Goal: Task Accomplishment & Management: Complete application form

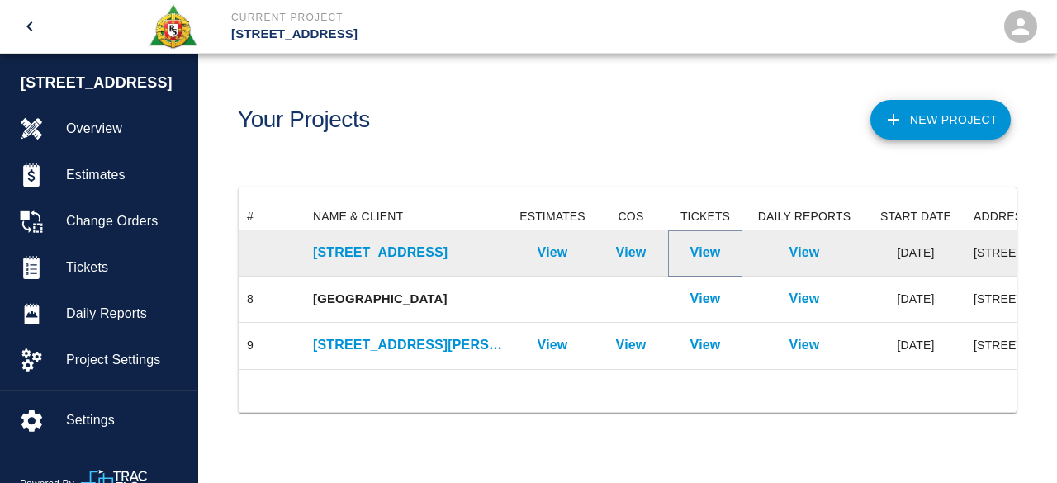
click at [702, 249] on p "View" at bounding box center [705, 253] width 31 height 20
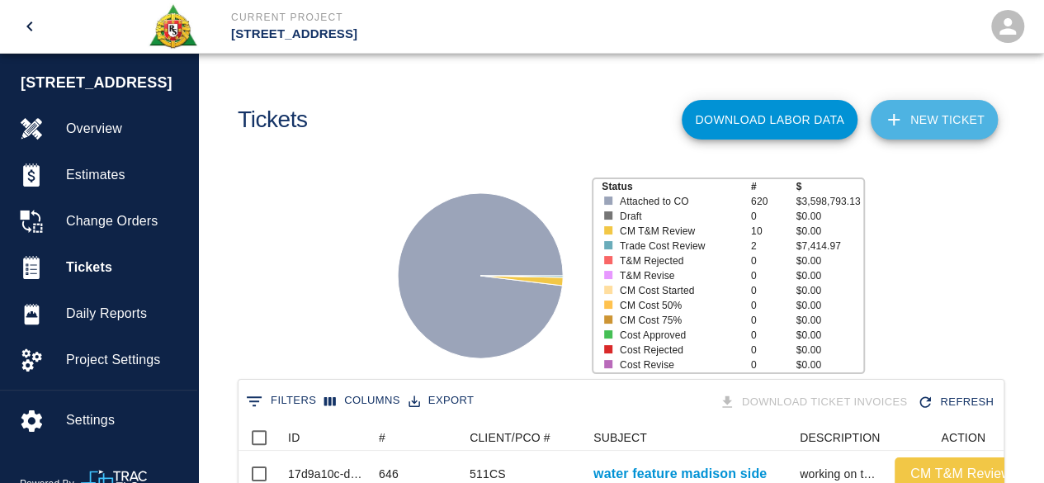
click at [930, 125] on link "NEW TICKET" at bounding box center [934, 120] width 127 height 40
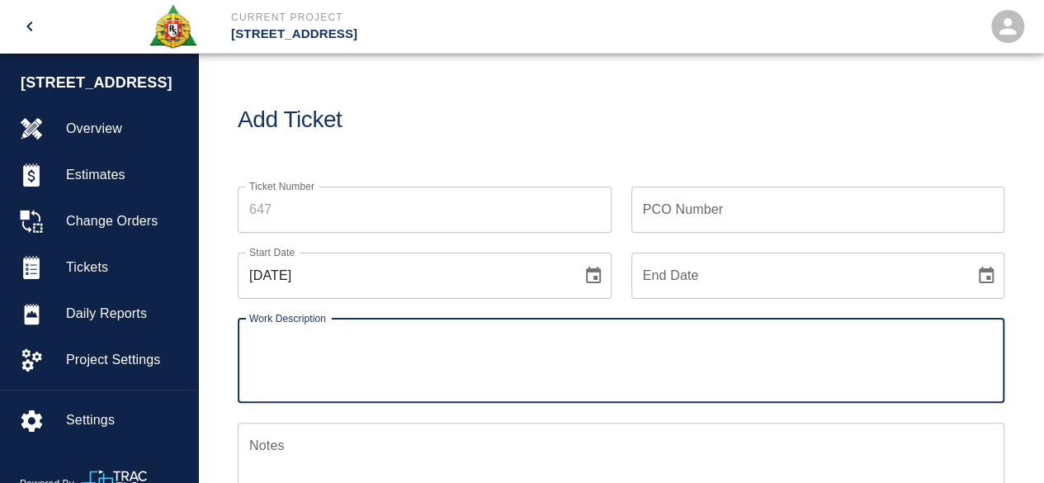
click at [282, 205] on input "Ticket Number" at bounding box center [425, 210] width 374 height 46
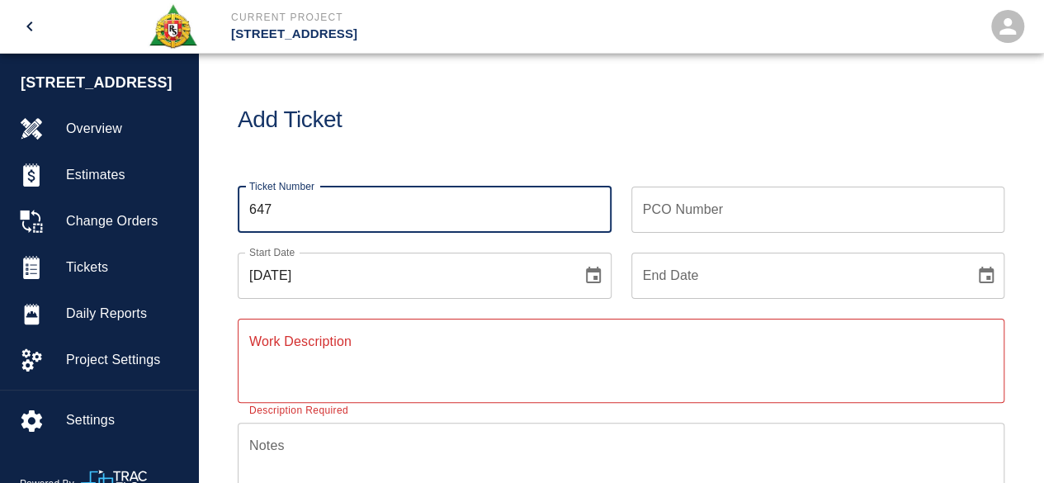
type input "647"
click at [665, 203] on input "PCO Number" at bounding box center [819, 210] width 374 height 46
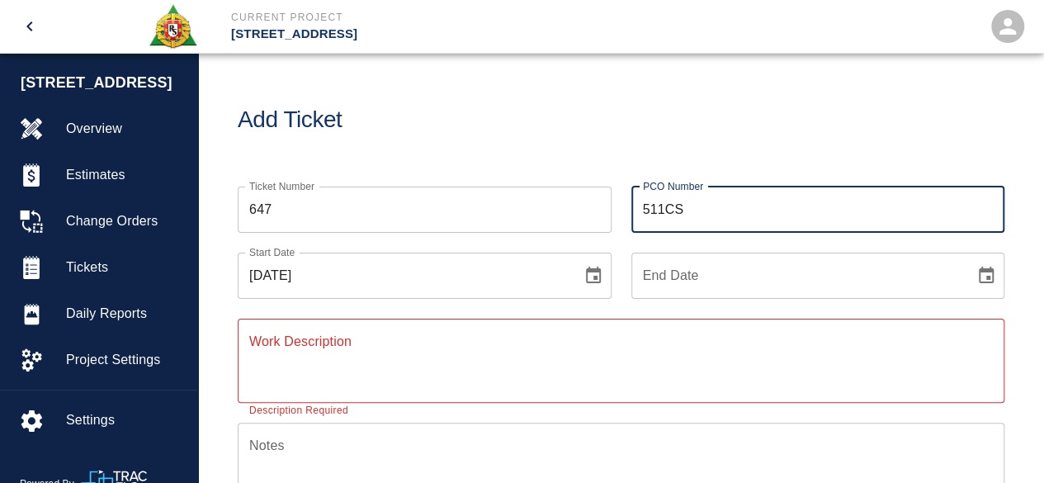
type input "511CS"
click at [591, 268] on icon "Choose date, selected date is Aug 27, 2025" at bounding box center [593, 275] width 15 height 17
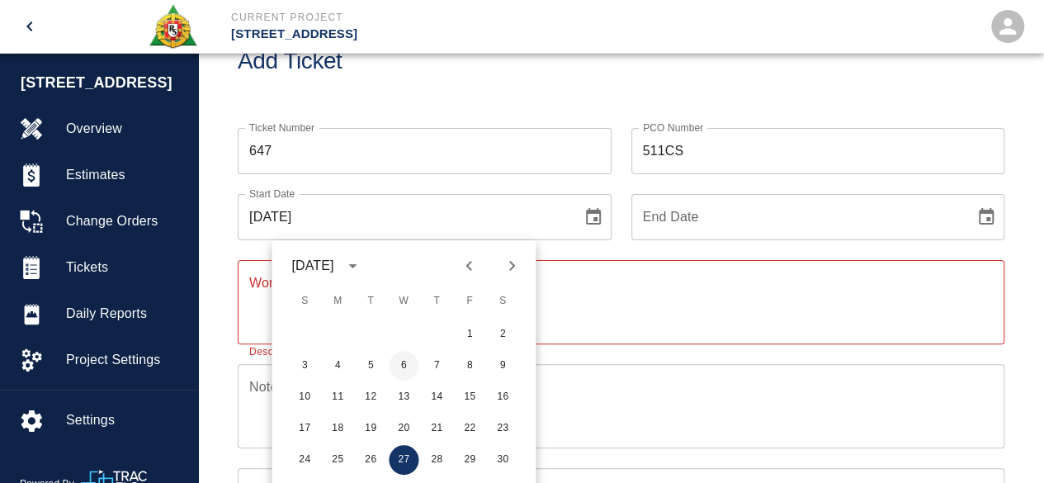
scroll to position [83, 0]
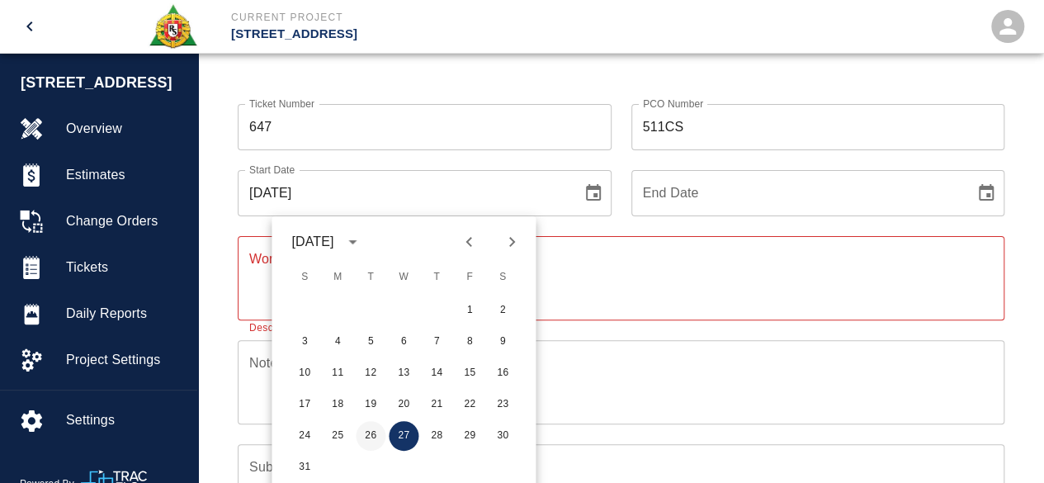
click at [372, 425] on button "26" at bounding box center [371, 436] width 30 height 30
type input "[DATE]"
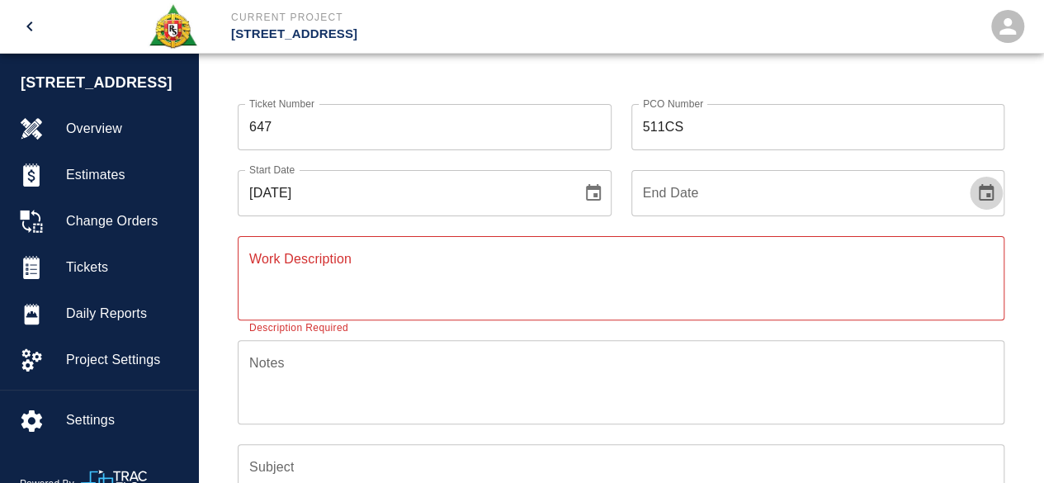
click at [986, 187] on icon "Choose date" at bounding box center [986, 192] width 15 height 17
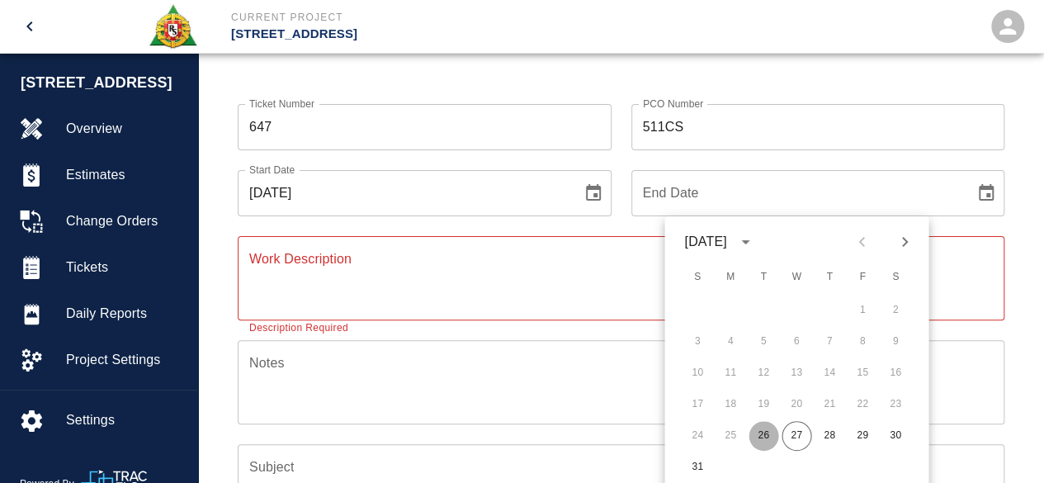
click at [761, 435] on button "26" at bounding box center [764, 436] width 30 height 30
type input "[DATE]"
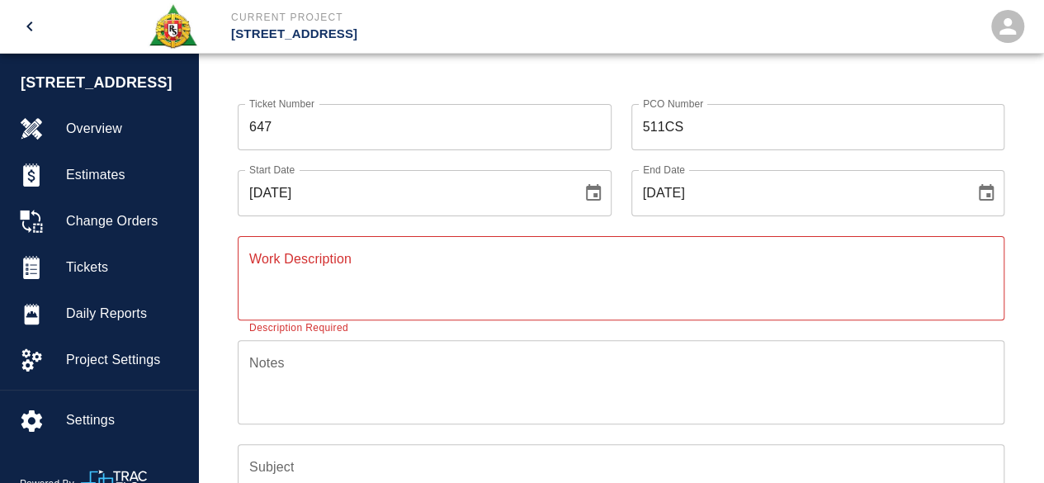
click at [284, 262] on textarea "Work Description" at bounding box center [621, 277] width 744 height 57
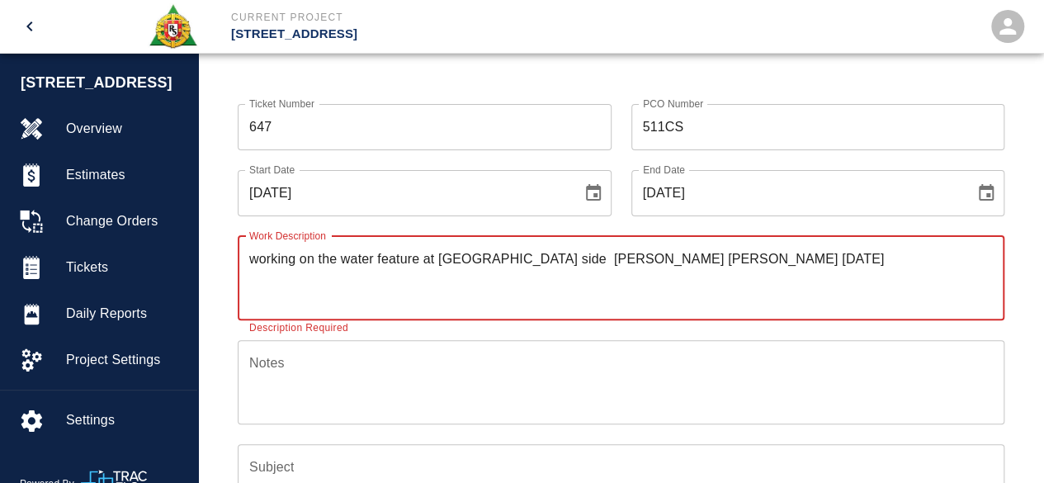
type textarea "working on the water feature at [GEOGRAPHIC_DATA] side [PERSON_NAME] [PERSON_NA…"
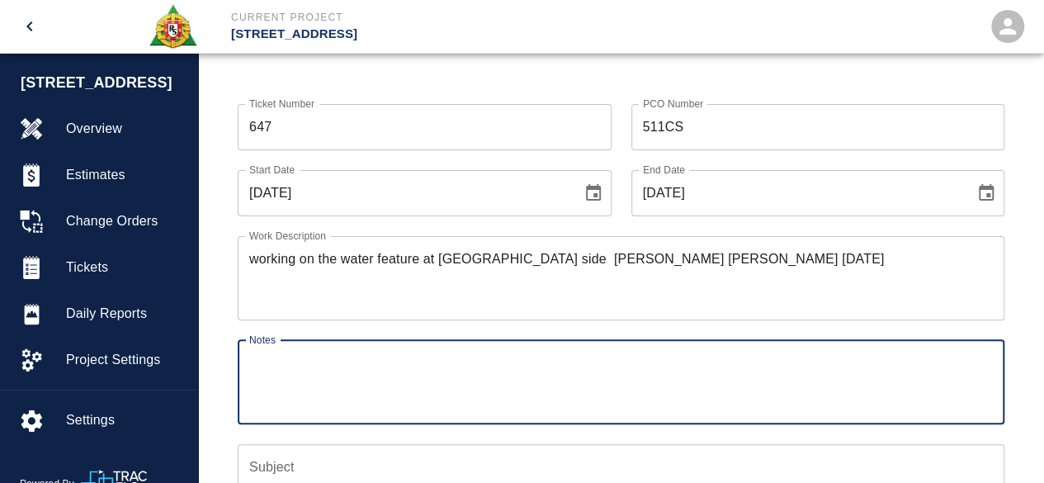
click at [273, 371] on textarea "Notes" at bounding box center [621, 381] width 744 height 57
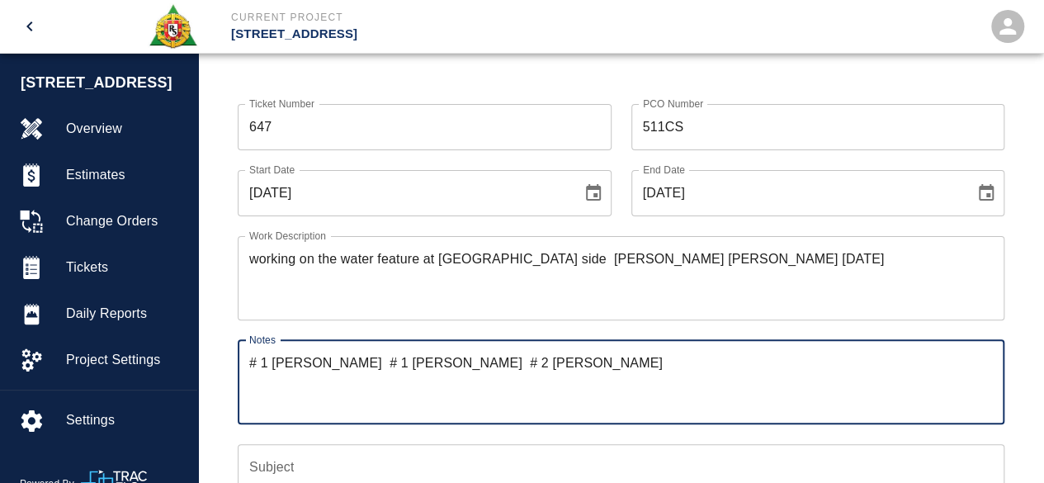
type textarea "# 1 [PERSON_NAME] # 1 [PERSON_NAME] # 2 [PERSON_NAME]"
click at [267, 468] on input "Subject" at bounding box center [621, 467] width 767 height 46
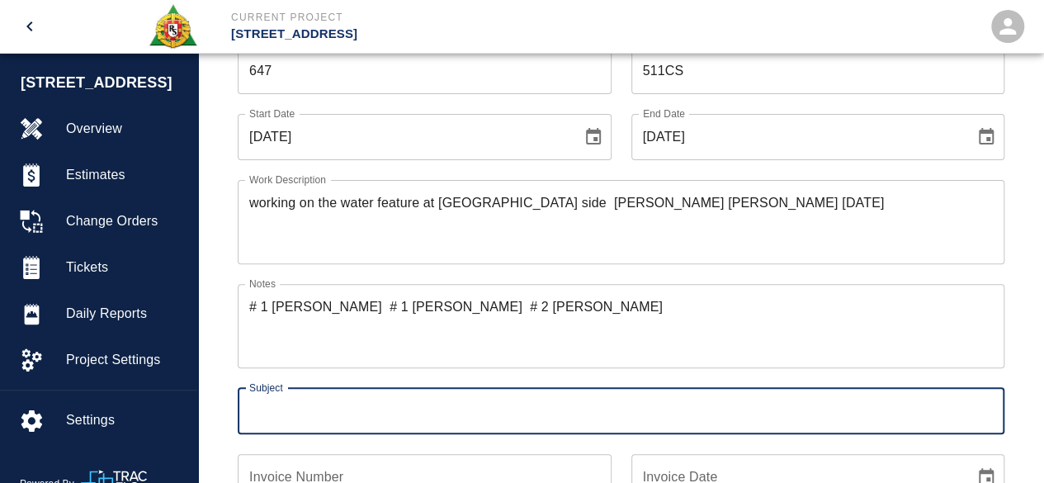
scroll to position [165, 0]
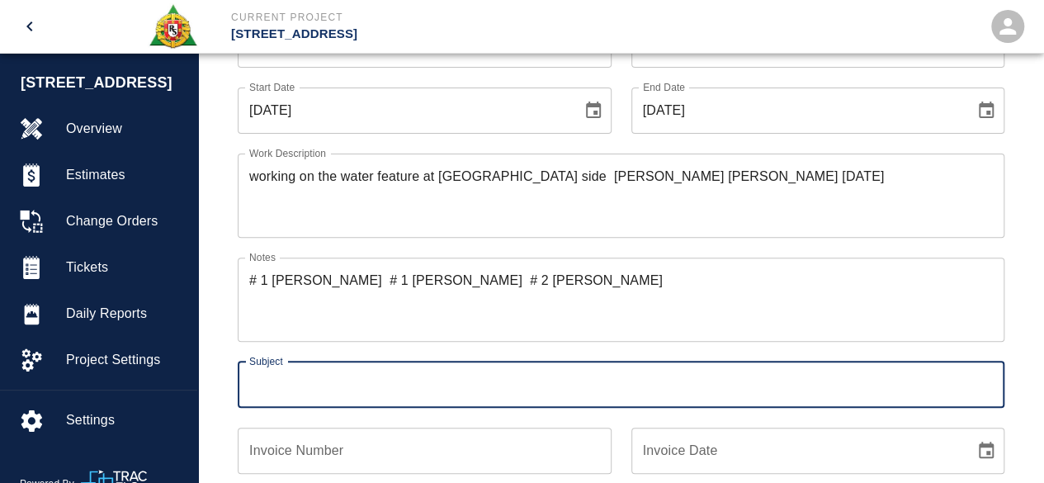
click at [269, 389] on input "Subject" at bounding box center [621, 385] width 767 height 46
type input "water feature madison side"
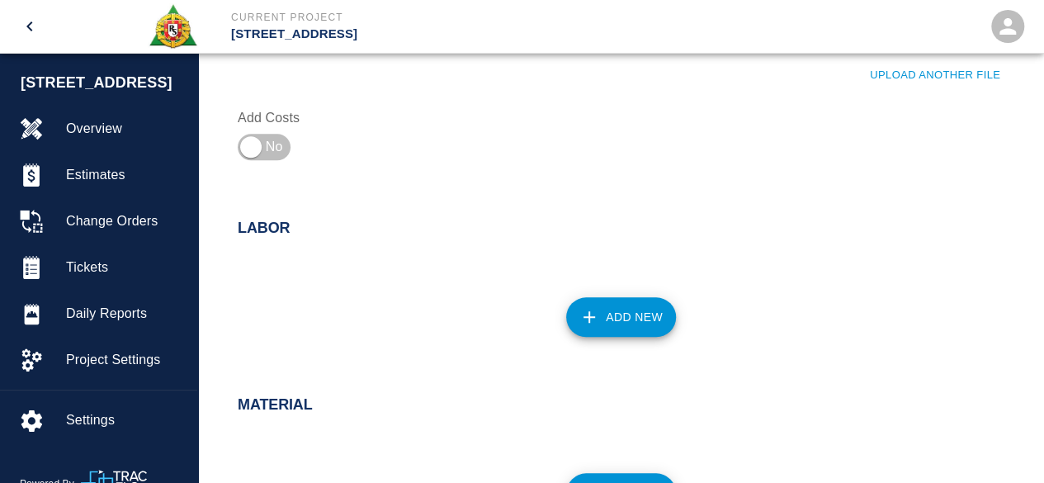
scroll to position [660, 0]
click at [627, 317] on button "Add New" at bounding box center [621, 316] width 110 height 40
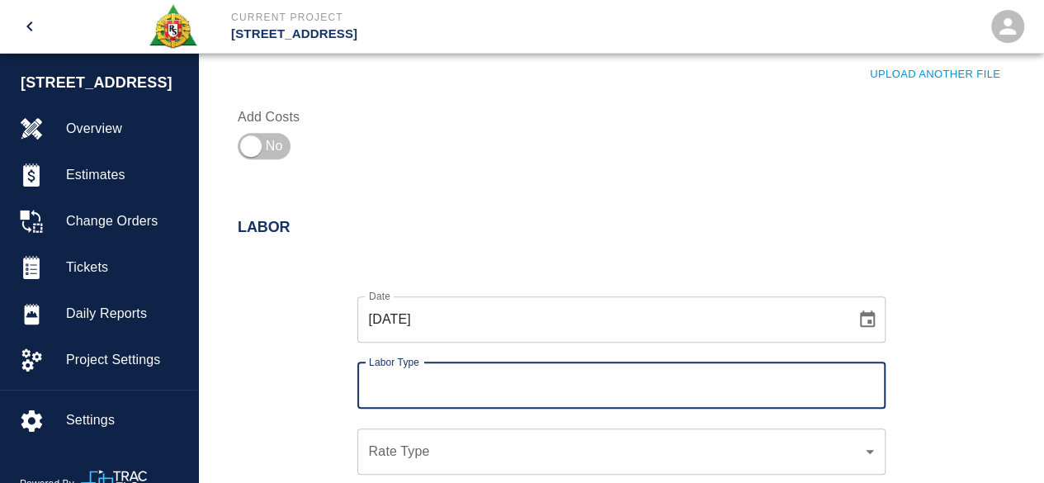
click at [380, 389] on input "Labor Type" at bounding box center [622, 385] width 514 height 31
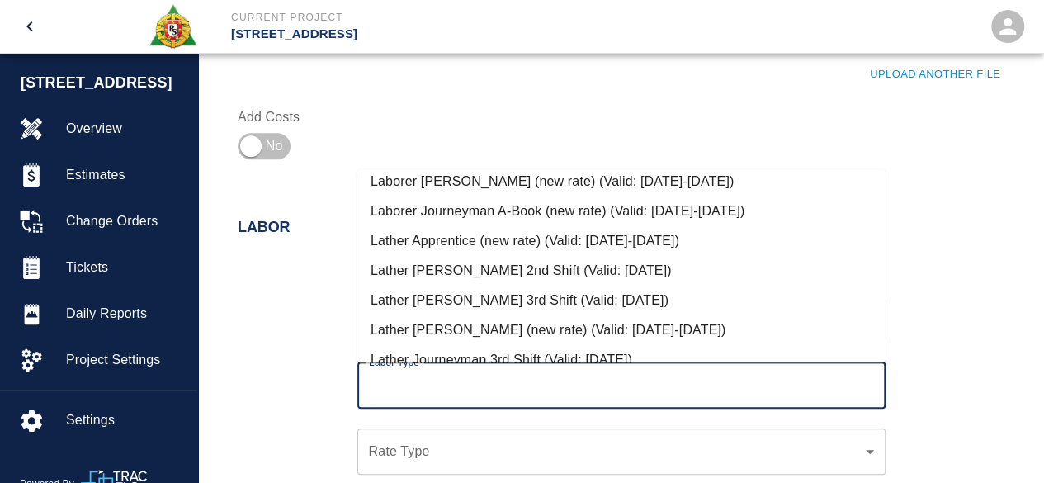
scroll to position [578, 0]
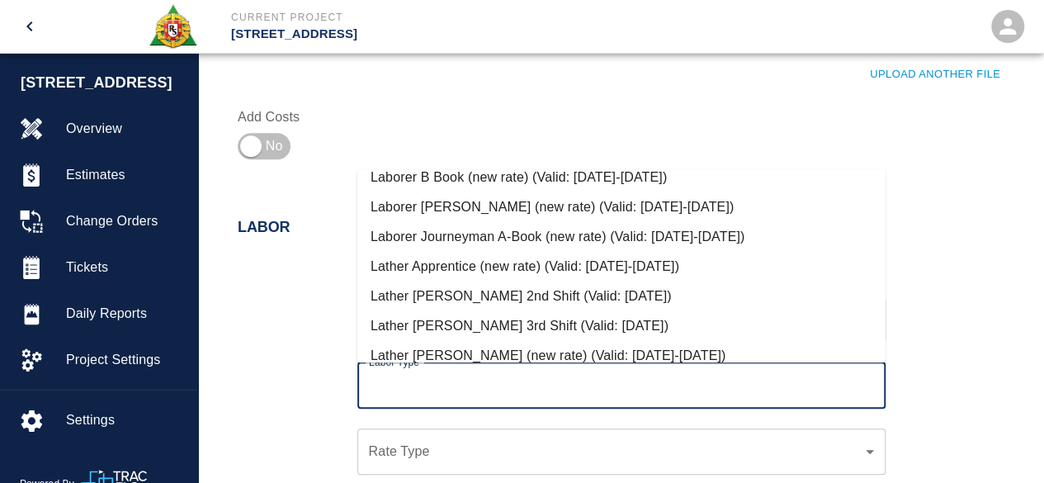
click at [493, 235] on li "Laborer Journeyman A-Book (new rate) (Valid: [DATE]-[DATE])" at bounding box center [621, 237] width 528 height 30
type input "Laborer Journeyman A-Book (new rate)"
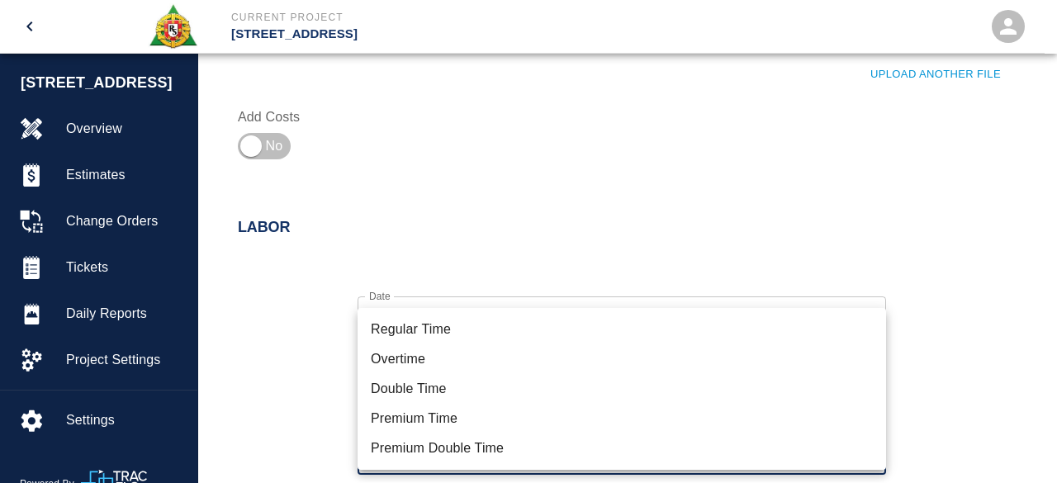
click at [424, 331] on li "Regular Time" at bounding box center [621, 330] width 528 height 30
type input "rate_rt"
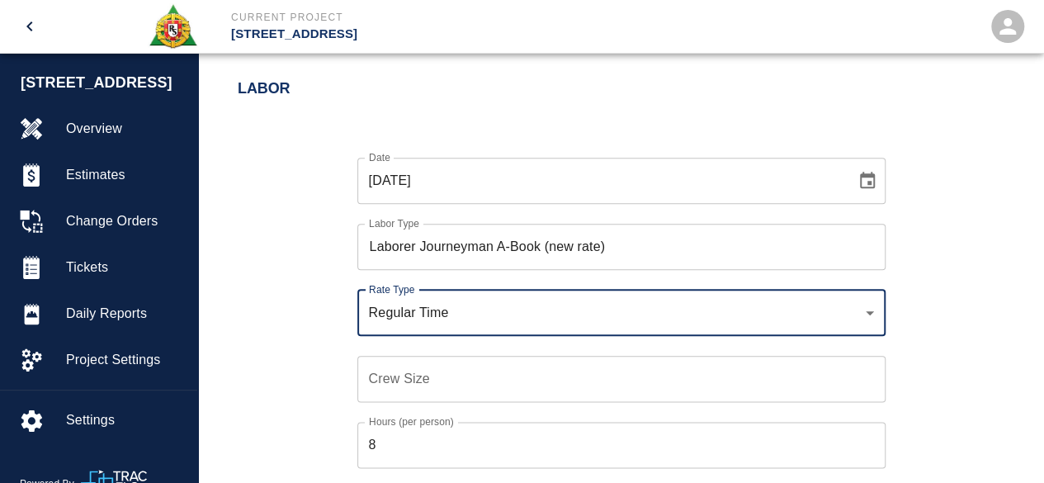
scroll to position [826, 0]
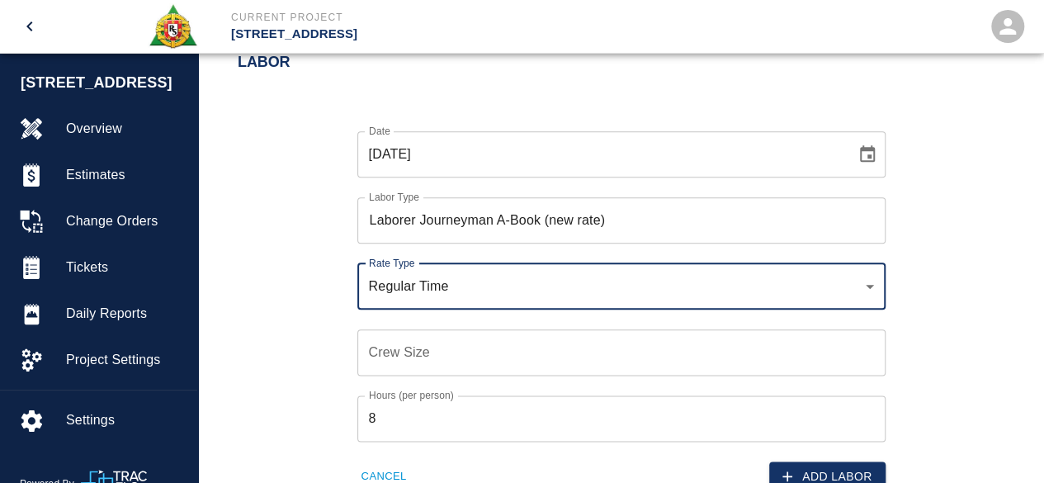
click at [395, 346] on input "Crew Size" at bounding box center [621, 352] width 528 height 46
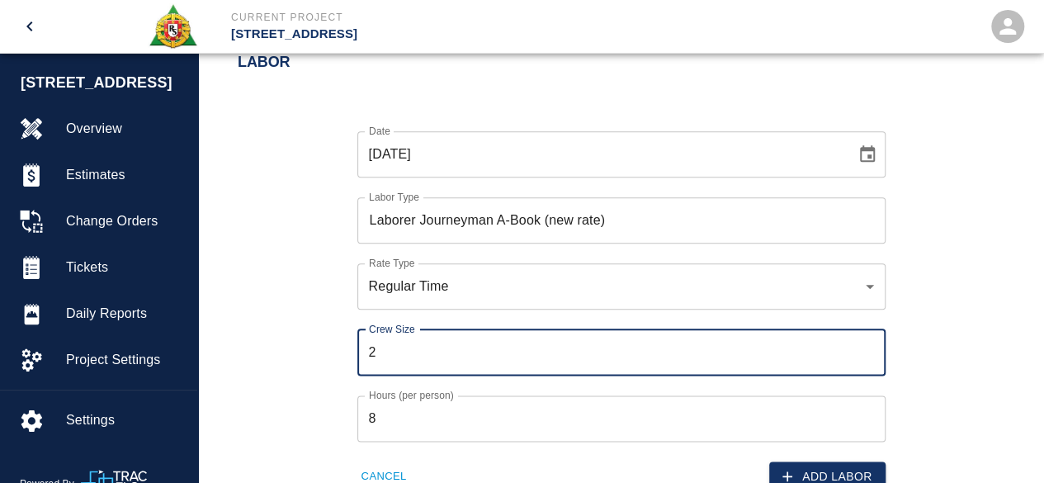
type input "2"
click at [282, 353] on div "Date [DATE] Date Labor Type Laborer Journeyman A-Book (new rate) Labor Type Rat…" at bounding box center [611, 298] width 787 height 387
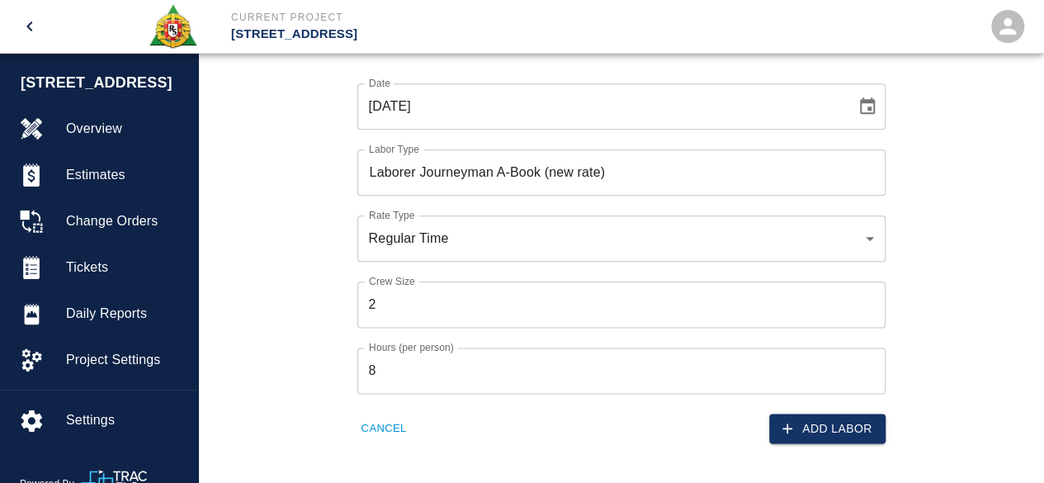
scroll to position [908, 0]
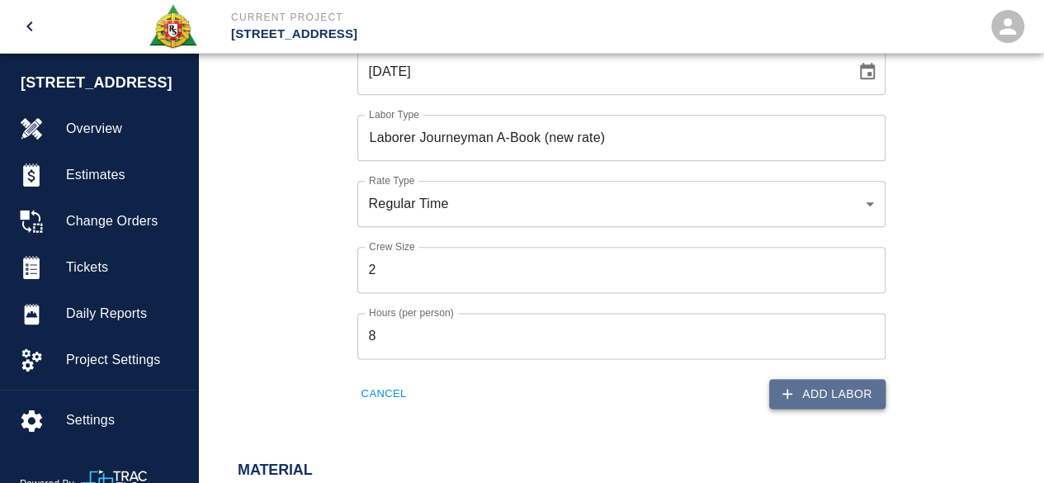
click at [831, 391] on button "Add Labor" at bounding box center [827, 394] width 116 height 31
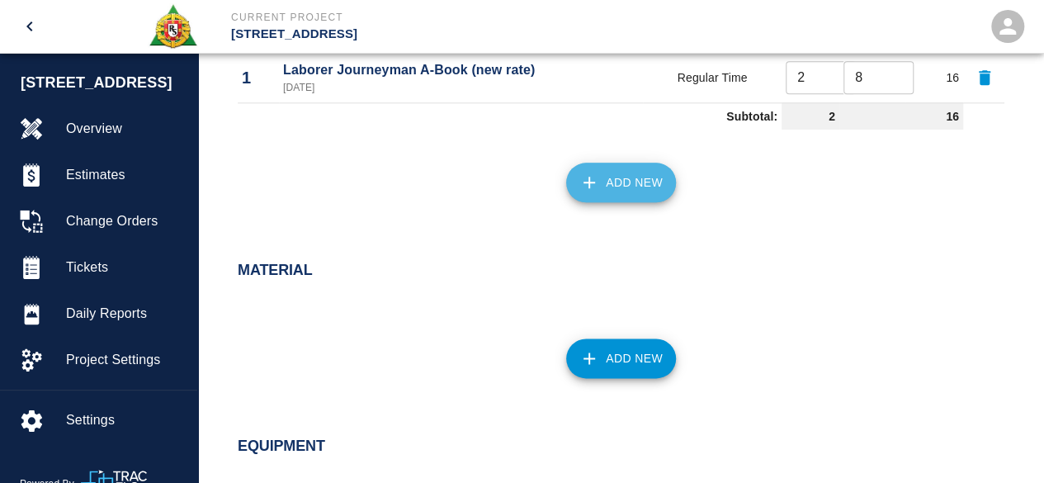
click at [656, 172] on button "Add New" at bounding box center [621, 183] width 110 height 40
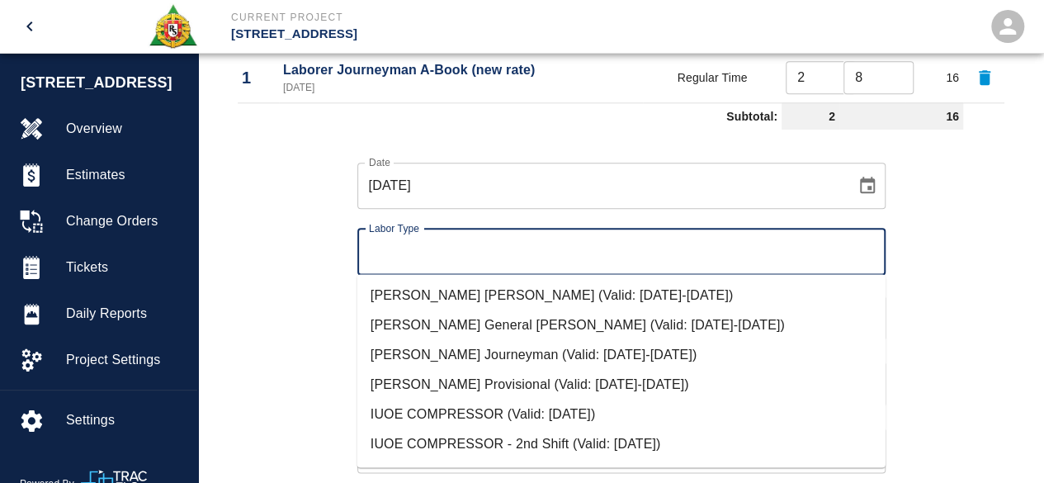
click at [454, 236] on input "Labor Type" at bounding box center [622, 251] width 514 height 31
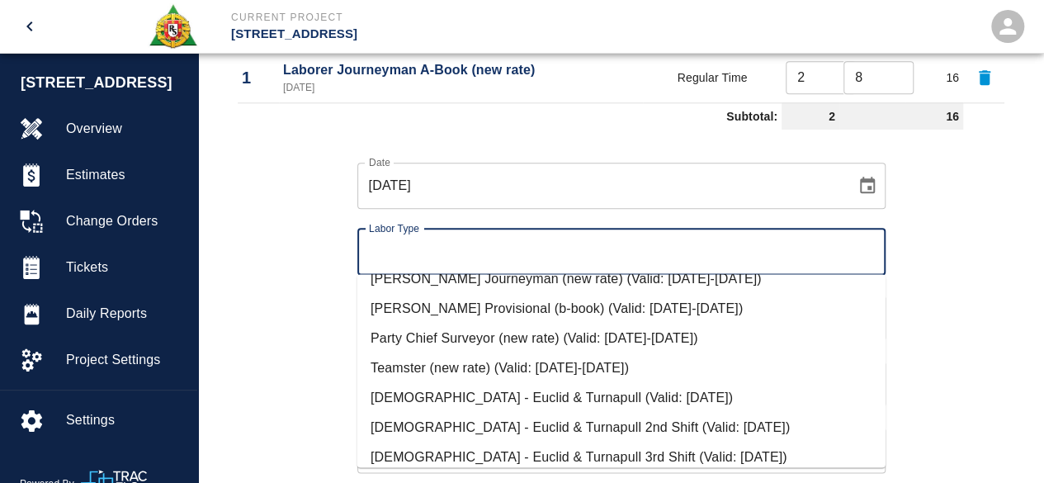
click at [572, 362] on li "Teamster (new rate) (Valid: [DATE]-[DATE])" at bounding box center [621, 368] width 528 height 30
type input "Teamster (new rate)"
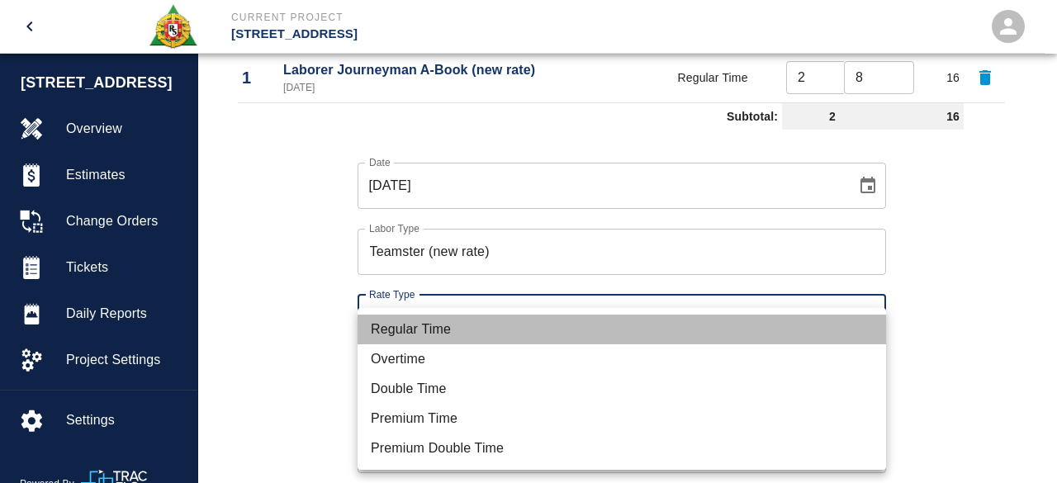
click at [410, 333] on li "Regular Time" at bounding box center [621, 330] width 528 height 30
type input "rate_rt"
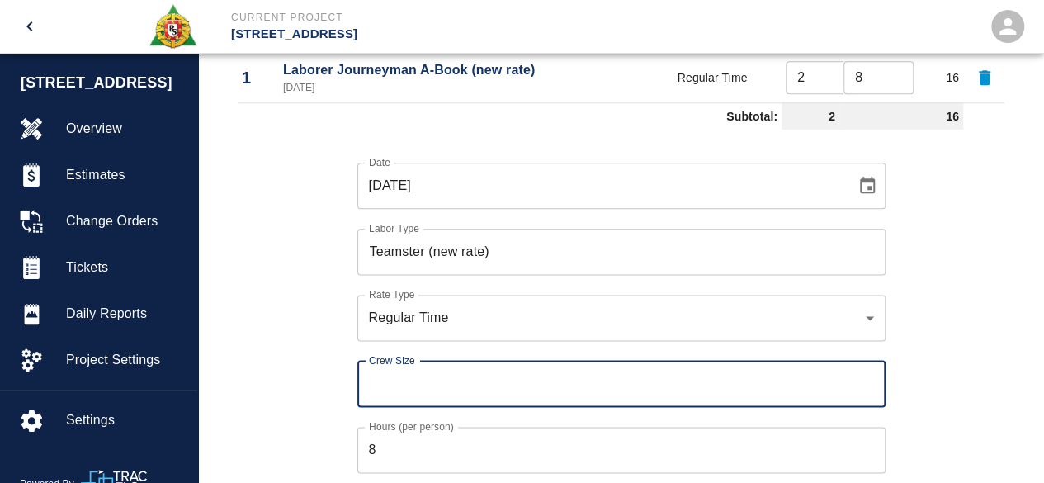
click at [386, 384] on input "Crew Size" at bounding box center [621, 384] width 528 height 46
type input "1"
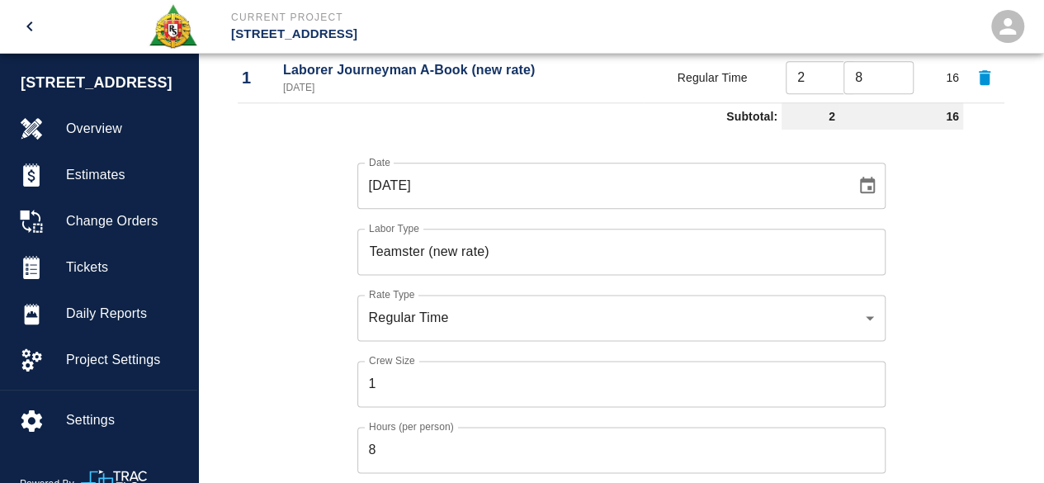
click at [965, 359] on div "Date [DATE] Date Labor Type Teamster (new rate) Labor Type Rate Type Regular Ti…" at bounding box center [611, 329] width 787 height 387
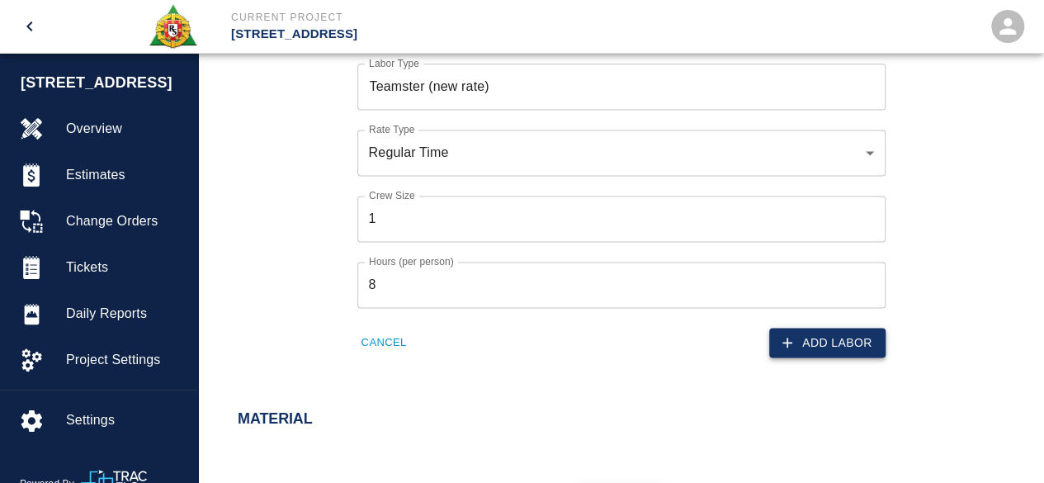
click at [834, 341] on button "Add Labor" at bounding box center [827, 343] width 116 height 31
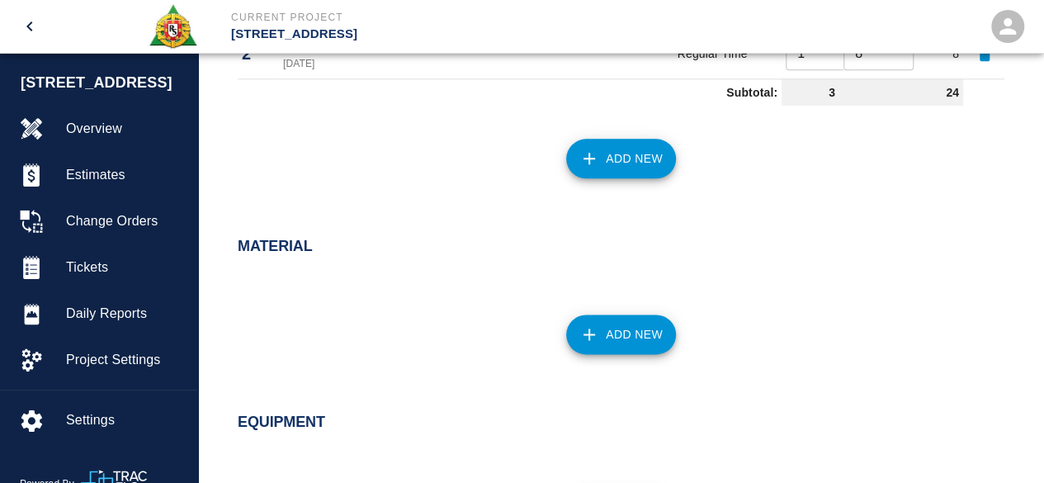
scroll to position [958, 0]
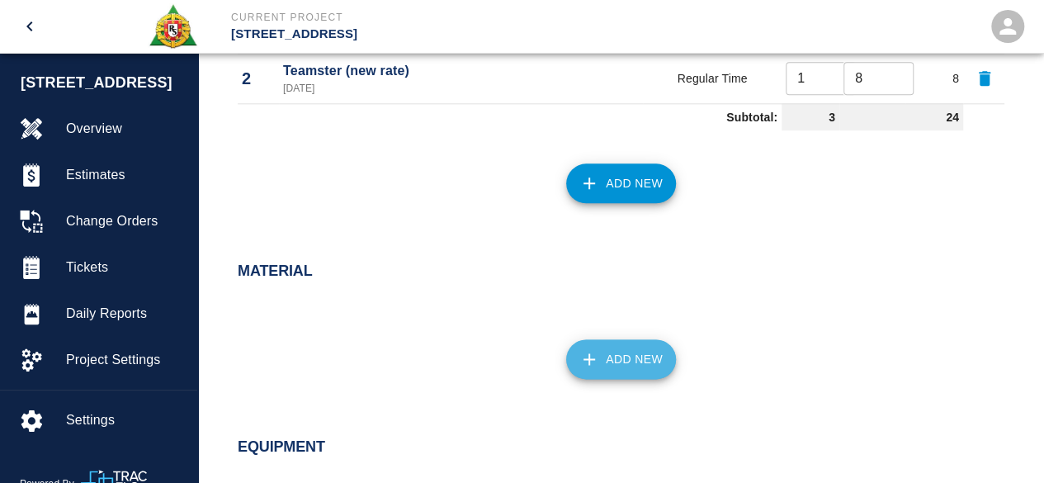
click at [601, 362] on button "Add New" at bounding box center [621, 359] width 110 height 40
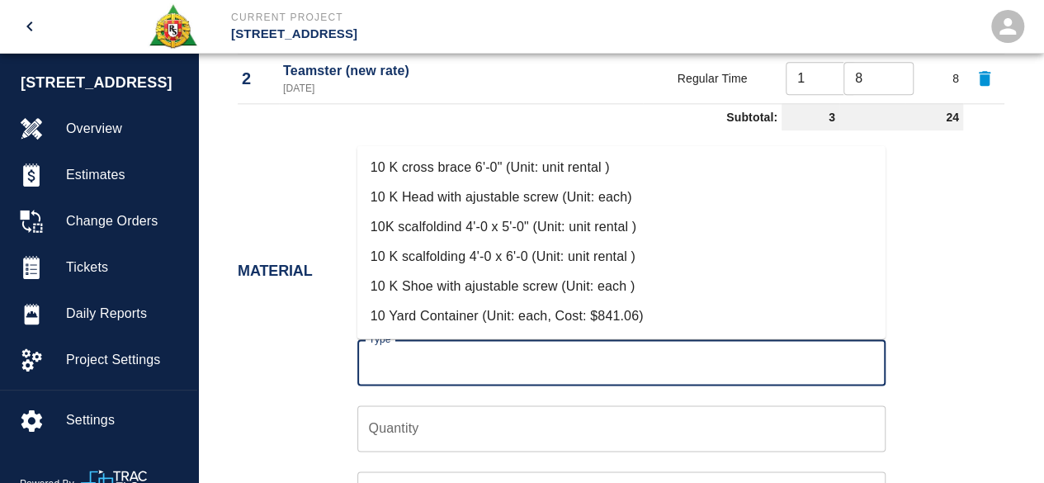
click at [417, 362] on input "Type" at bounding box center [622, 362] width 514 height 31
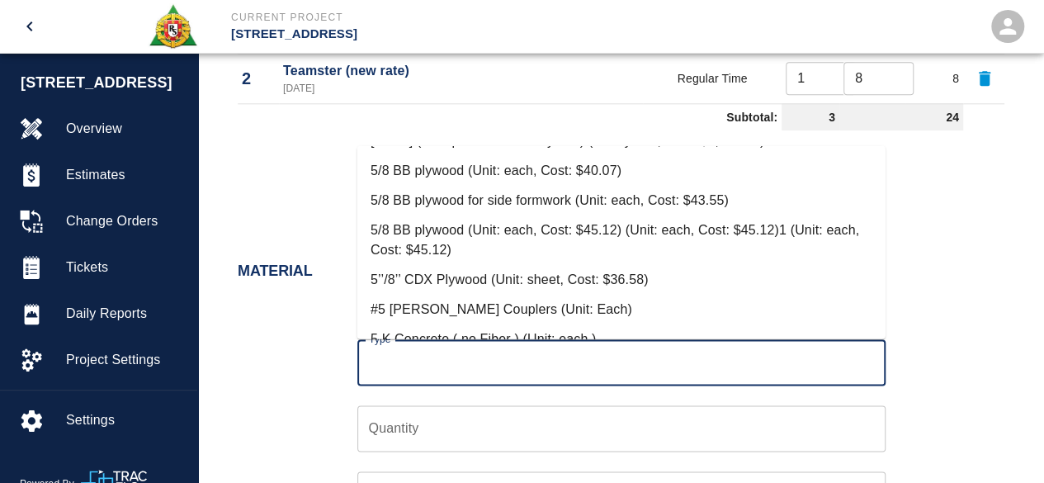
scroll to position [1981, 0]
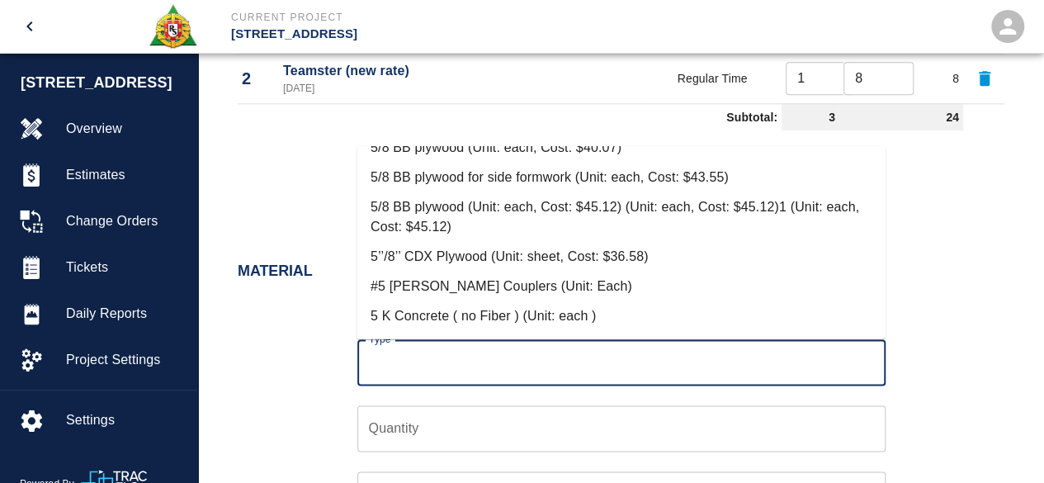
click at [624, 202] on li "5/8 BB plywood (Unit: each, Cost: $45.12) (Unit: each, Cost: $45.12)1 (Unit: ea…" at bounding box center [621, 217] width 528 height 50
type input "5/8 BB plywood (Unit: each, Cost: $45.12) (Unit: each, Cost: $45.12)1 (Unit: ea…"
type input "each"
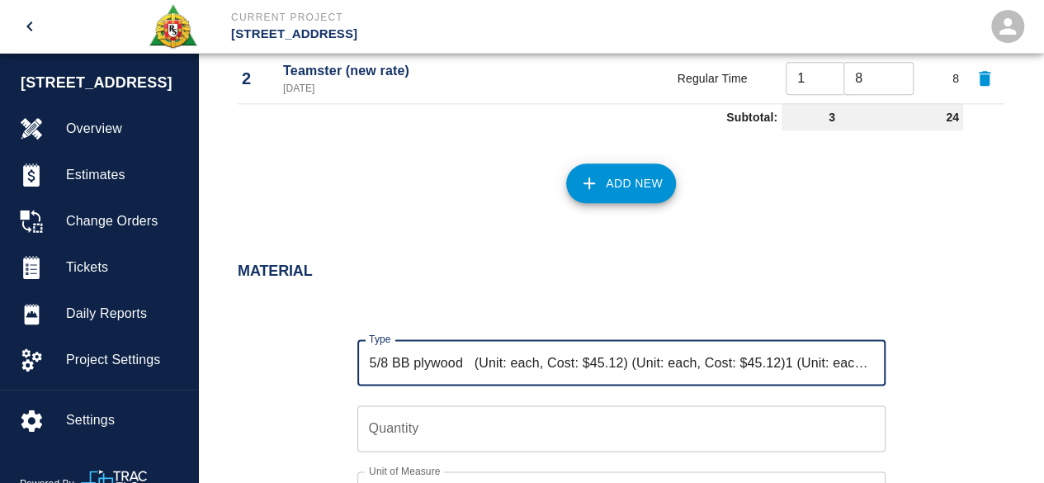
click at [389, 428] on input "Quantity" at bounding box center [621, 428] width 528 height 46
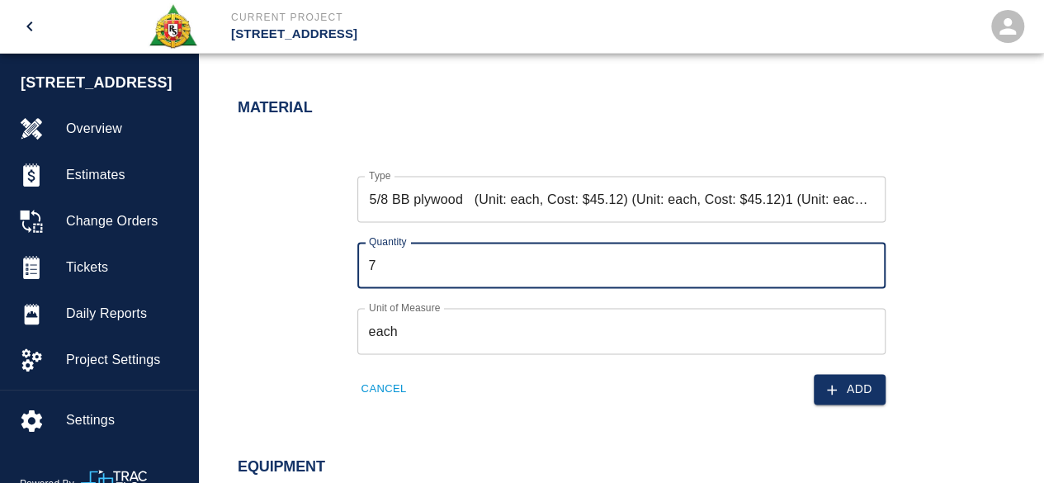
scroll to position [1123, 0]
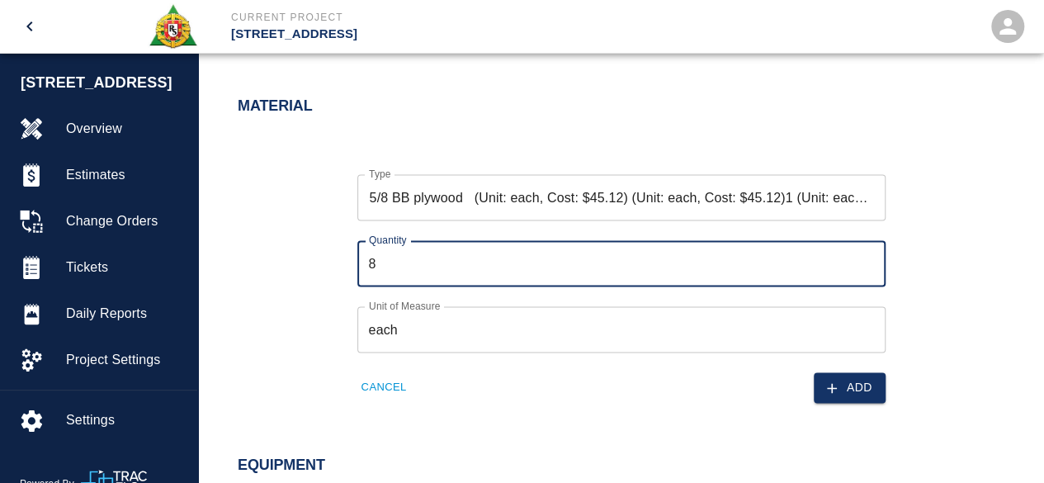
click at [867, 258] on input "8" at bounding box center [621, 263] width 528 height 46
click at [869, 258] on input "9" at bounding box center [621, 263] width 528 height 46
type input "10"
click at [869, 258] on input "10" at bounding box center [621, 263] width 528 height 46
click at [855, 386] on button "Add" at bounding box center [850, 387] width 72 height 31
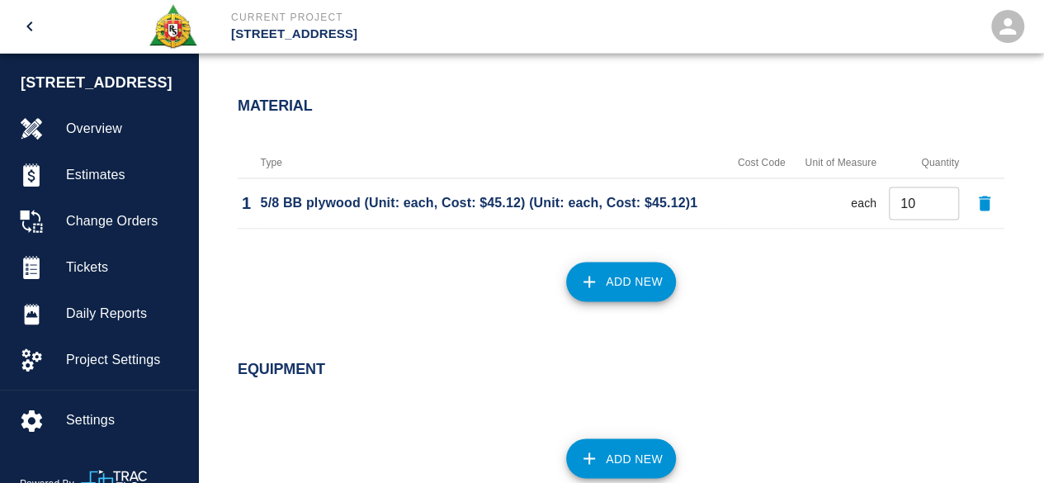
click at [655, 282] on button "Add New" at bounding box center [621, 282] width 110 height 40
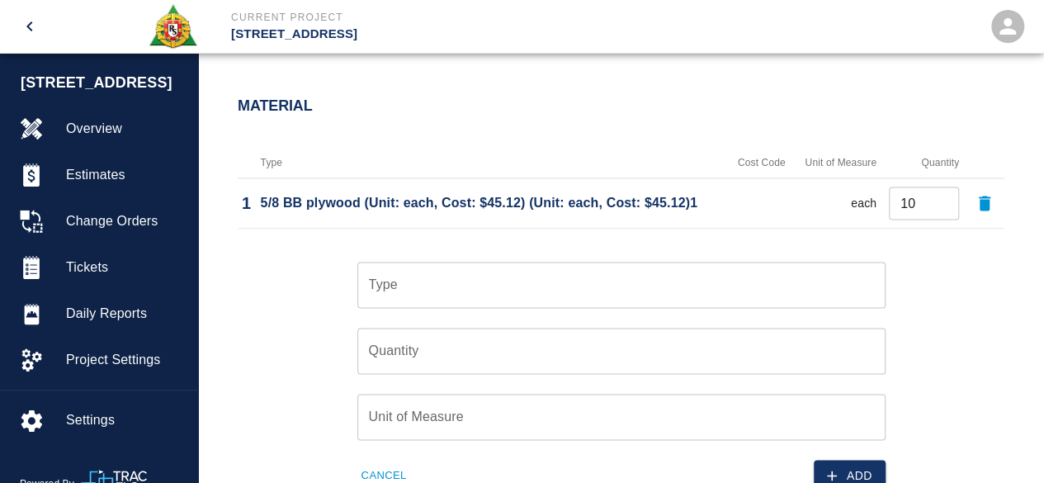
click at [414, 294] on input "Type" at bounding box center [622, 284] width 514 height 31
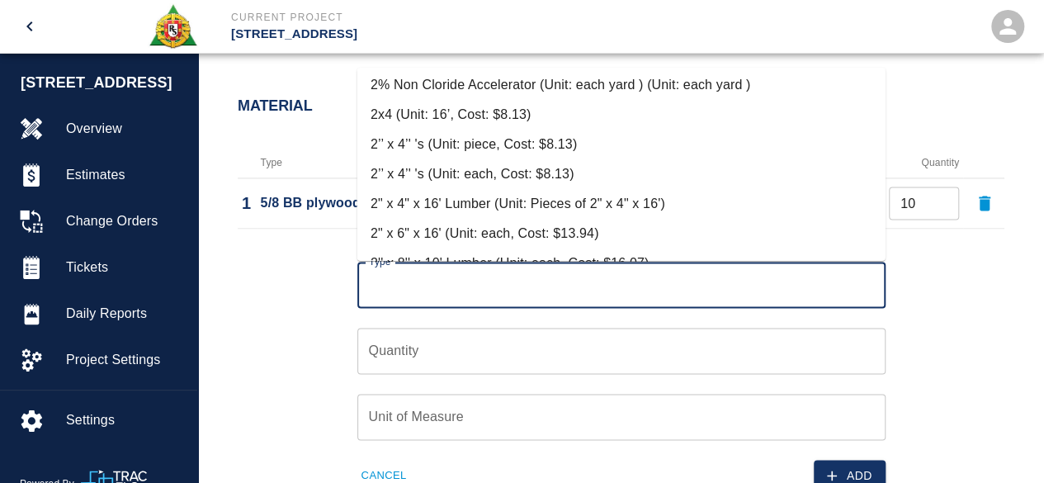
scroll to position [743, 0]
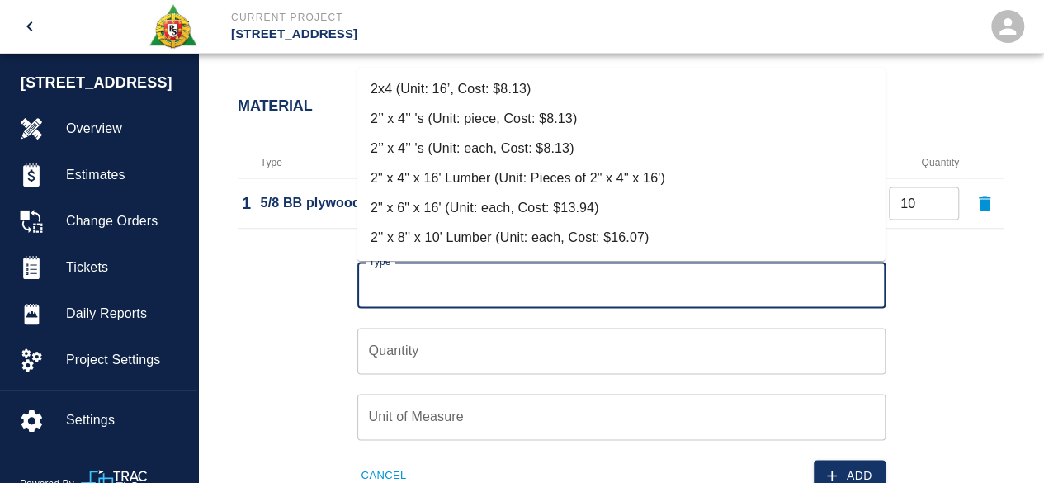
click at [532, 178] on li "2" x 4" x 16' Lumber (Unit: Pieces of 2" x 4" x 16')" at bounding box center [621, 178] width 528 height 30
type input "2" x 4" x 16' Lumber (Unit: Pieces of 2" x 4" x 16')"
type input "Pieces of 2" x 4" x 16'"
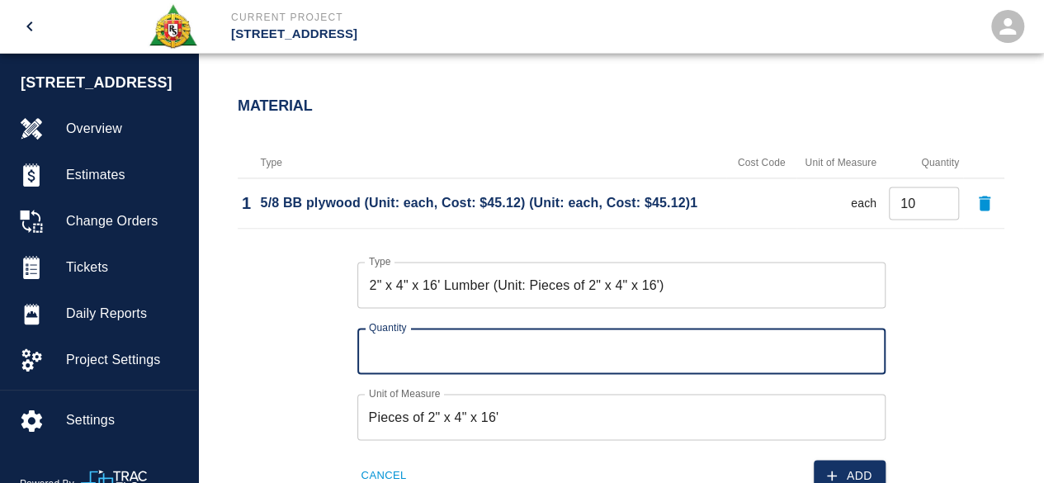
click at [406, 344] on input "Quantity" at bounding box center [621, 351] width 528 height 46
type input "16"
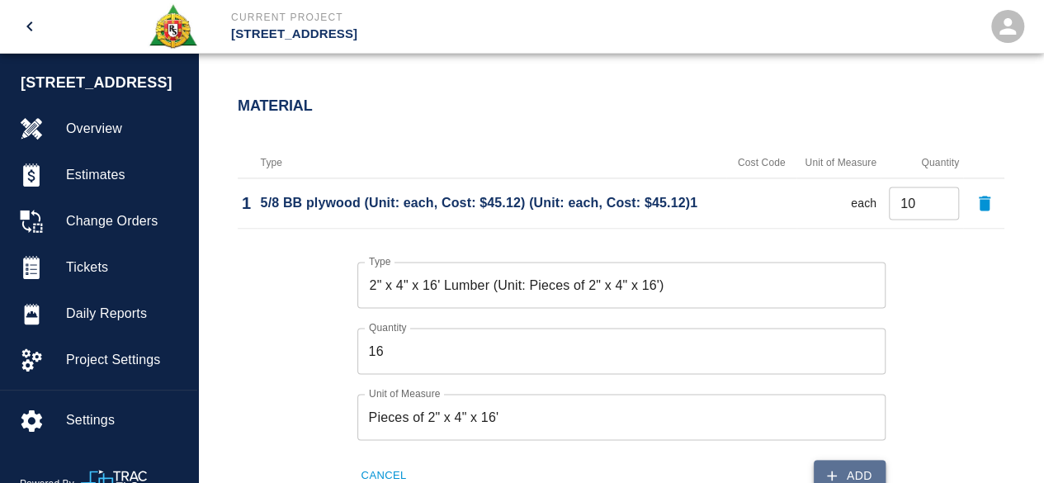
click at [858, 471] on button "Add" at bounding box center [850, 475] width 72 height 31
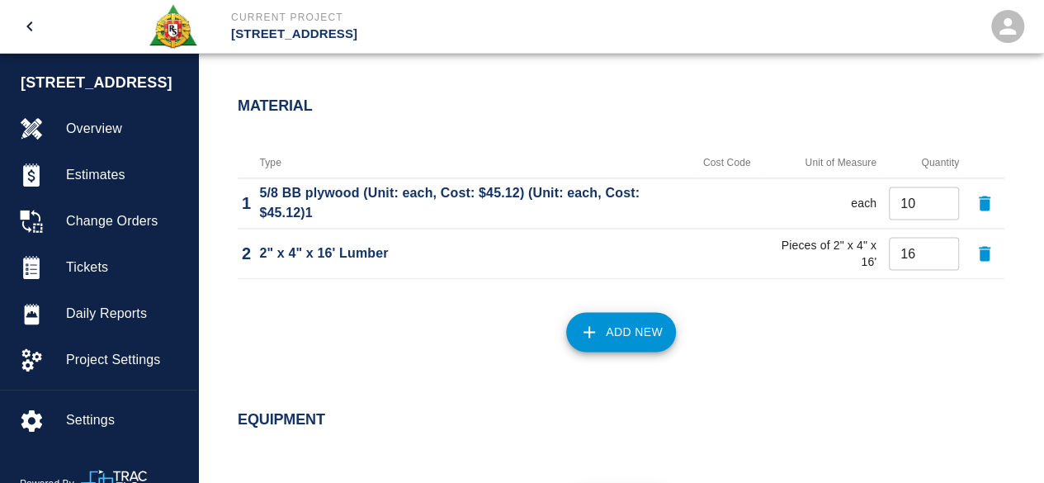
click at [619, 320] on button "Add New" at bounding box center [621, 332] width 110 height 40
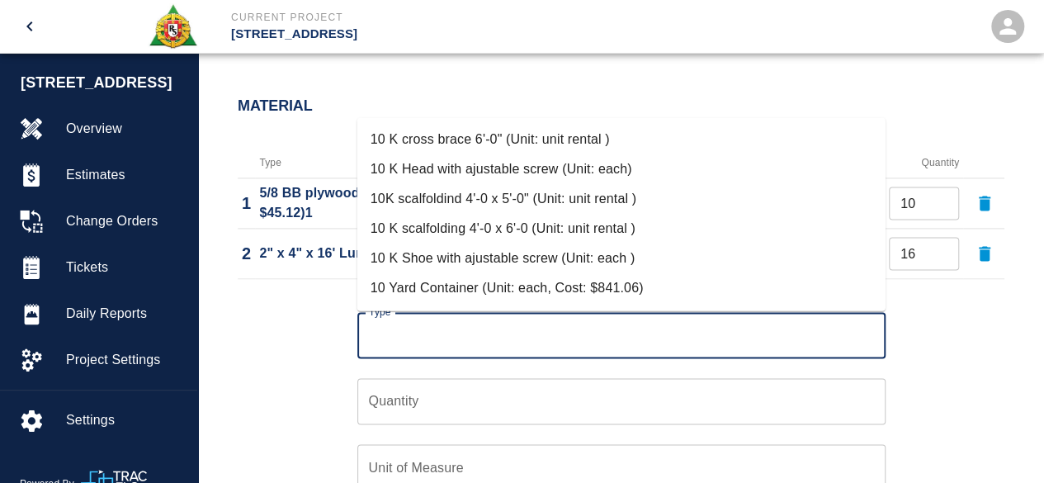
click at [447, 336] on input "Type" at bounding box center [622, 335] width 514 height 31
type input "1"
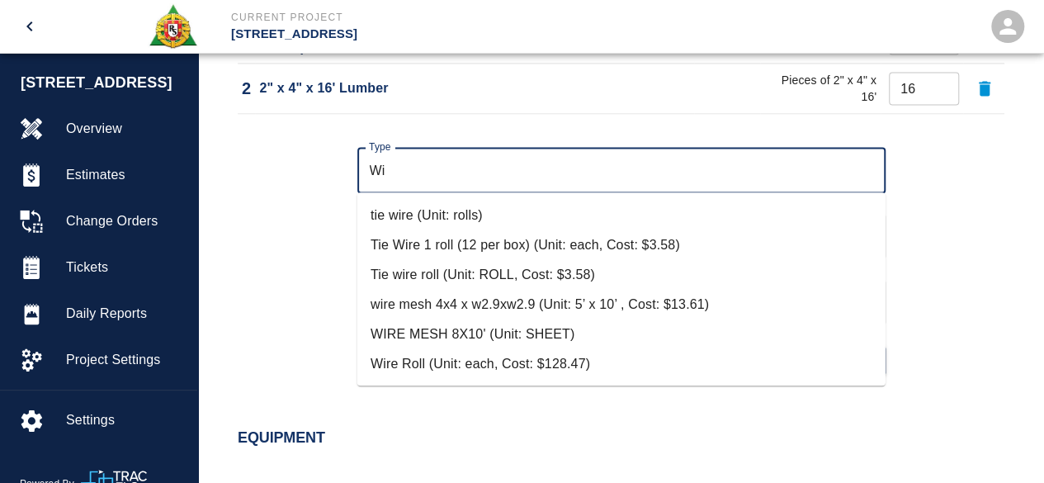
scroll to position [0, 0]
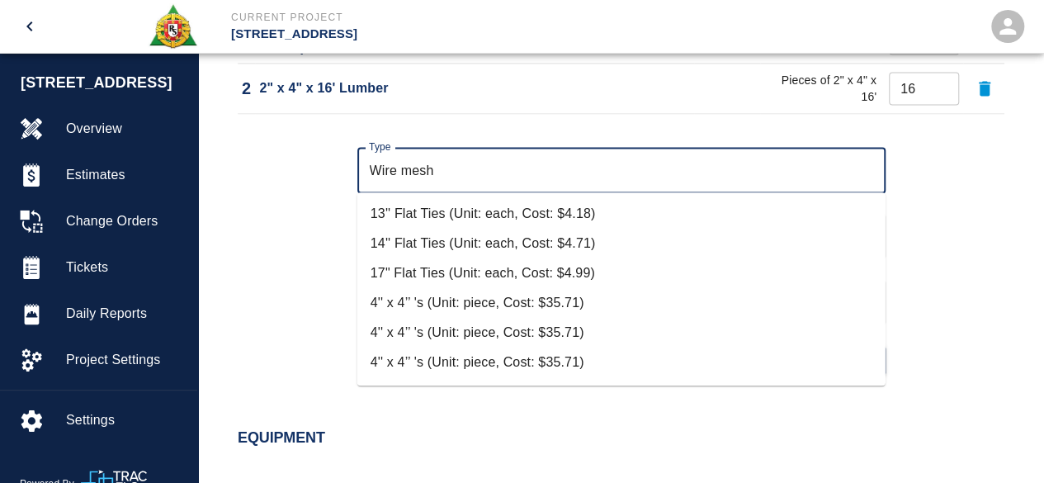
click at [411, 169] on input "Wire mesh" at bounding box center [622, 169] width 514 height 31
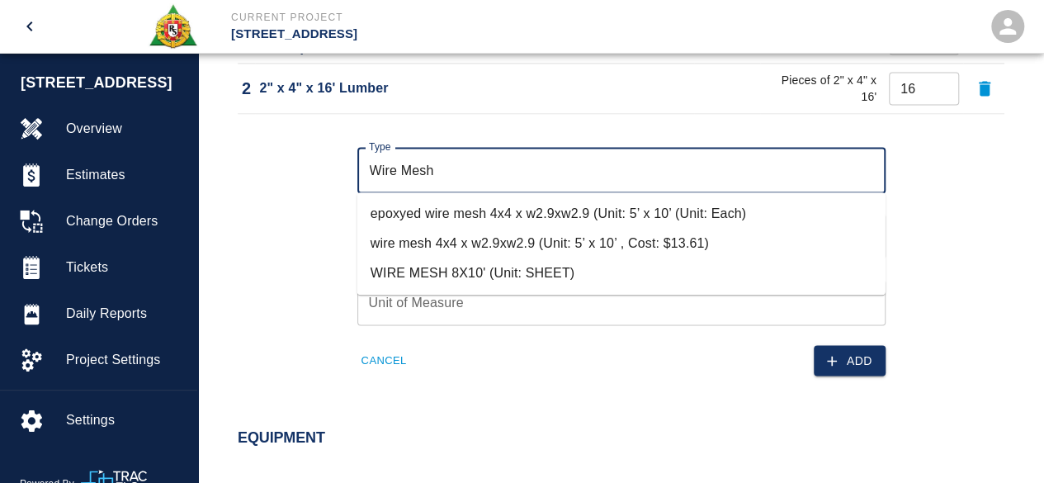
click at [485, 210] on li "epoxyed wire mesh 4x4 x w2.9xw2.9 (Unit: 5’ x 10’ (Unit: Each)" at bounding box center [621, 214] width 528 height 30
type input "epoxyed wire mesh 4x4 x w2.9xw2.9 (Unit: 5’ x 10’ (Unit: Each)"
type input "Each"
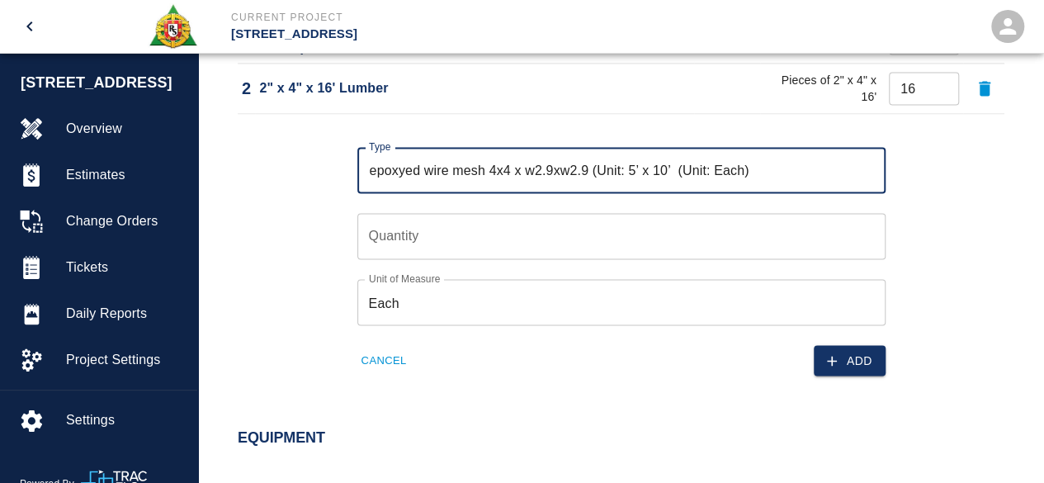
type input "epoxyed wire mesh 4x4 x w2.9xw2.9 (Unit: 5’ x 10’ (Unit: Each)"
click at [386, 230] on input "Quantity" at bounding box center [621, 236] width 528 height 46
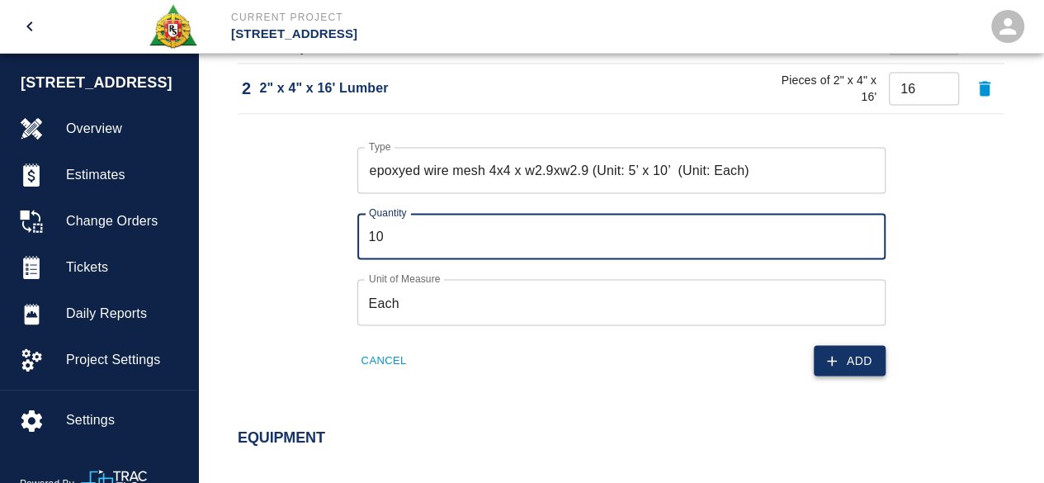
type input "10"
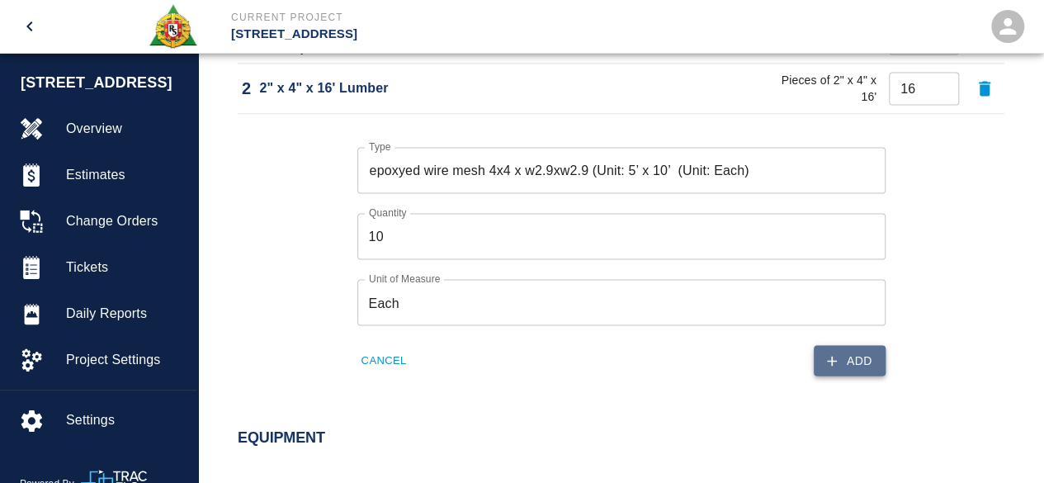
click at [868, 354] on button "Add" at bounding box center [850, 360] width 72 height 31
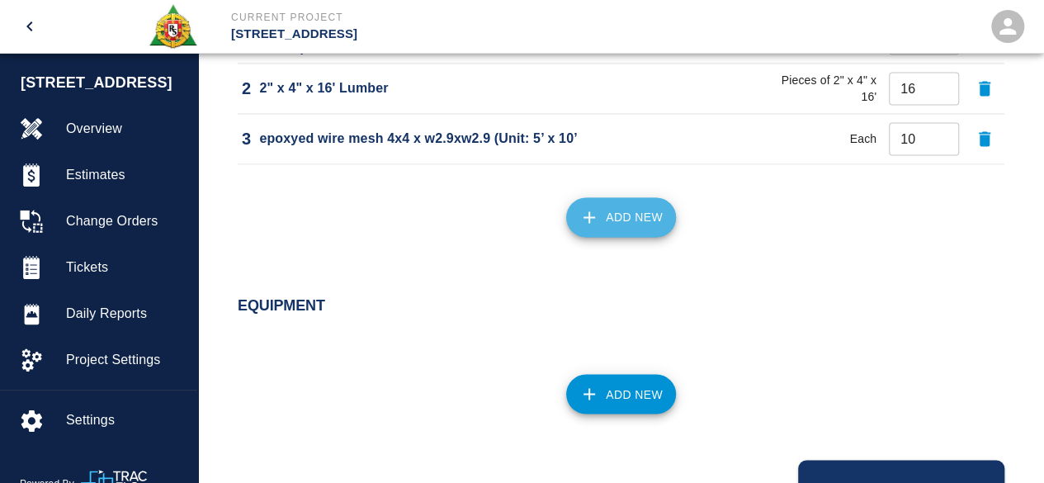
click at [622, 216] on button "Add New" at bounding box center [621, 217] width 110 height 40
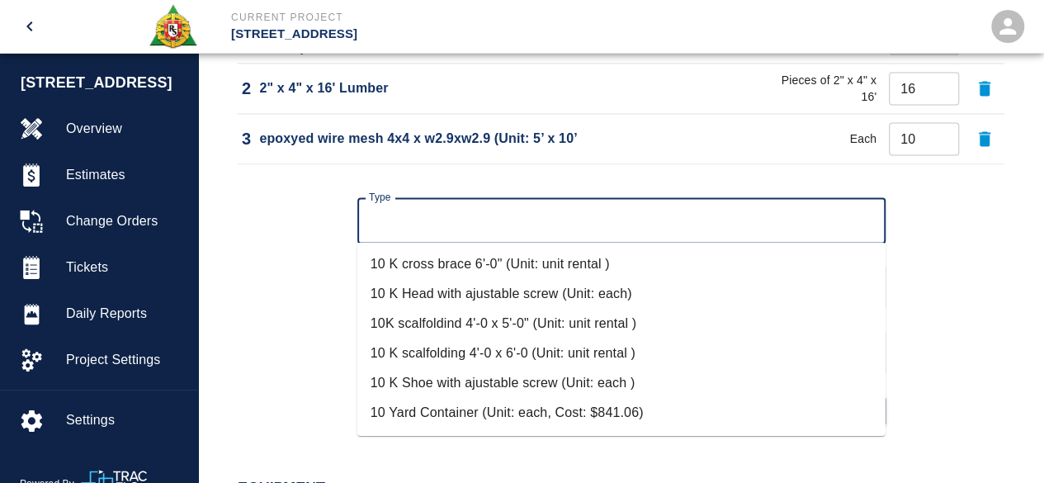
click at [397, 215] on input "Type" at bounding box center [622, 220] width 514 height 31
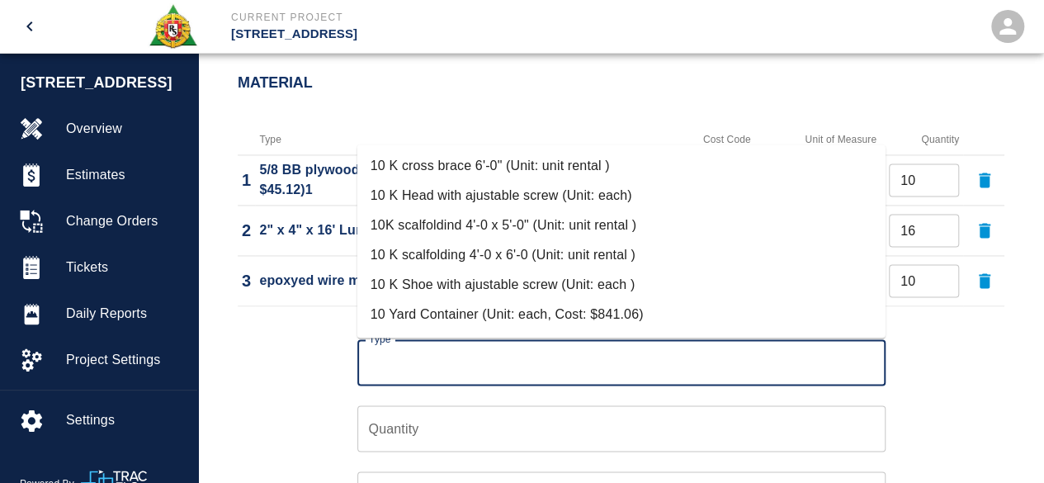
scroll to position [1123, 0]
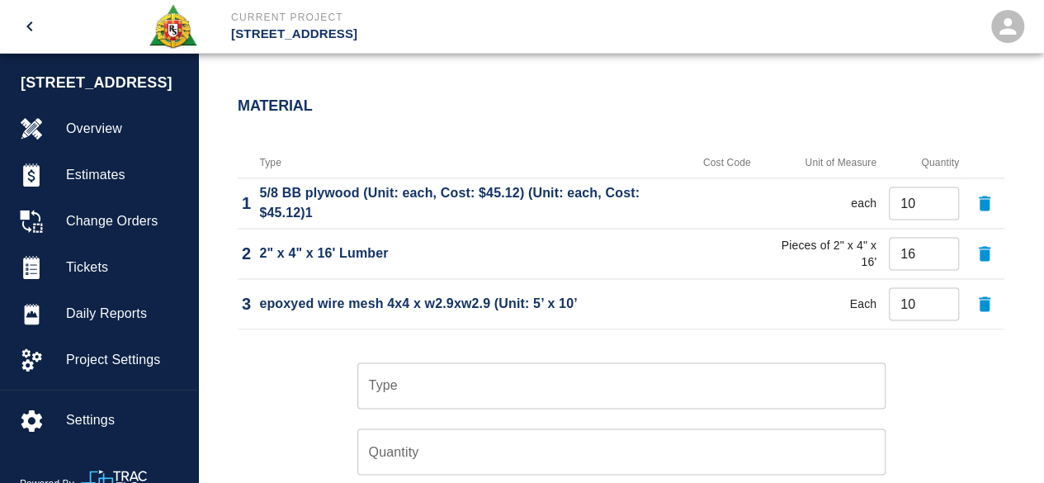
click at [956, 371] on div "Type Type Quantity Quantity Unit of Measure Unit of Measure Cancel Add" at bounding box center [611, 463] width 787 height 255
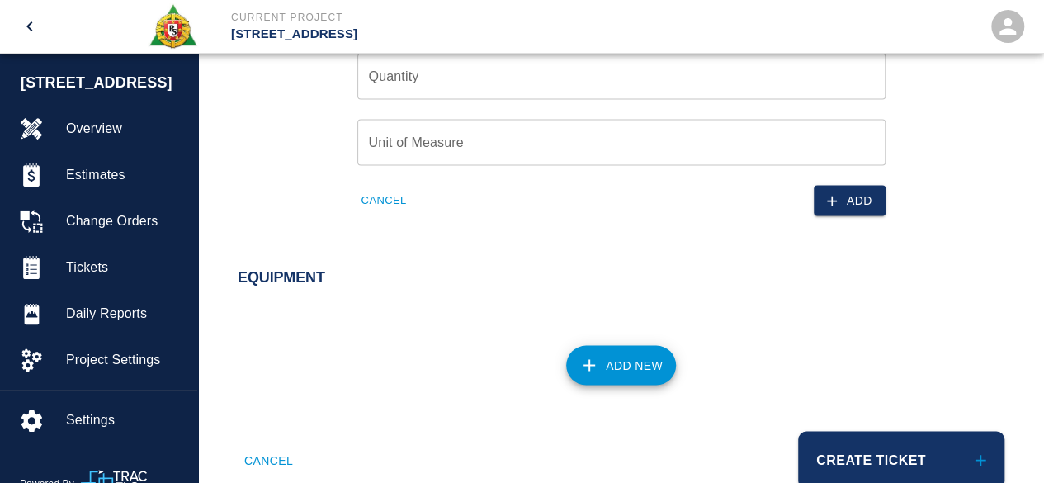
scroll to position [1542, 0]
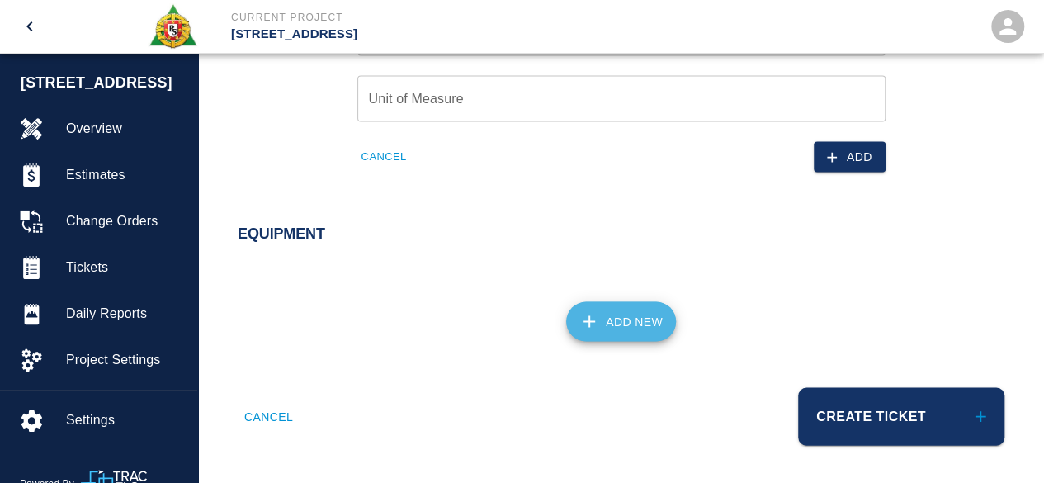
click at [628, 324] on button "Add New" at bounding box center [621, 321] width 110 height 40
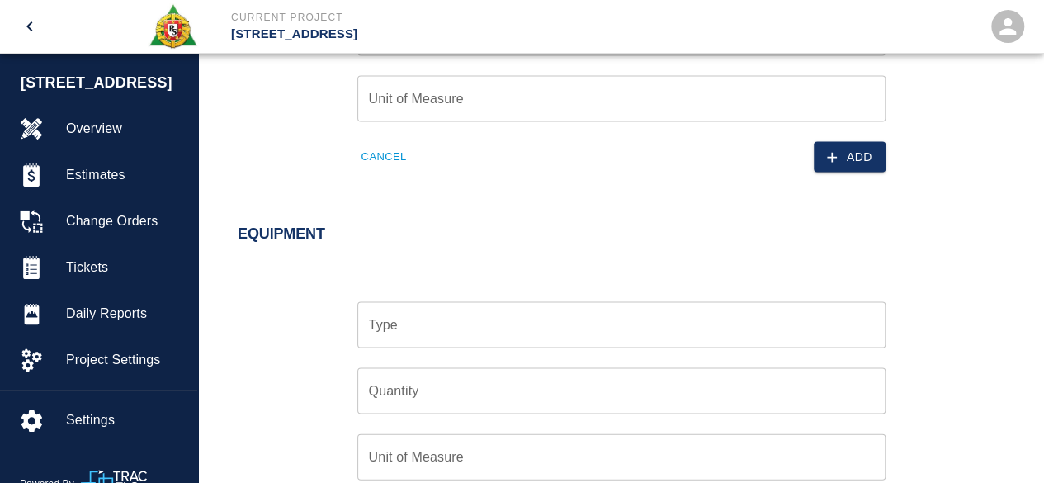
click at [438, 333] on input "Type" at bounding box center [622, 324] width 514 height 31
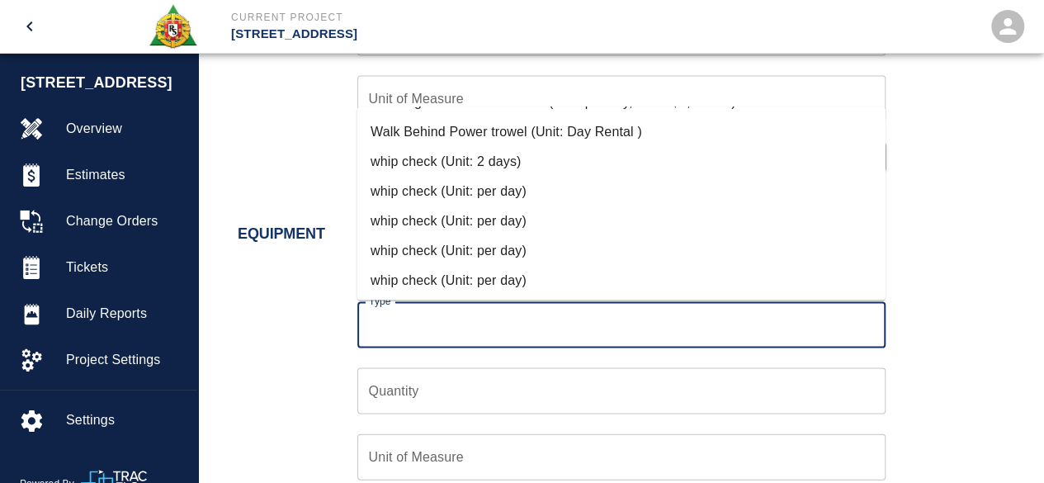
scroll to position [2838, 0]
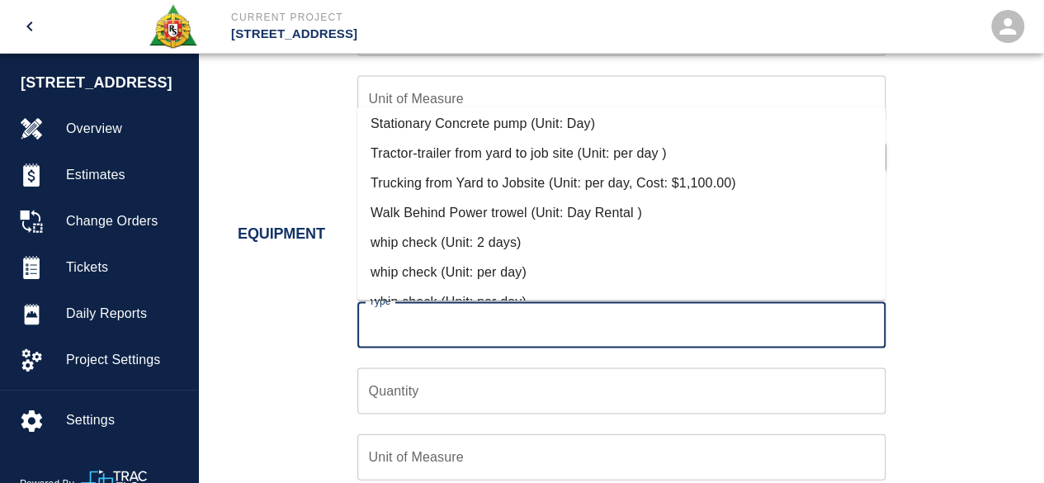
click at [534, 181] on li "Trucking from Yard to Jobsite (Unit: per day, Cost: $1,100.00)" at bounding box center [621, 183] width 528 height 30
type input "Trucking from Yard to Jobsite (Unit: per day, Cost: $1,100.00)"
type input "per day"
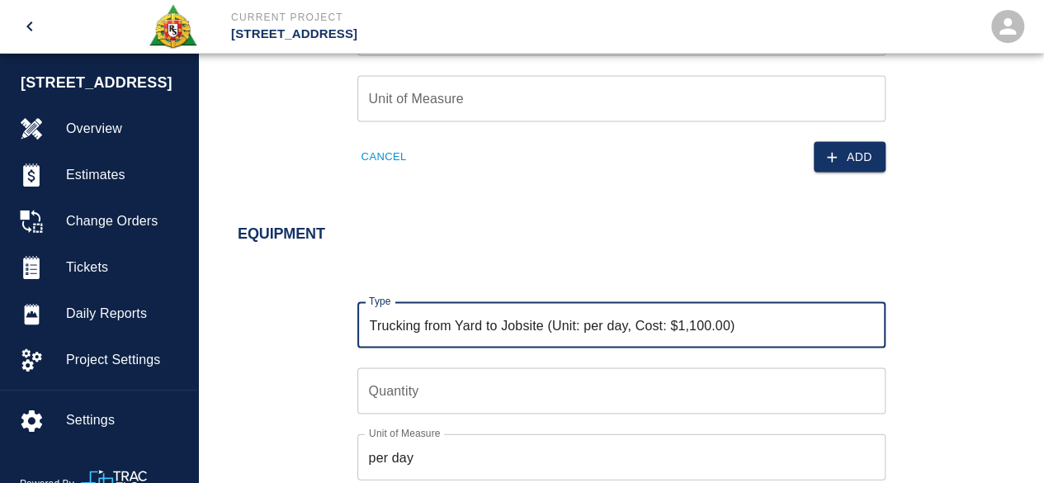
click at [420, 392] on input "Quantity" at bounding box center [621, 390] width 528 height 46
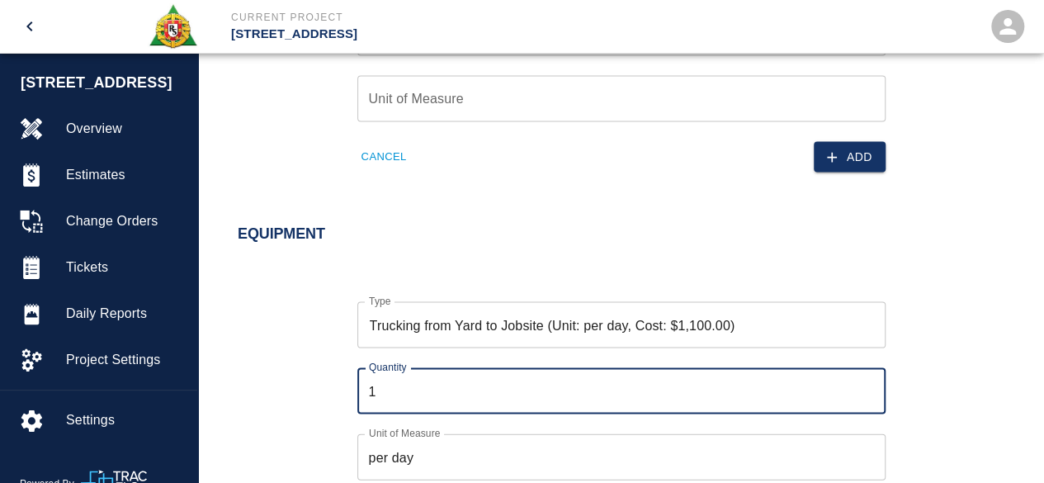
type input "1"
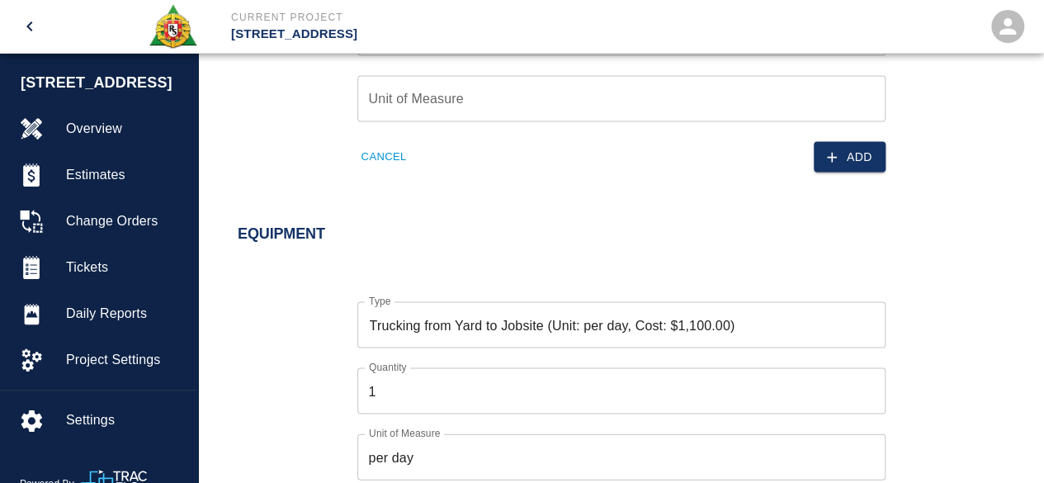
click at [314, 387] on div "Type Trucking from Yard to Jobsite (Unit: per day, Cost: $1,100.00) Type Quanti…" at bounding box center [611, 402] width 787 height 255
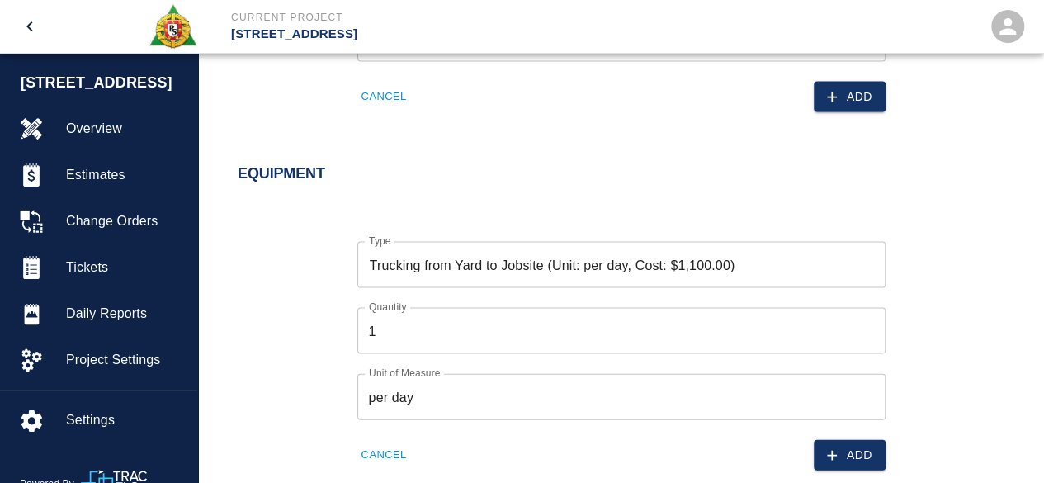
scroll to position [1625, 0]
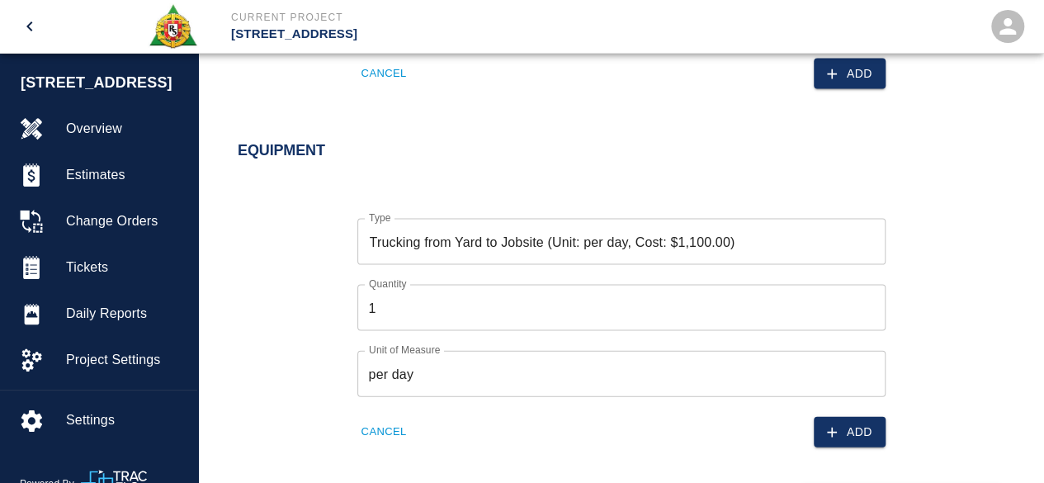
click at [852, 434] on button "Add" at bounding box center [850, 432] width 72 height 31
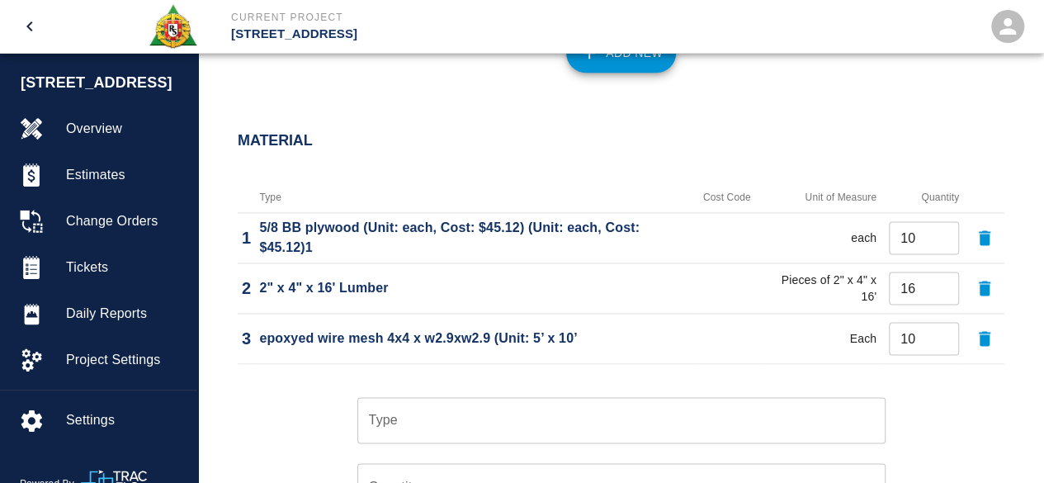
scroll to position [1129, 0]
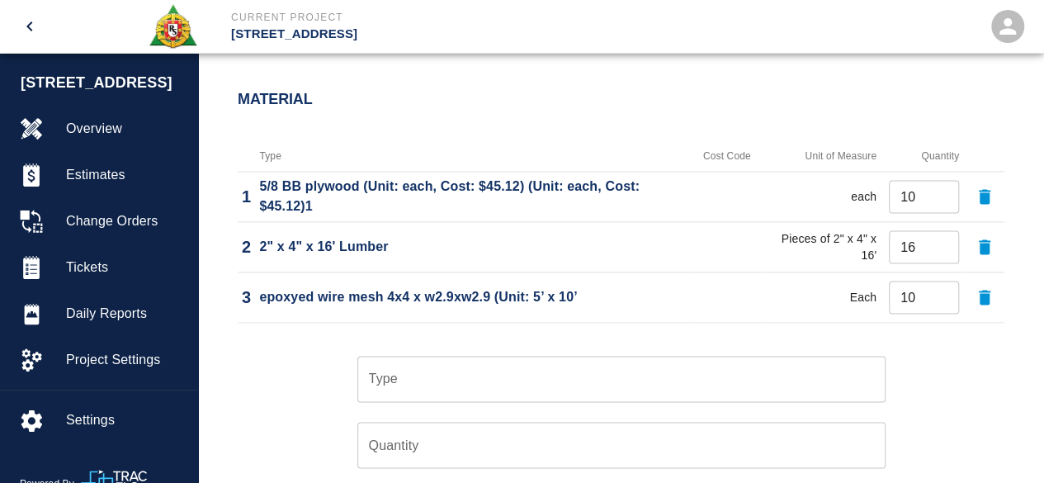
click at [384, 382] on input "Type" at bounding box center [622, 378] width 514 height 31
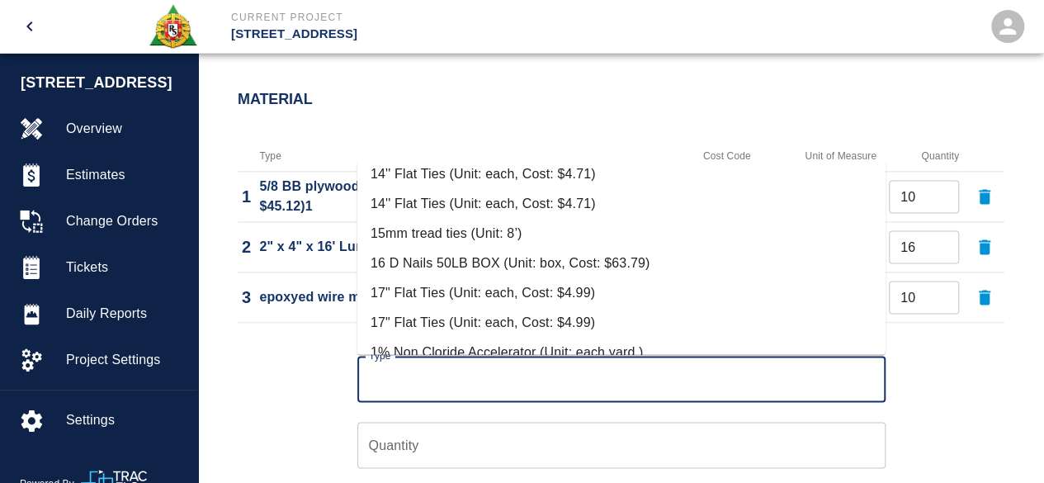
scroll to position [413, 0]
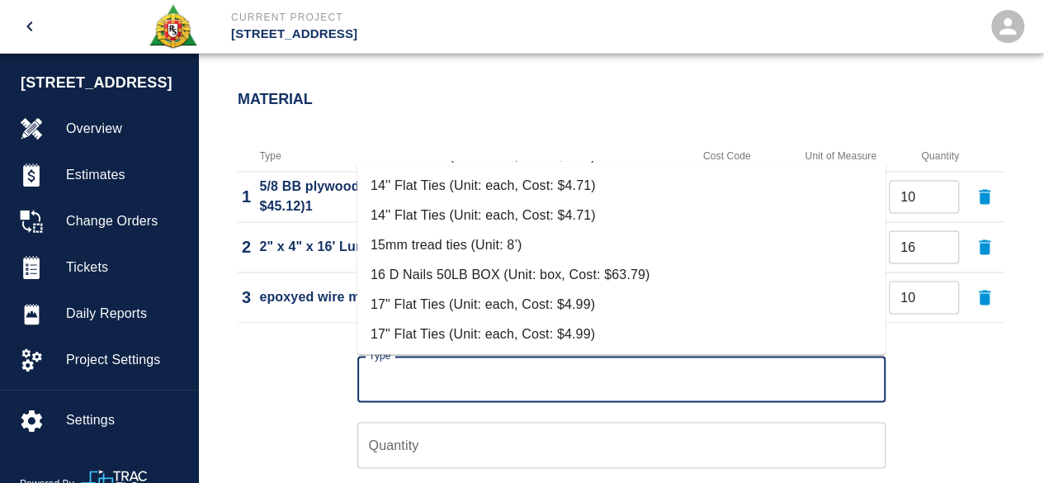
click at [561, 273] on li "16 D Nails 50LB BOX (Unit: box, Cost: $63.79)" at bounding box center [621, 275] width 528 height 30
type input "16 D Nails 50LB BOX (Unit: box, Cost: $63.79)"
type input "box"
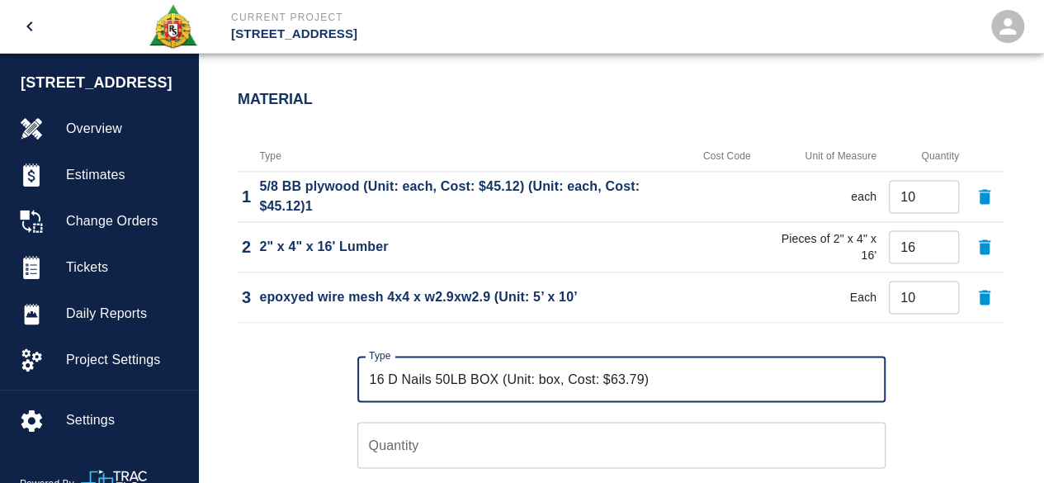
click at [380, 449] on input "Quantity" at bounding box center [621, 445] width 528 height 46
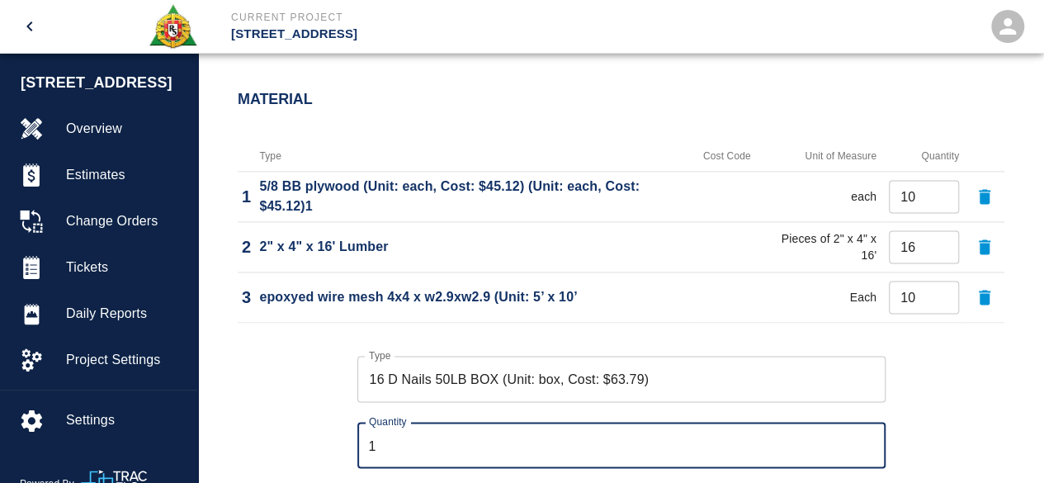
type input "1"
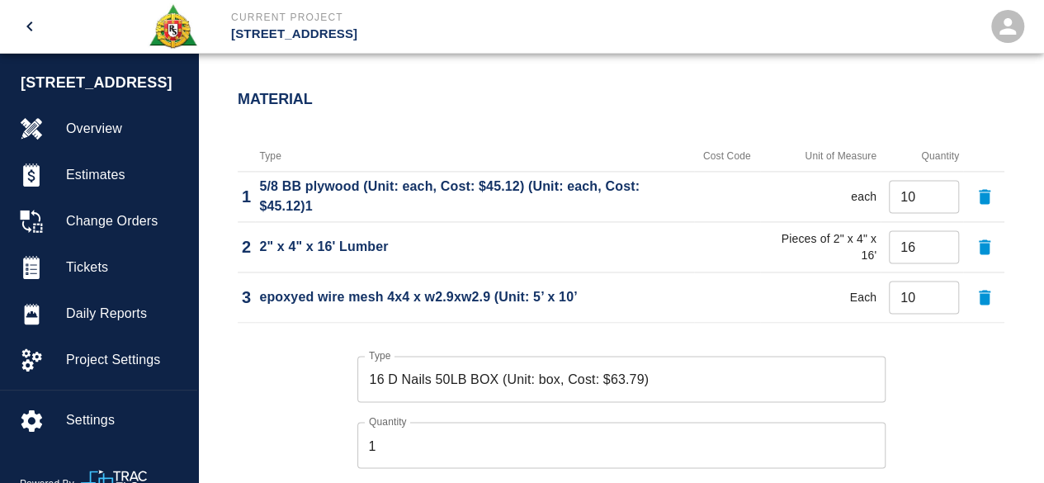
drag, startPoint x: 258, startPoint y: 343, endPoint x: 317, endPoint y: 359, distance: 61.5
click at [259, 346] on div "Type 16 D Nails 50LB BOX (Unit: box, Cost: $63.79) Type Quantity 1 Quantity Uni…" at bounding box center [611, 456] width 787 height 255
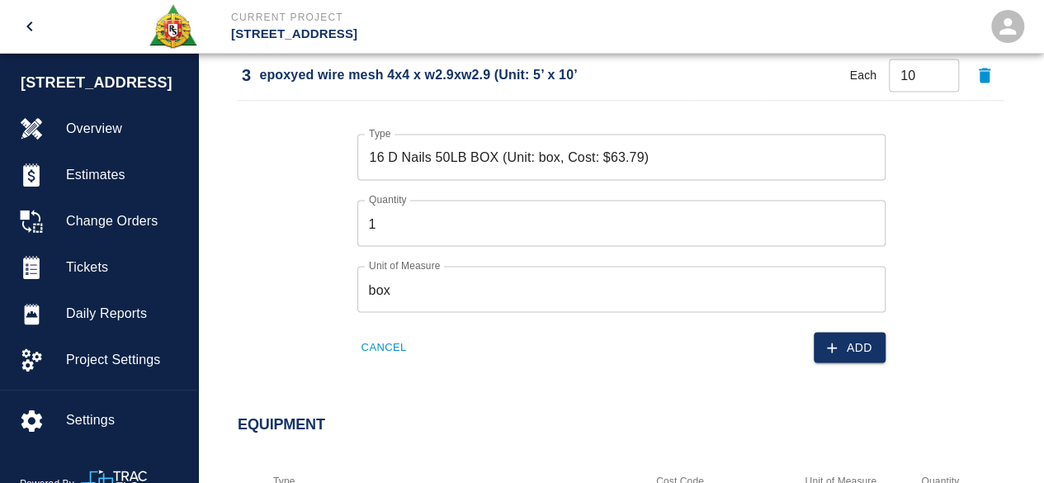
scroll to position [1377, 0]
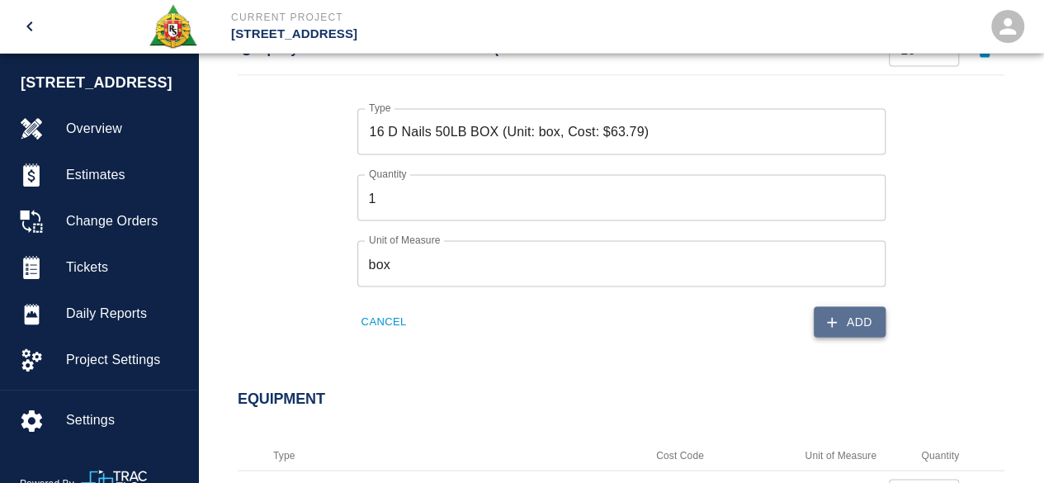
click at [859, 316] on button "Add" at bounding box center [850, 321] width 72 height 31
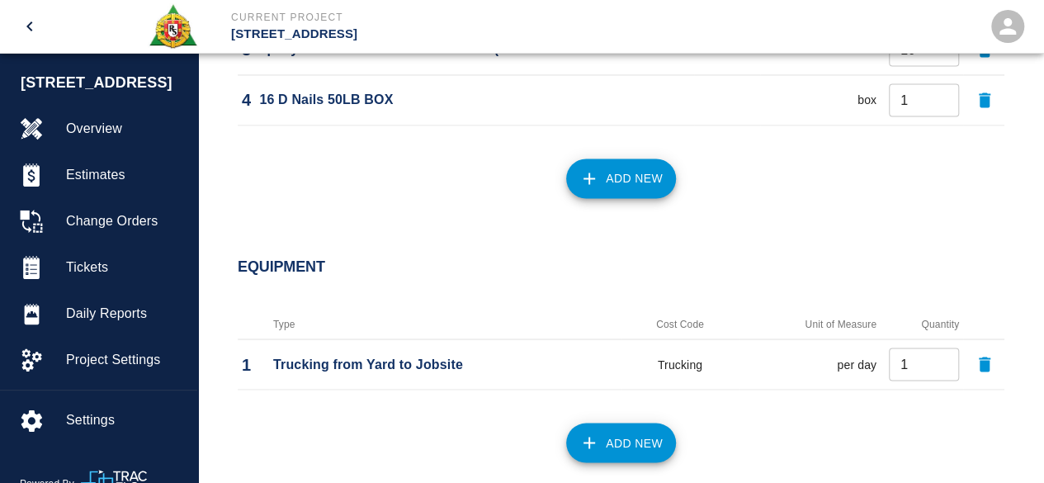
click at [639, 173] on button "Add New" at bounding box center [621, 179] width 110 height 40
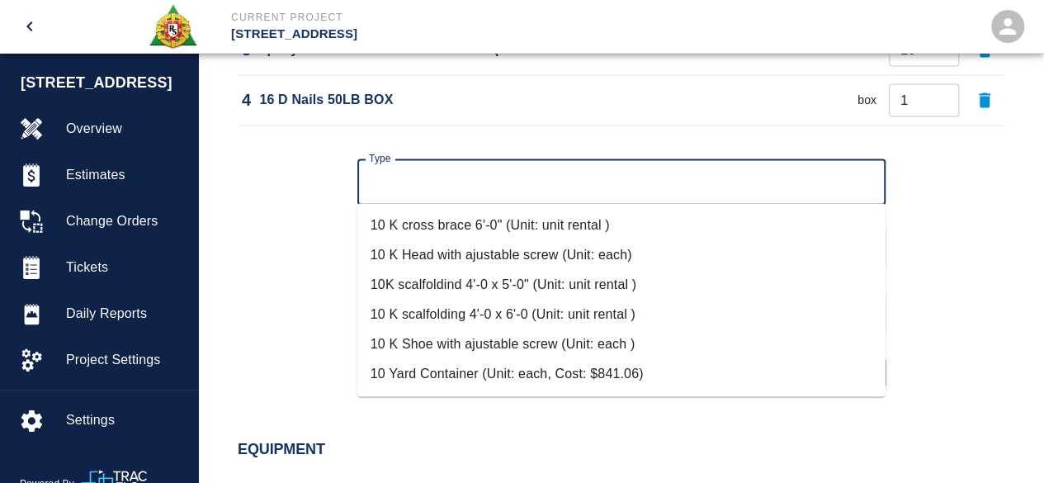
click at [442, 189] on input "Type" at bounding box center [622, 181] width 514 height 31
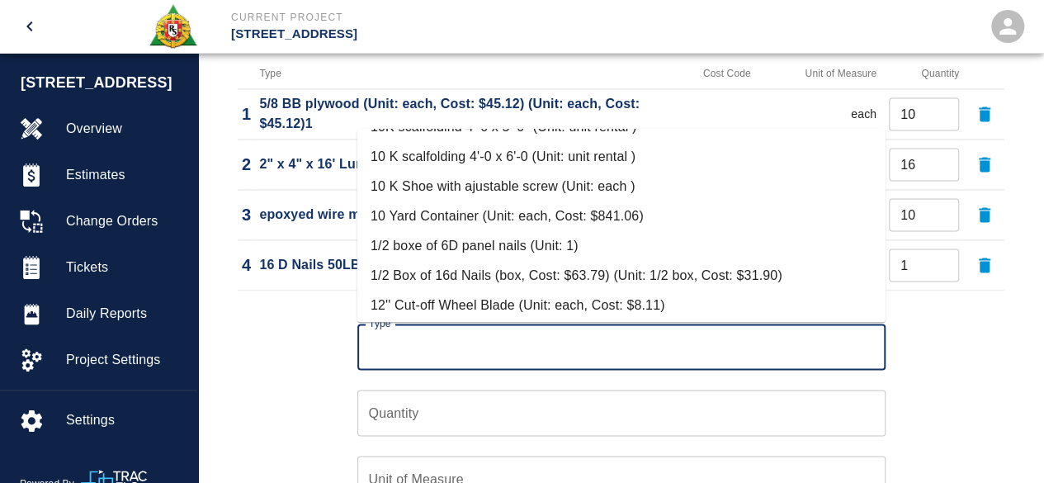
scroll to position [165, 0]
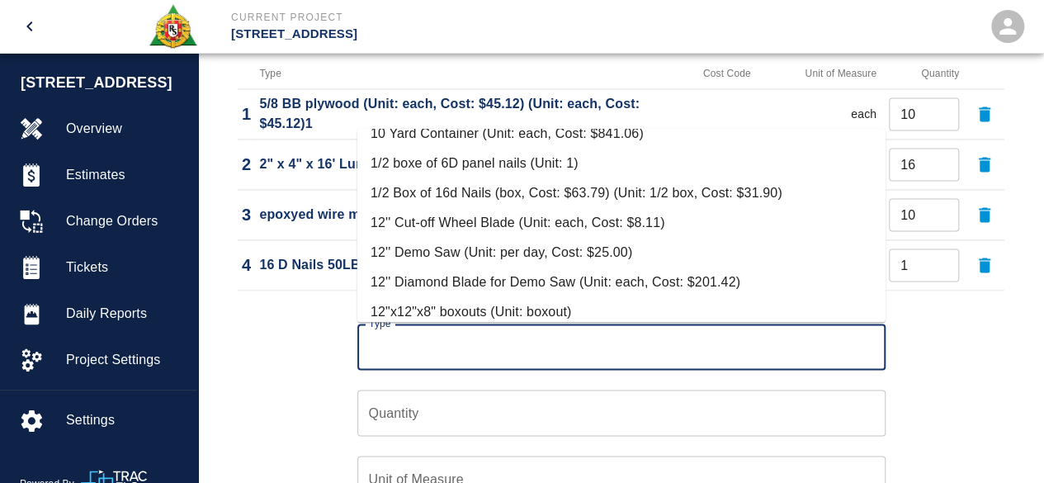
click at [429, 160] on li "1/2 boxe of 6D panel nails (Unit: 1)" at bounding box center [621, 164] width 528 height 30
type input "1/2 boxe of 6D panel nails (Unit: 1)"
type input "1"
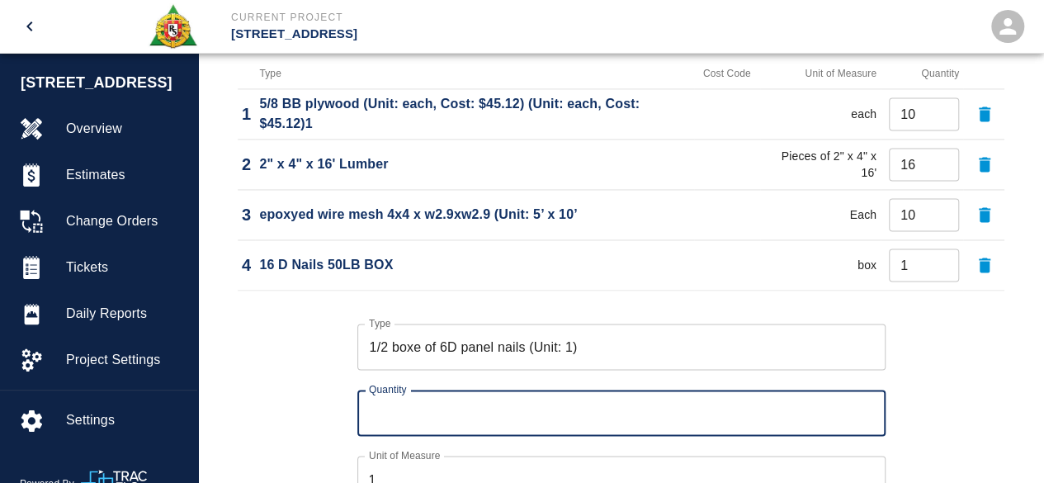
click at [395, 412] on input "Quantity" at bounding box center [621, 413] width 528 height 46
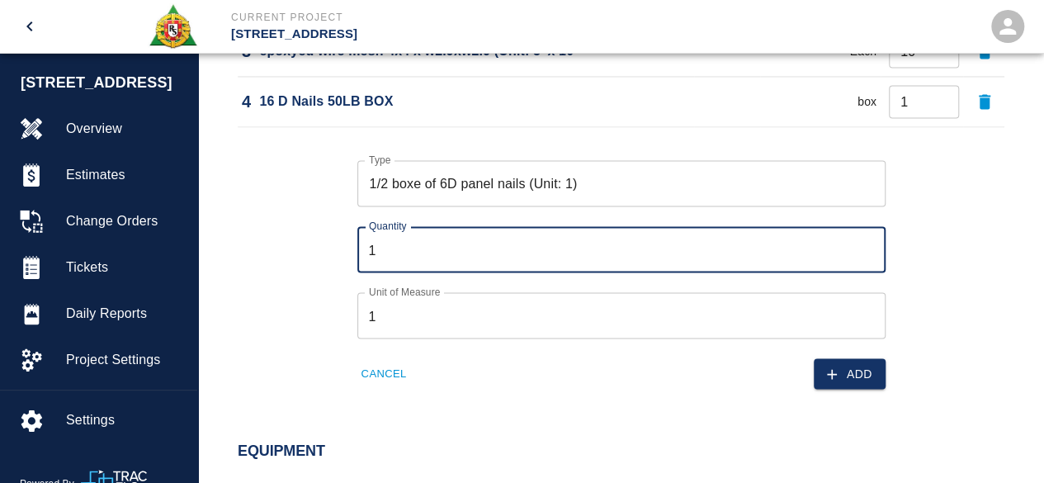
scroll to position [1377, 0]
type input "1"
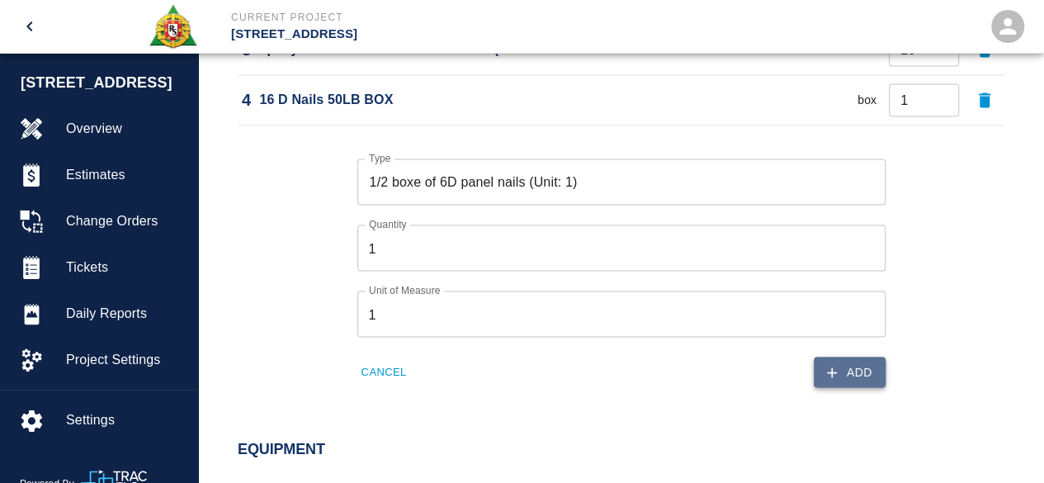
click at [863, 369] on button "Add" at bounding box center [850, 372] width 72 height 31
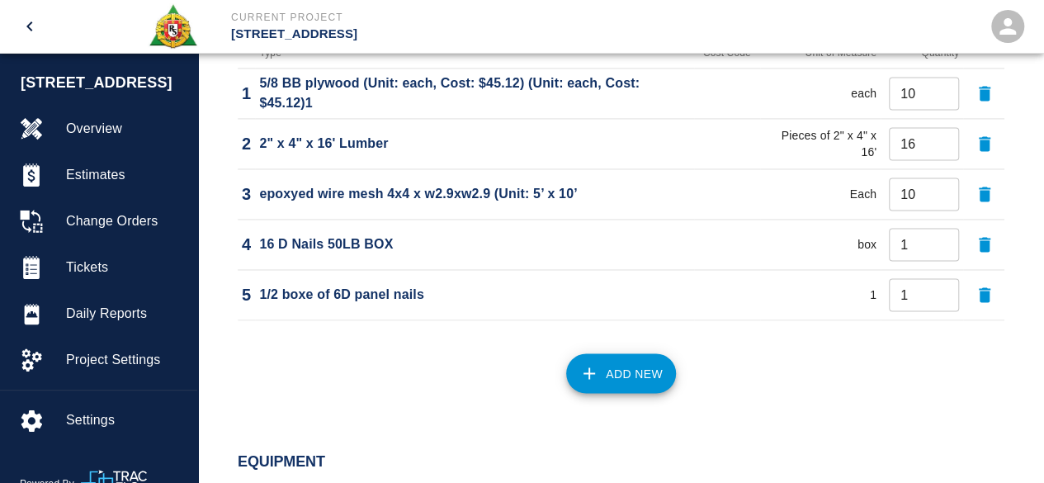
scroll to position [1217, 0]
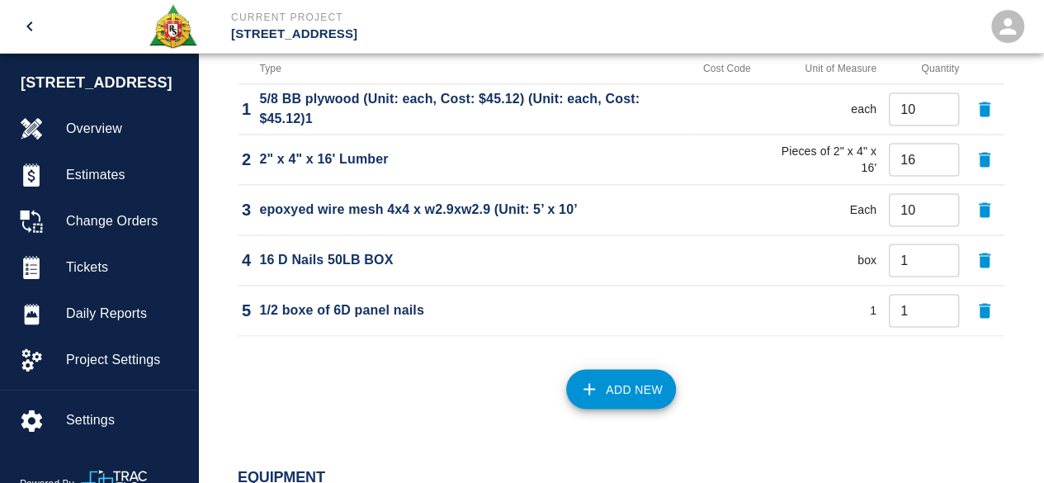
click at [627, 387] on button "Add New" at bounding box center [621, 389] width 110 height 40
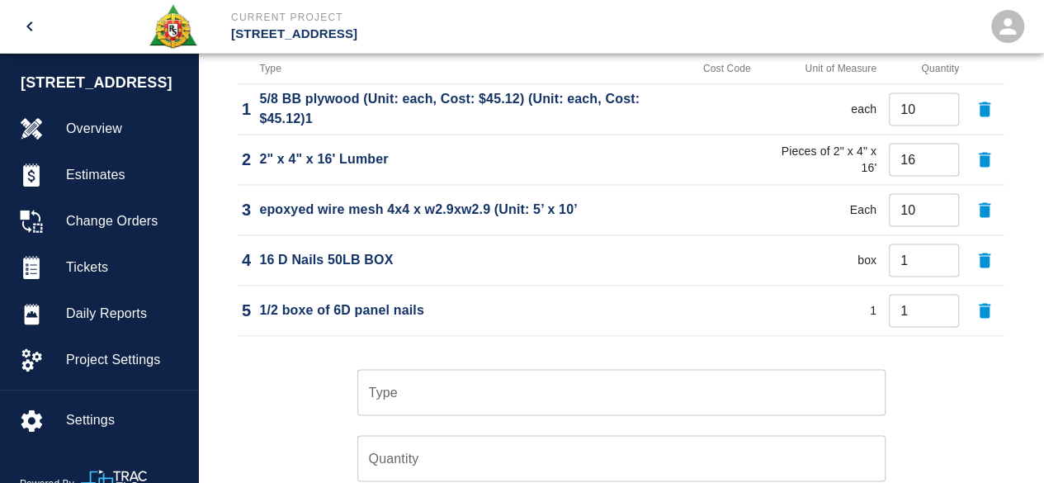
click at [414, 395] on input "Type" at bounding box center [622, 391] width 514 height 31
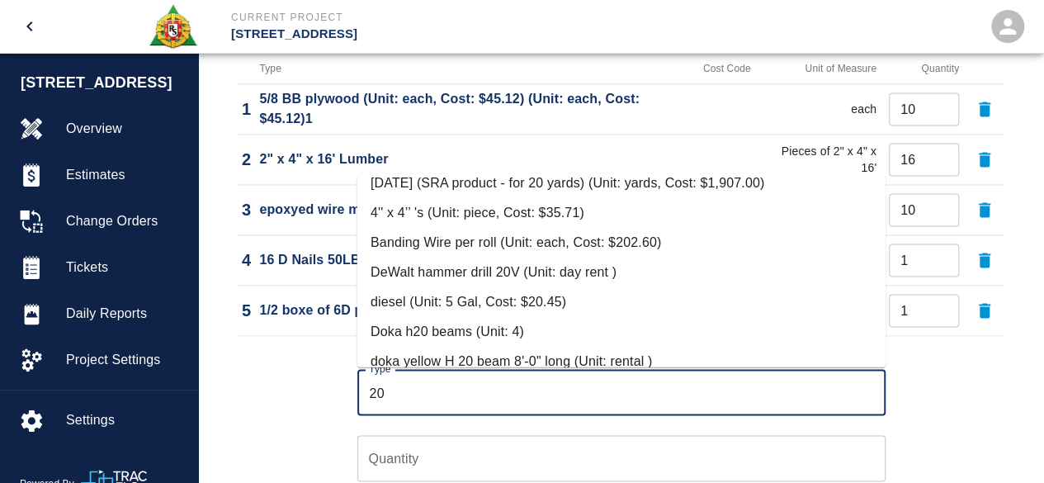
scroll to position [165, 0]
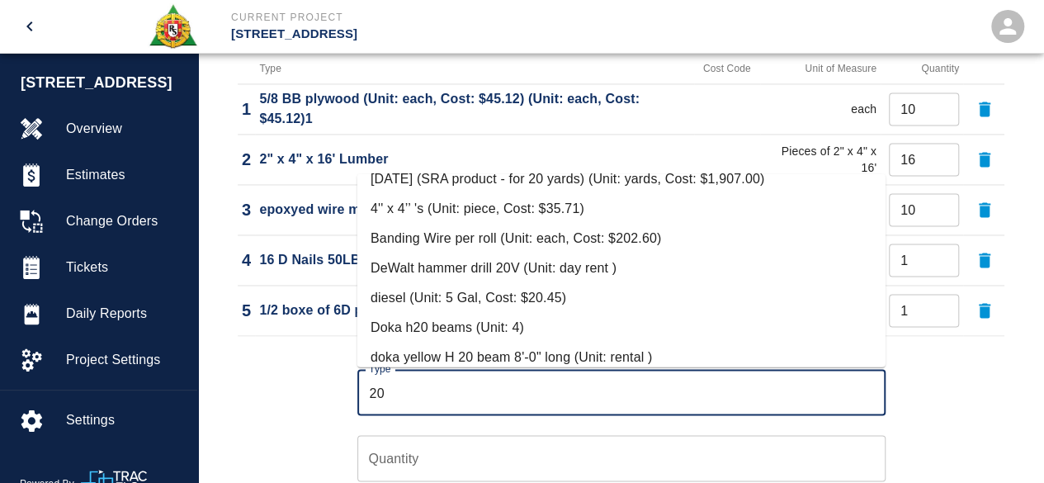
click at [452, 267] on li "DeWalt hammer drill 20V (Unit: day rent )" at bounding box center [621, 268] width 528 height 30
type input "DeWalt hammer drill 20V (Unit: day rent )"
type input "day rent"
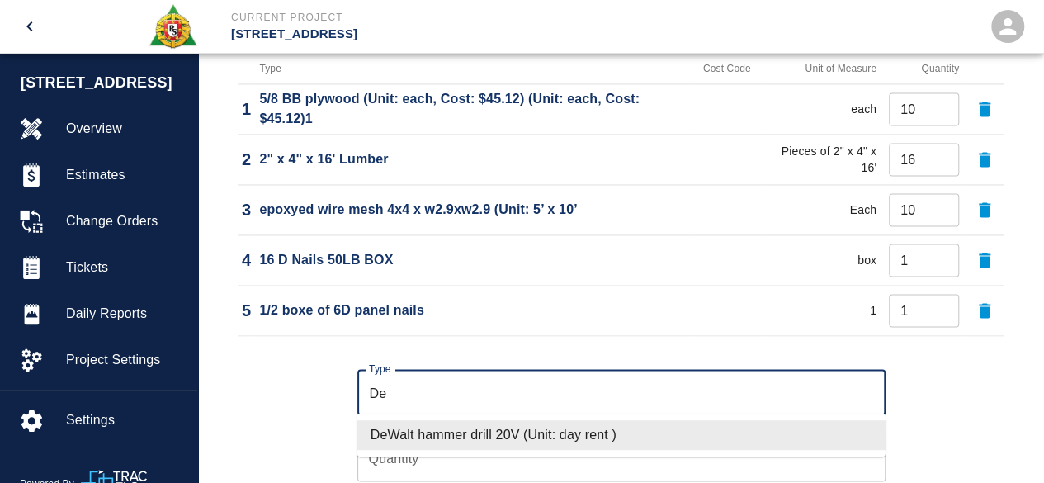
type input "D"
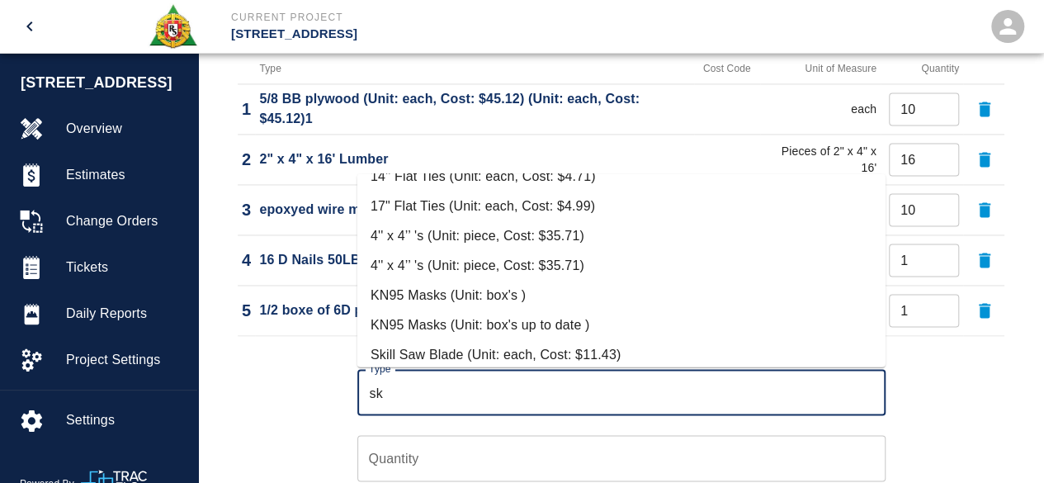
scroll to position [88, 0]
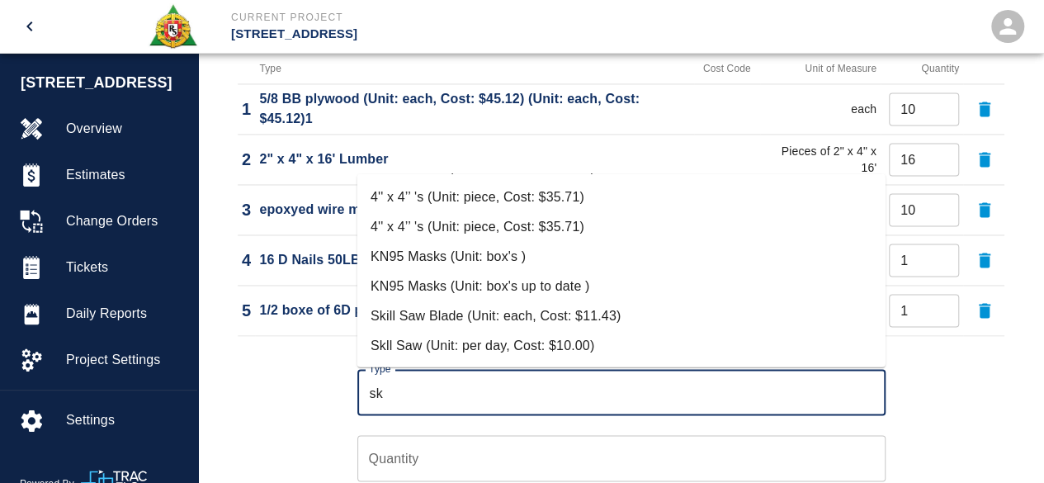
click at [519, 339] on li "Skll Saw (Unit: per day, Cost: $10.00)" at bounding box center [621, 345] width 528 height 30
type input "Skll Saw (Unit: per day, Cost: $10.00)"
type input "per day"
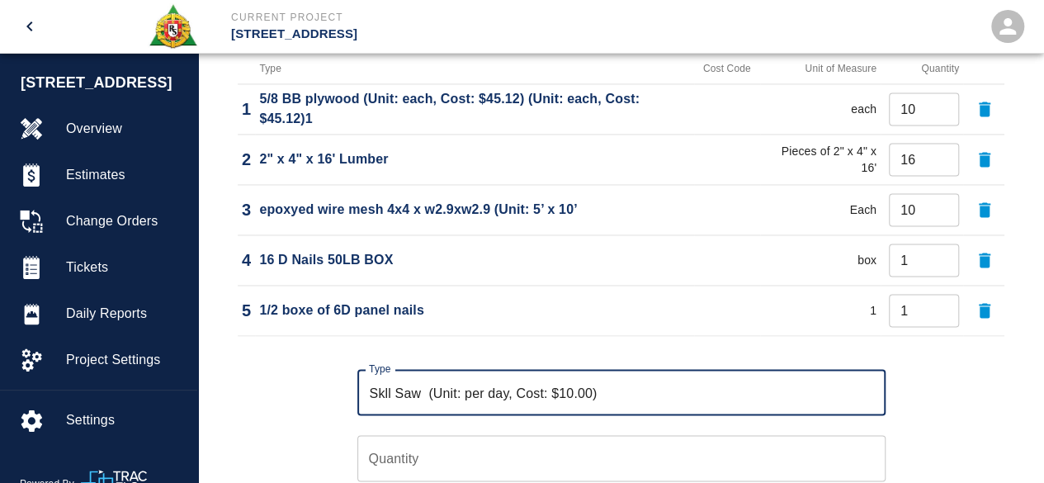
type input "Skll Saw (Unit: per day, Cost: $10.00)"
type input "1"
click at [870, 452] on input "1" at bounding box center [621, 458] width 528 height 46
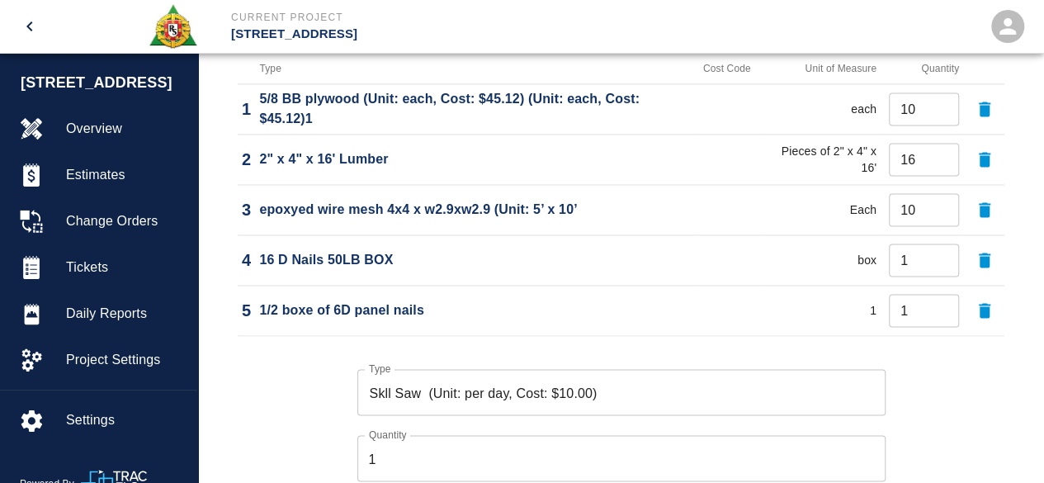
click at [926, 409] on div "Type Skll Saw (Unit: per day, Cost: $10.00) Type Quantity 1 Quantity Unit of Me…" at bounding box center [611, 470] width 787 height 255
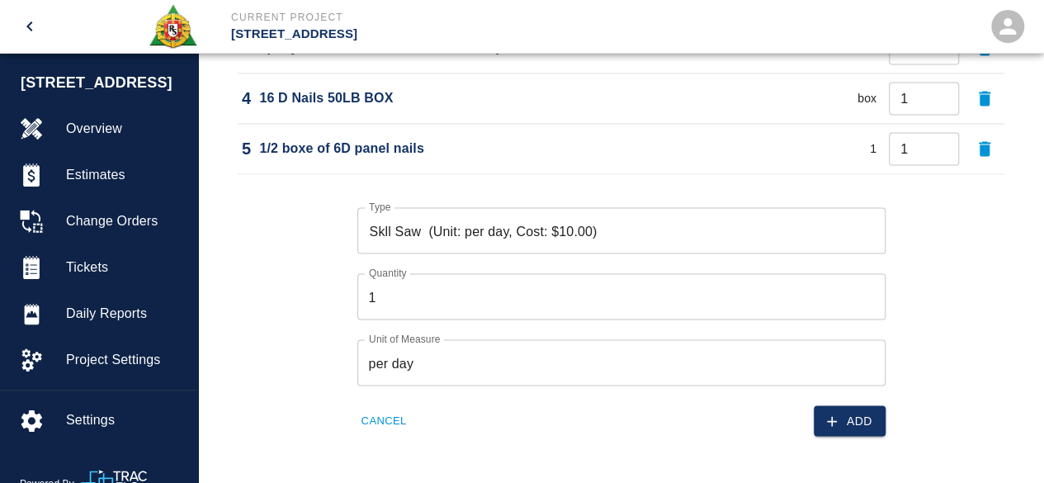
scroll to position [1382, 0]
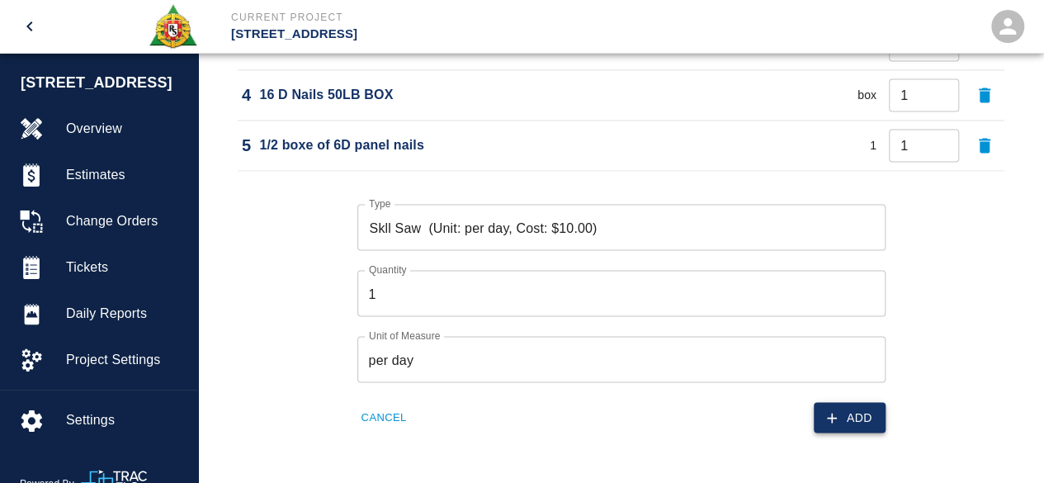
click at [859, 406] on button "Add" at bounding box center [850, 417] width 72 height 31
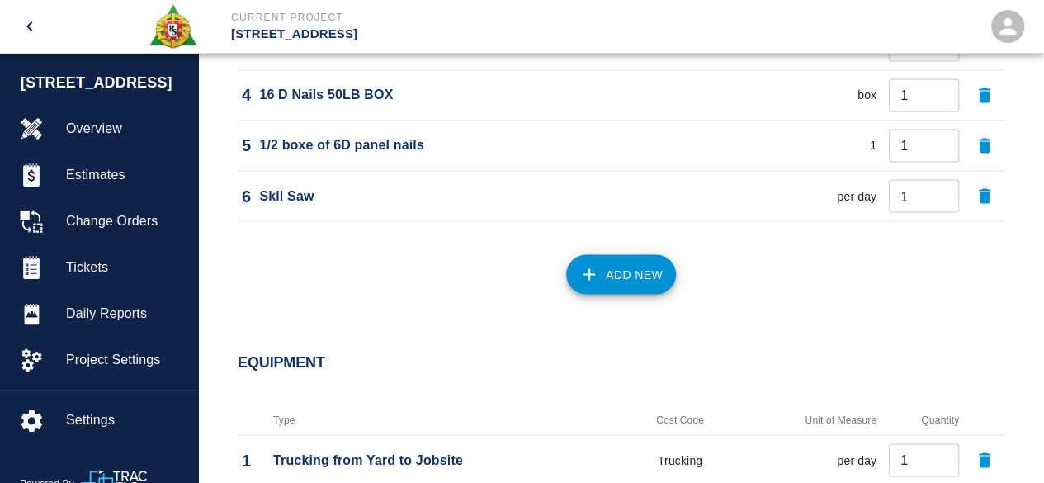
click at [622, 259] on button "Add New" at bounding box center [621, 274] width 110 height 40
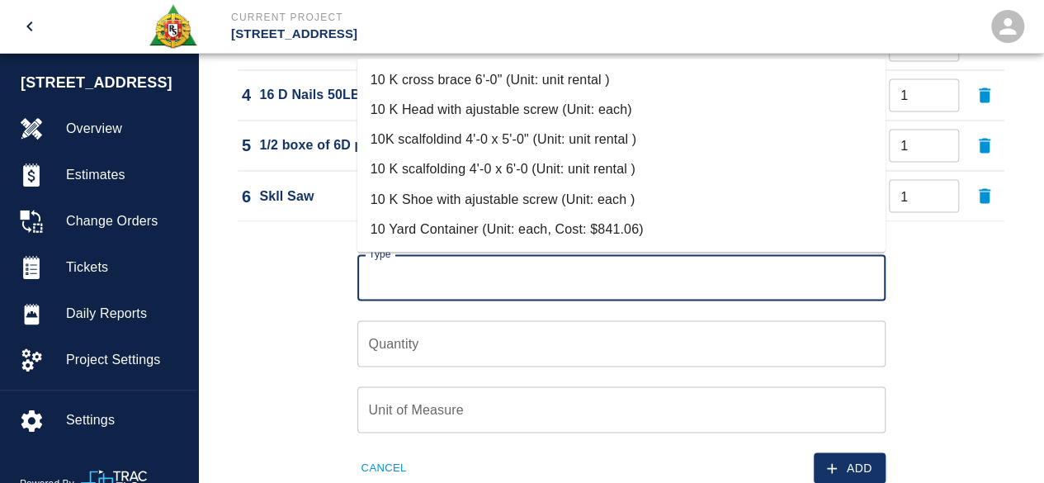
click at [405, 275] on input "Type" at bounding box center [622, 277] width 514 height 31
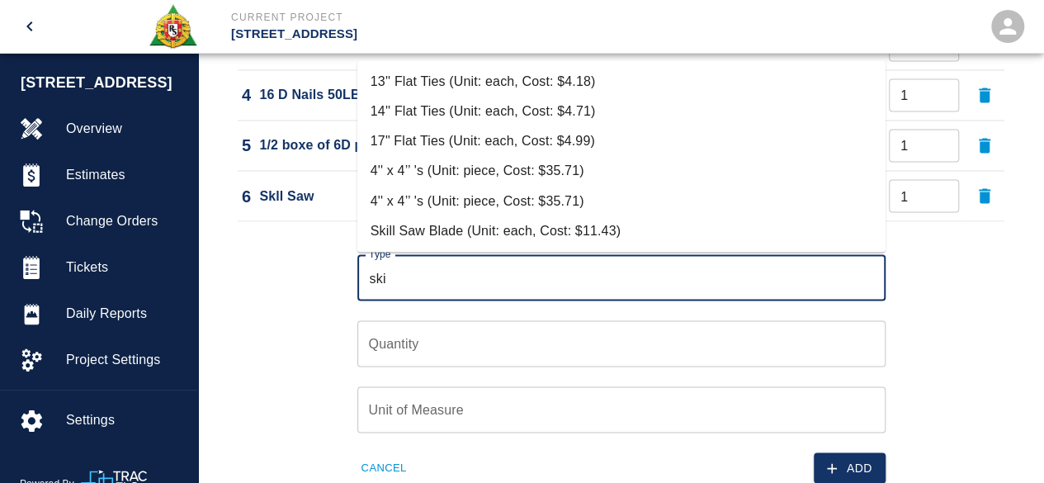
click at [556, 228] on li "Skill Saw Blade (Unit: each, Cost: $11.43)" at bounding box center [621, 230] width 528 height 30
type input "Skill Saw Blade (Unit: each, Cost: $11.43)"
type input "each"
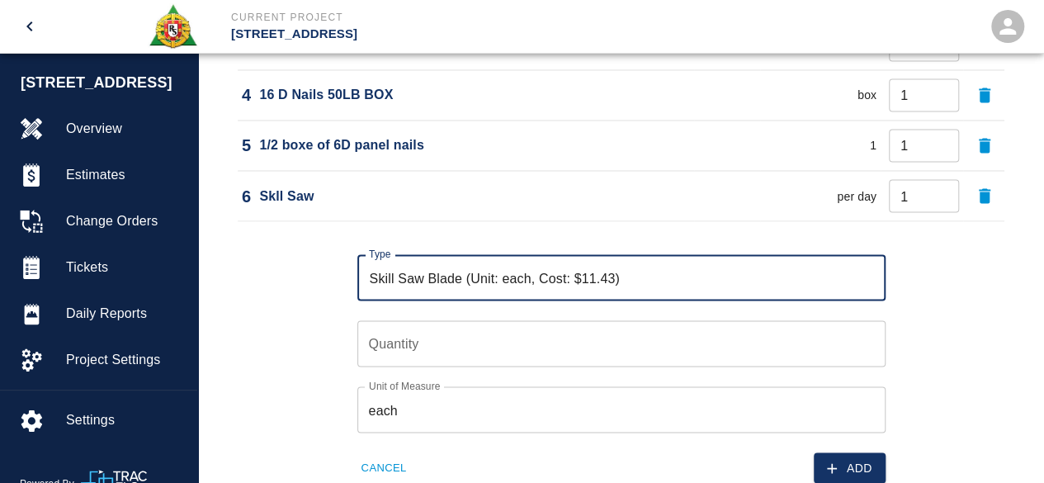
type input "Skill Saw Blade (Unit: each, Cost: $11.43)"
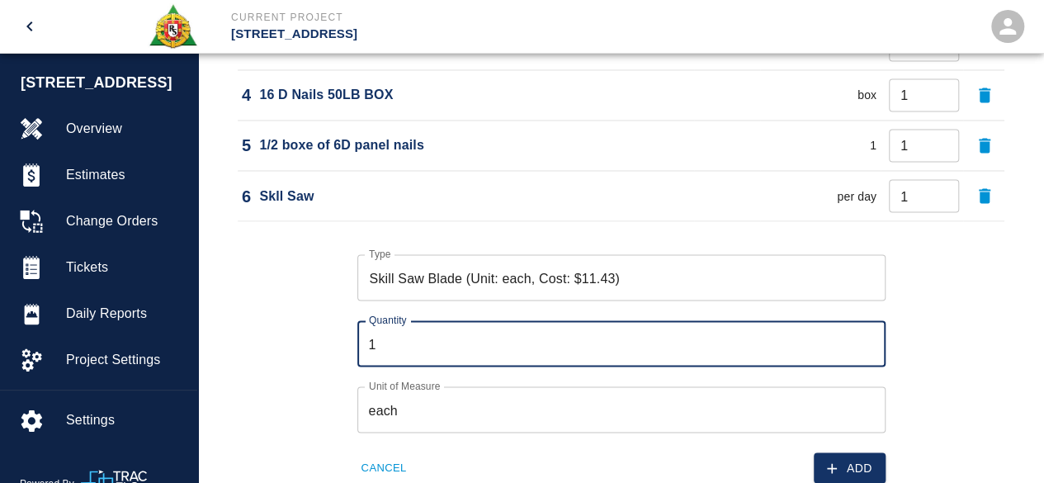
type input "1"
click at [866, 336] on input "1" at bounding box center [621, 343] width 528 height 46
click at [859, 465] on button "Add" at bounding box center [850, 467] width 72 height 31
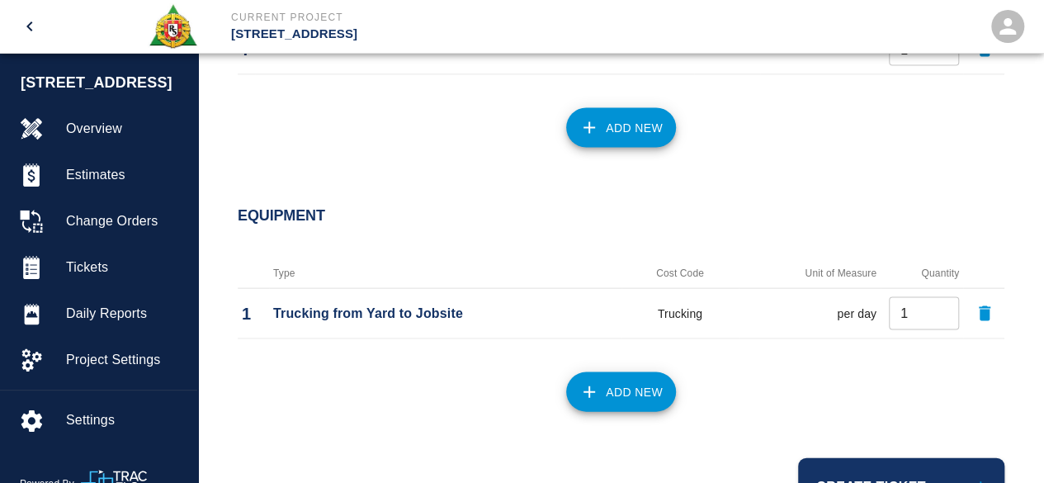
scroll to position [1647, 0]
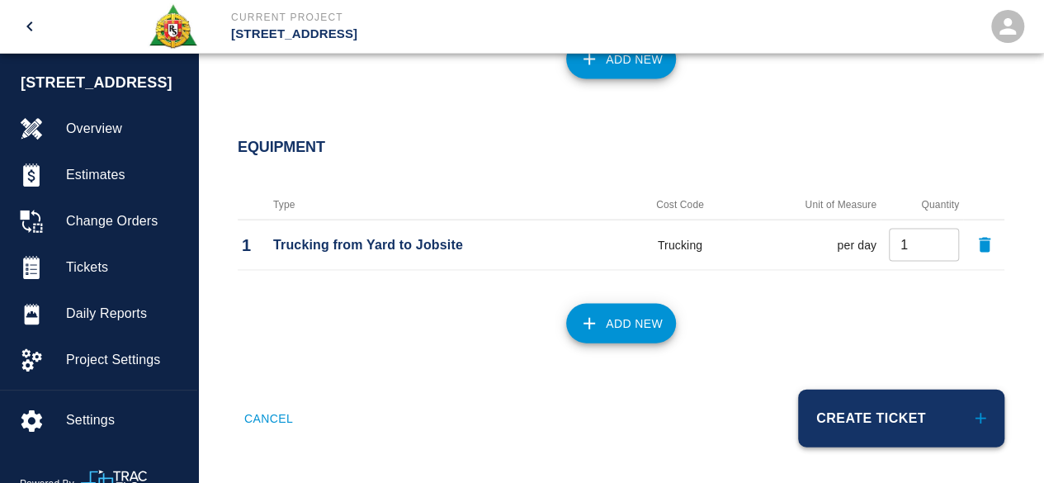
click at [853, 424] on button "Create Ticket" at bounding box center [901, 419] width 206 height 58
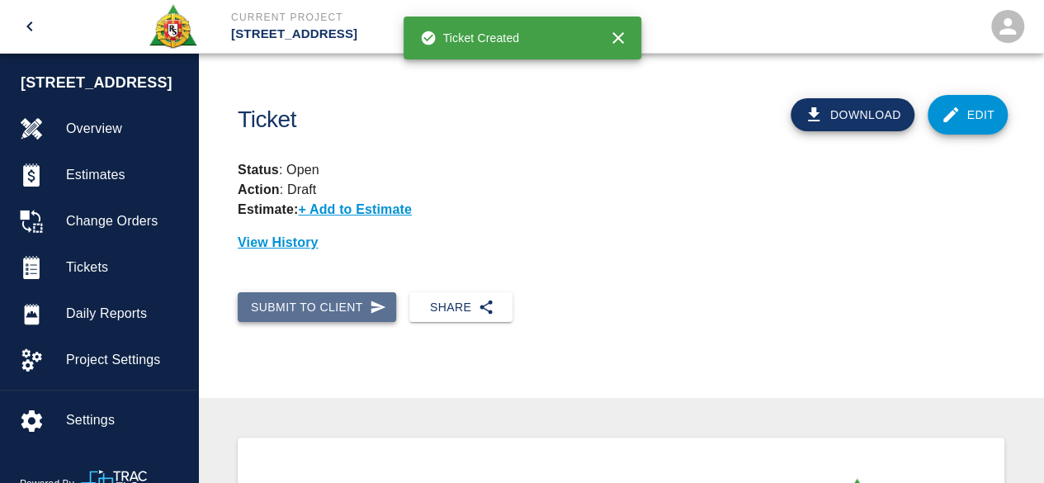
click at [321, 308] on button "Submit to Client" at bounding box center [317, 307] width 159 height 31
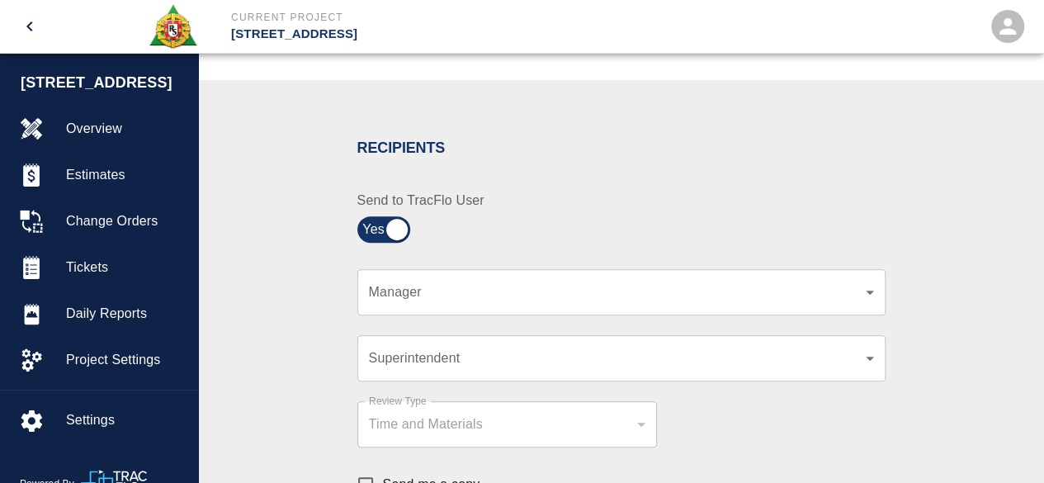
scroll to position [248, 0]
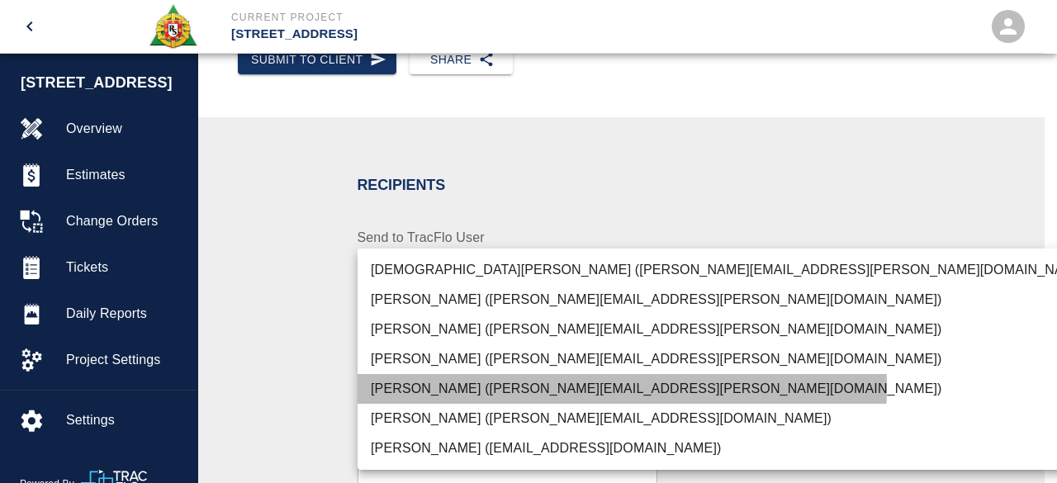
click at [454, 387] on li "[PERSON_NAME] ([PERSON_NAME][EMAIL_ADDRESS][PERSON_NAME][DOMAIN_NAME])" at bounding box center [730, 389] width 747 height 30
type input "847697a4-1653-40b8-8826-f1bc12995eb7"
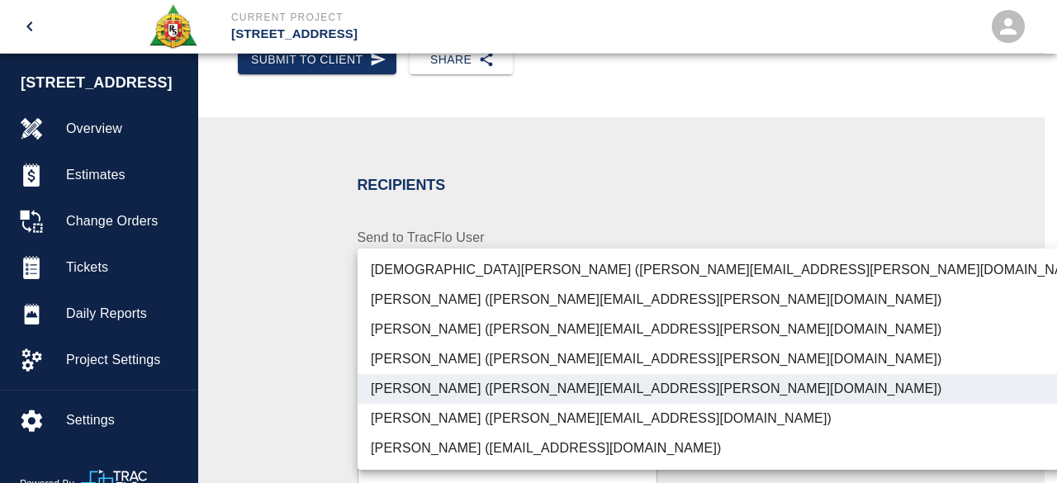
click at [971, 308] on div at bounding box center [528, 241] width 1057 height 483
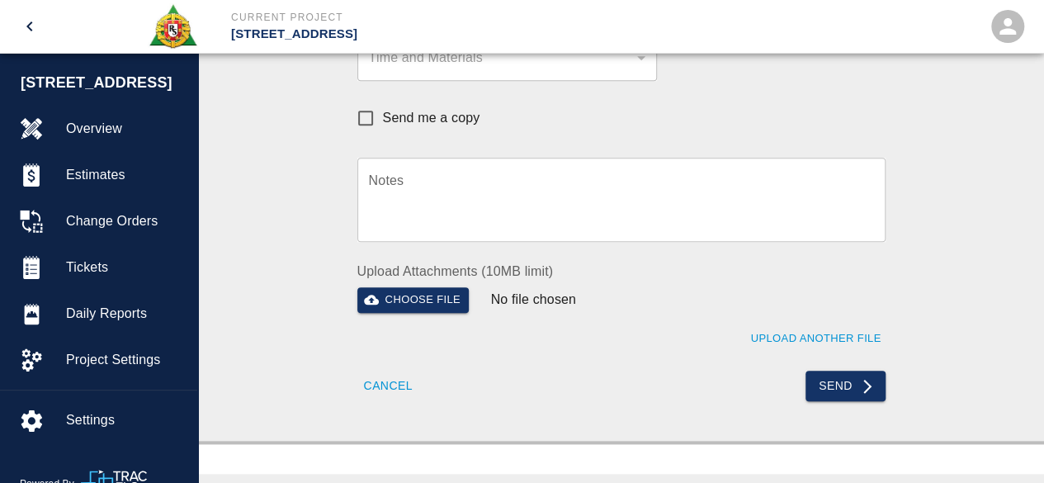
scroll to position [660, 0]
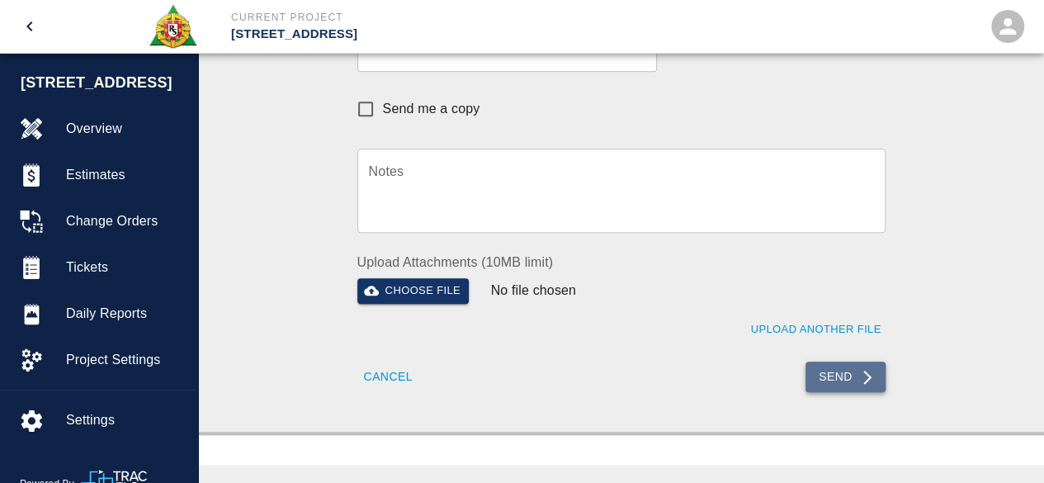
click at [835, 367] on button "Send" at bounding box center [846, 377] width 80 height 31
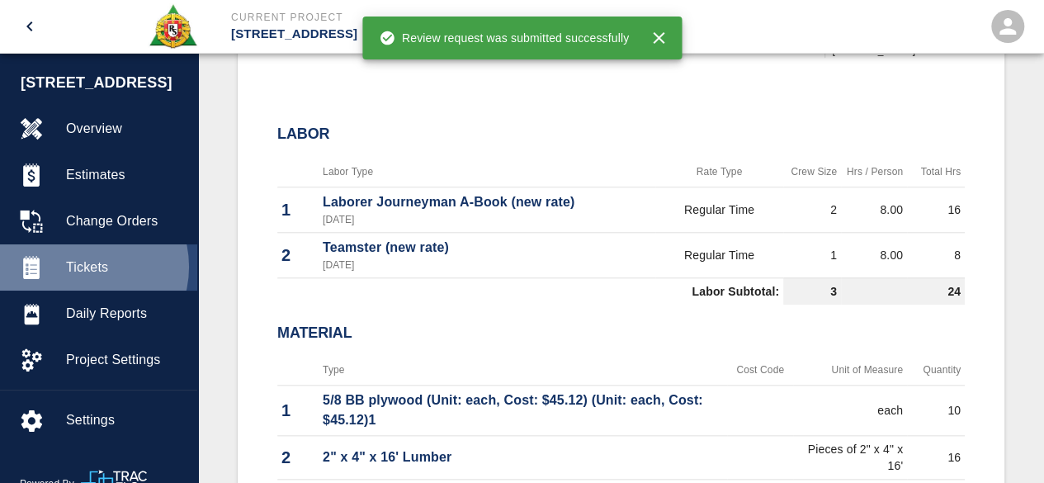
click at [84, 267] on span "Tickets" at bounding box center [125, 268] width 118 height 20
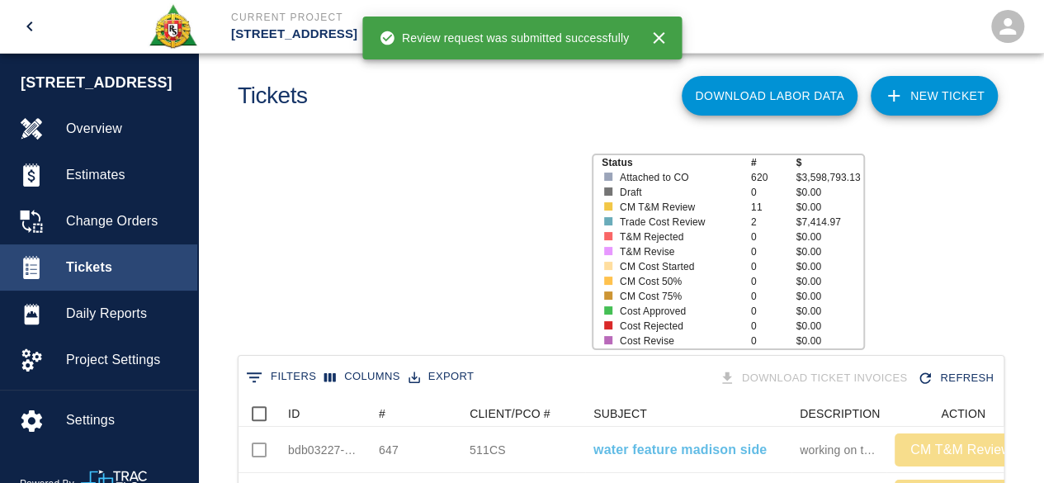
scroll to position [951, 753]
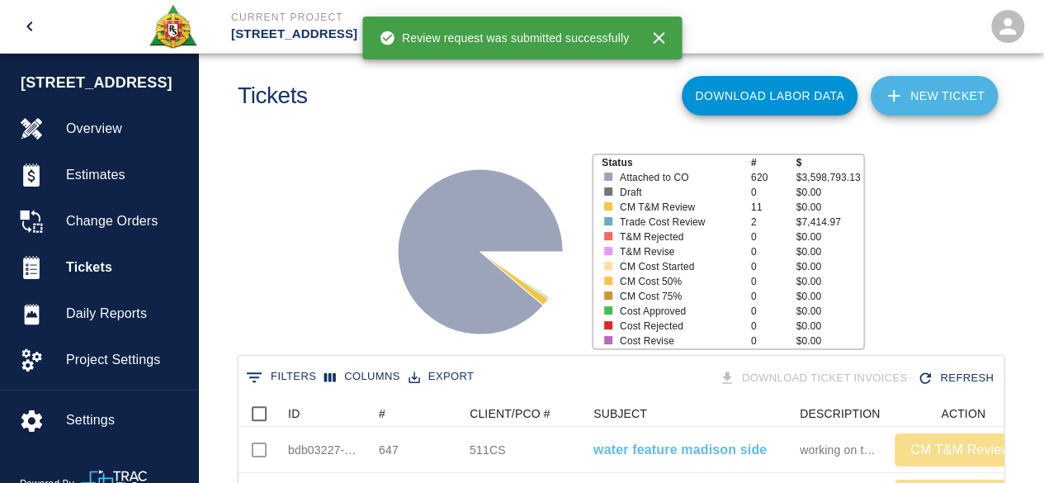
click at [941, 92] on link "NEW TICKET" at bounding box center [934, 96] width 127 height 40
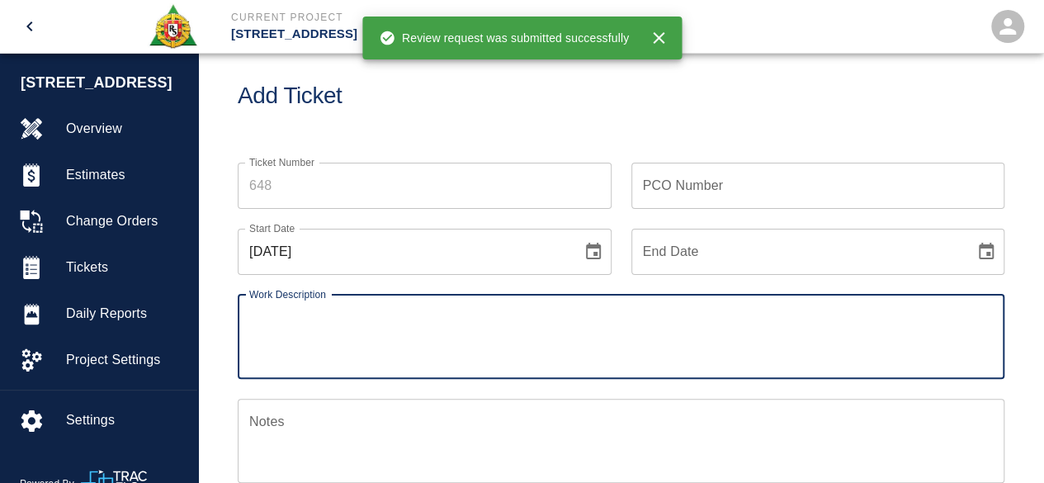
click at [291, 181] on input "Ticket Number" at bounding box center [425, 186] width 374 height 46
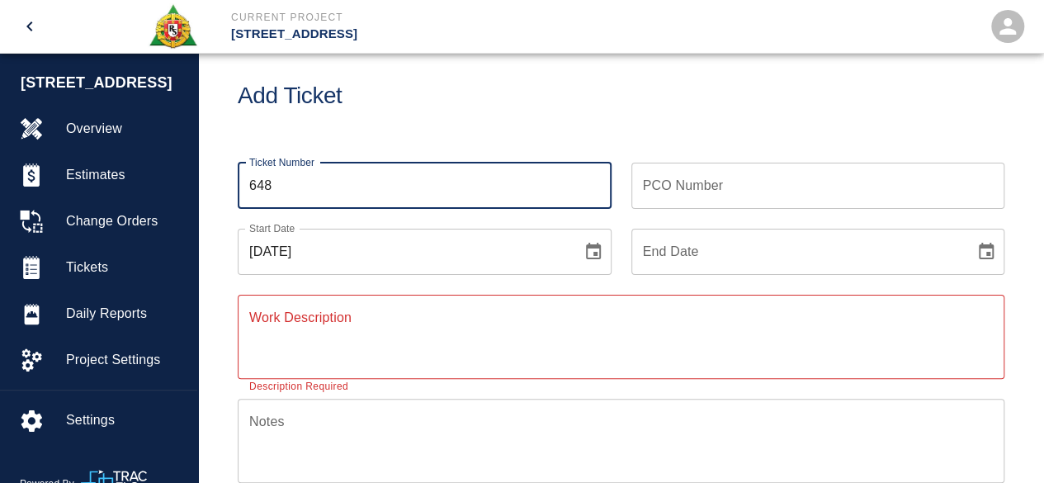
type input "648"
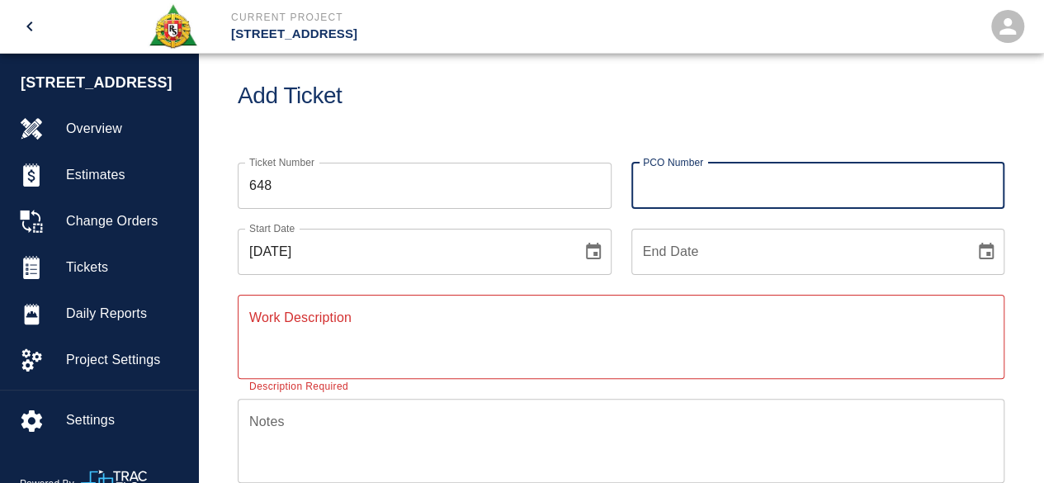
click at [655, 197] on input "PCO Number" at bounding box center [819, 186] width 374 height 46
type input "700CS"
click at [592, 245] on icon "Choose date, selected date is Aug 27, 2025" at bounding box center [593, 251] width 15 height 17
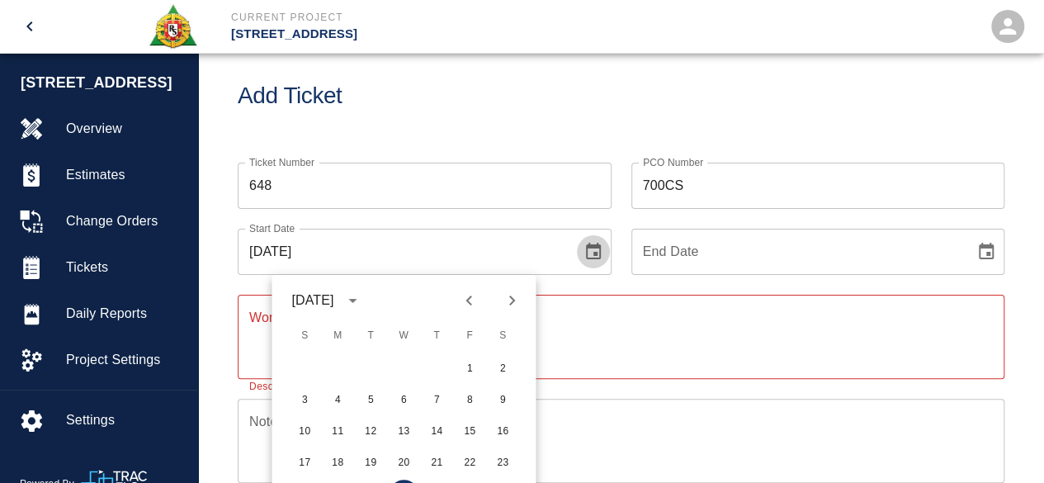
click at [598, 248] on icon "Choose date, selected date is Aug 27, 2025" at bounding box center [594, 252] width 20 height 20
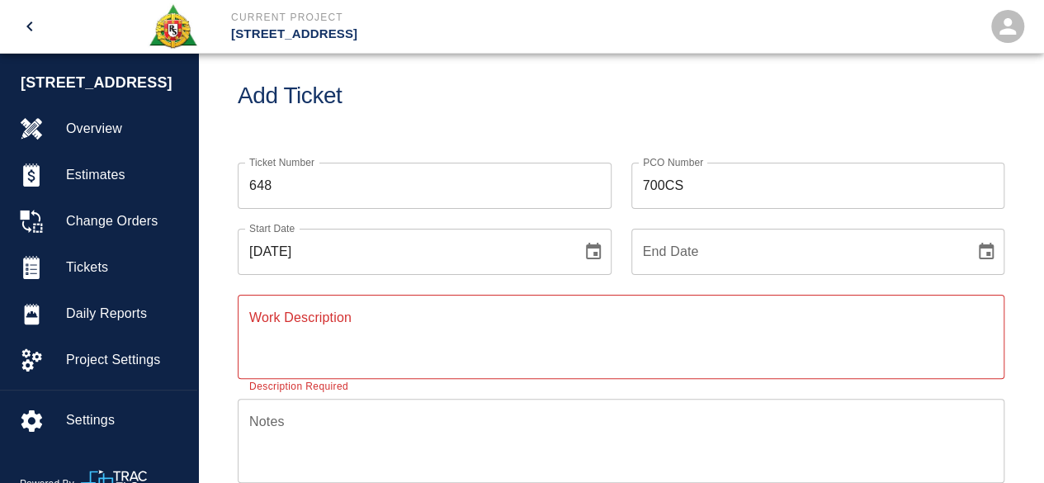
click at [589, 253] on icon "Choose date, selected date is Aug 27, 2025" at bounding box center [594, 252] width 20 height 20
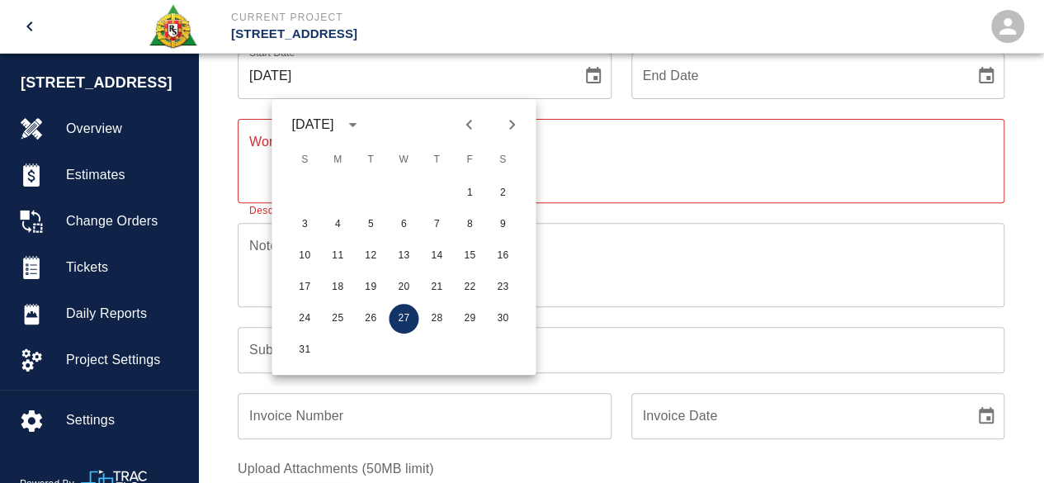
scroll to position [272, 0]
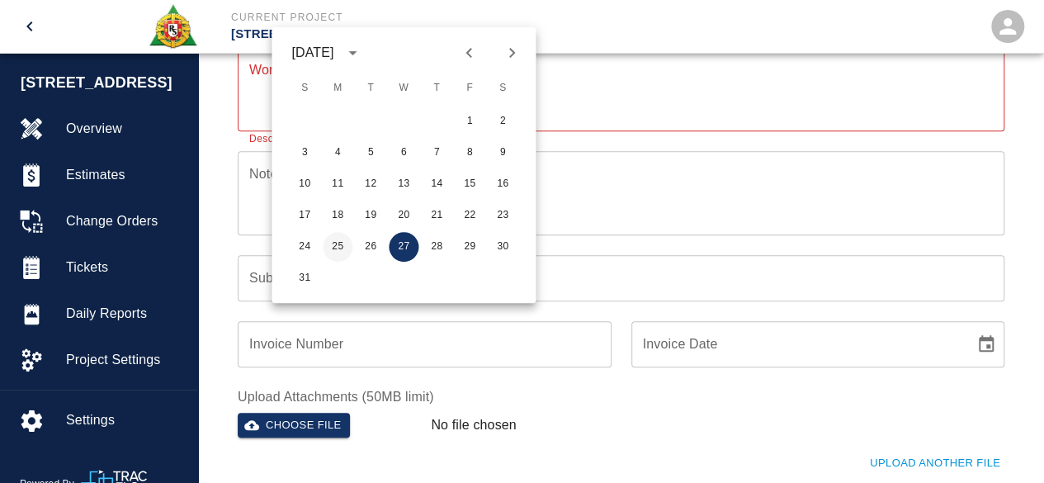
click at [340, 244] on button "25" at bounding box center [338, 247] width 30 height 30
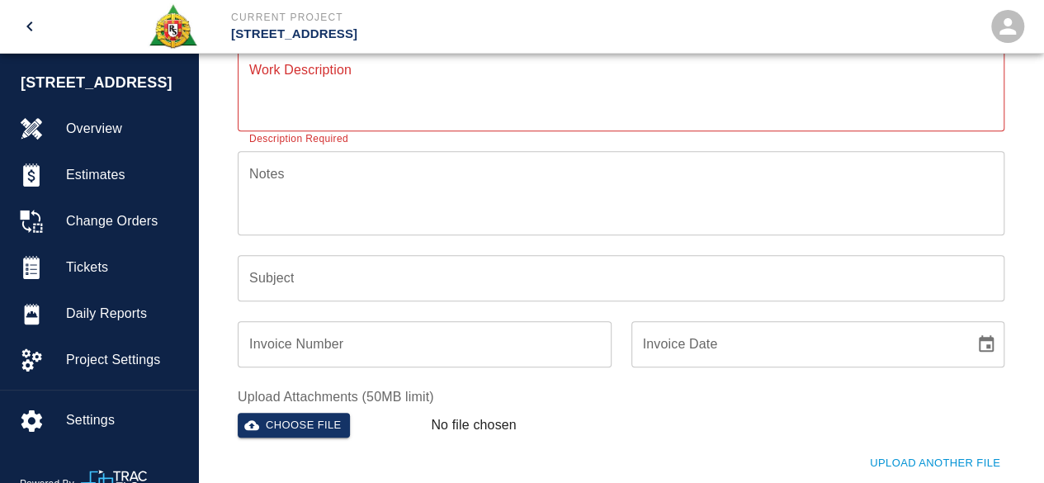
type input "[DATE]"
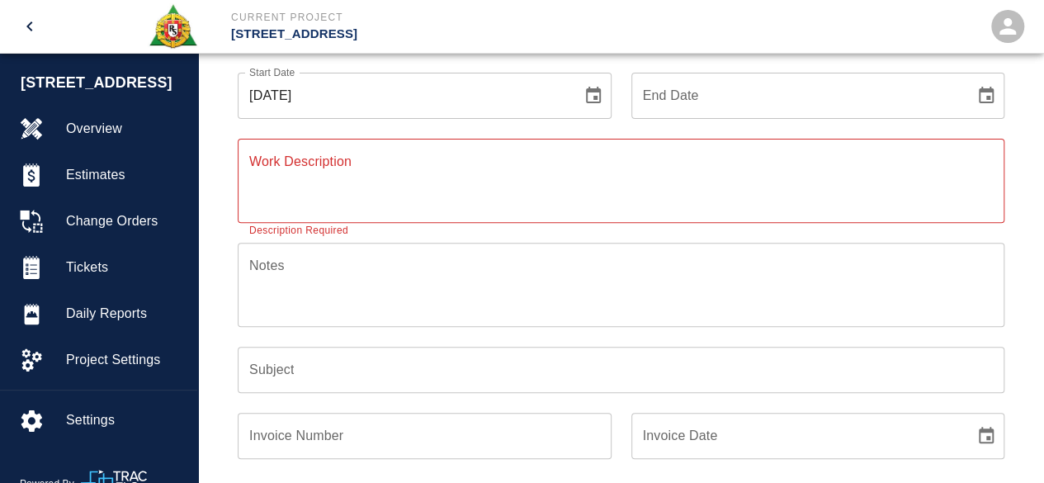
scroll to position [12, 0]
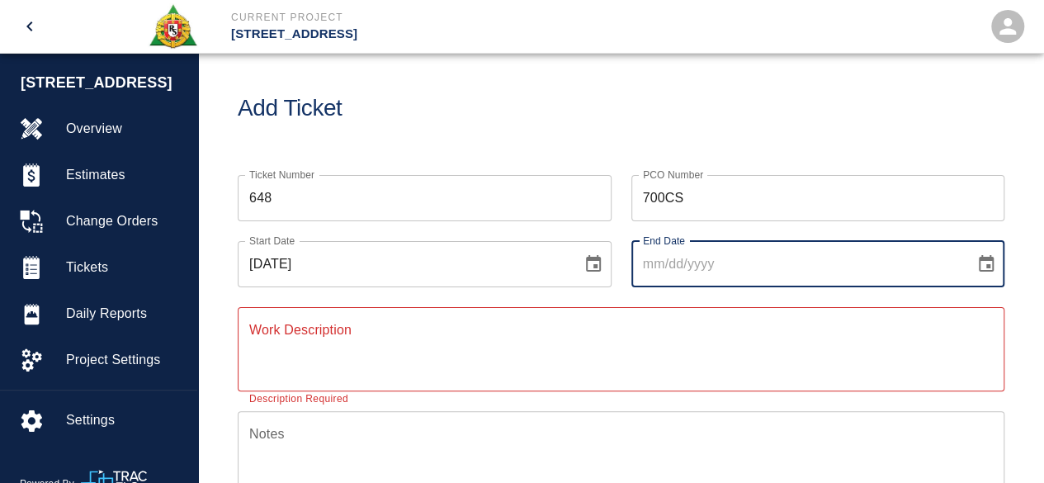
click at [727, 268] on input "End Date" at bounding box center [798, 264] width 333 height 46
click at [990, 258] on icon "Choose date" at bounding box center [986, 263] width 15 height 17
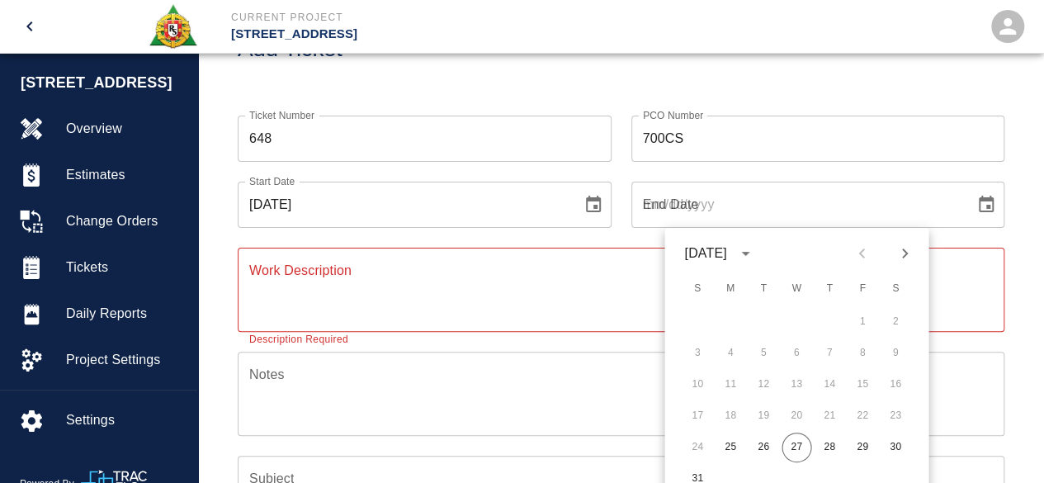
scroll to position [94, 0]
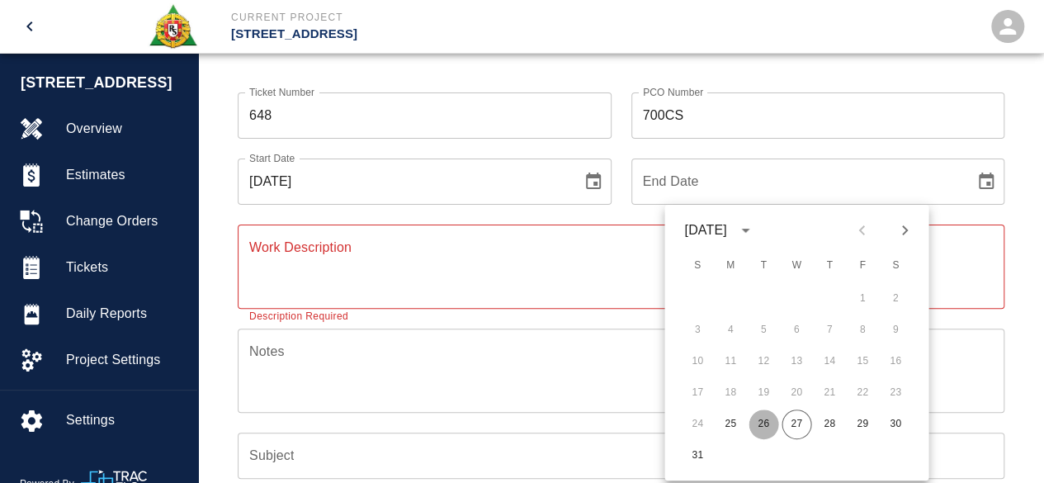
click at [763, 421] on button "26" at bounding box center [764, 424] width 30 height 30
type input "[DATE]"
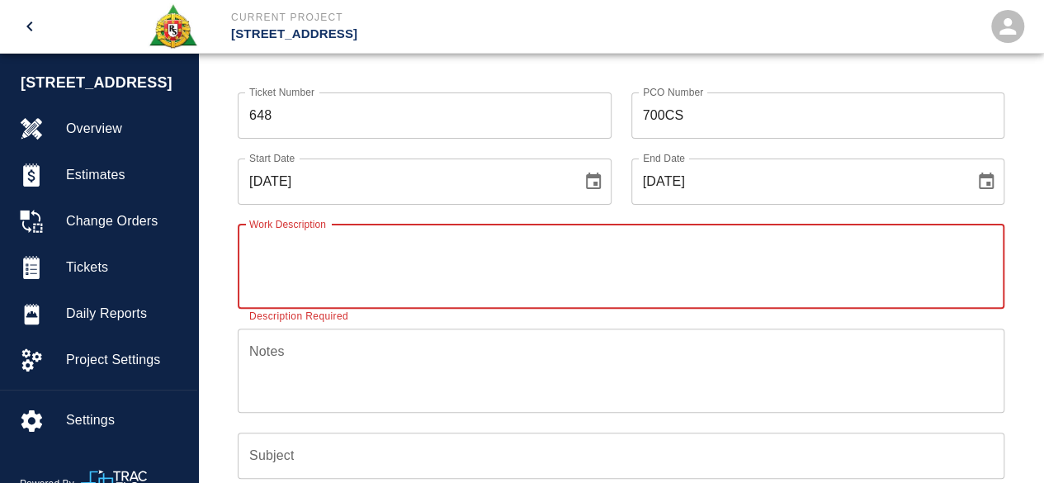
click at [267, 252] on textarea "Work Description" at bounding box center [621, 266] width 744 height 57
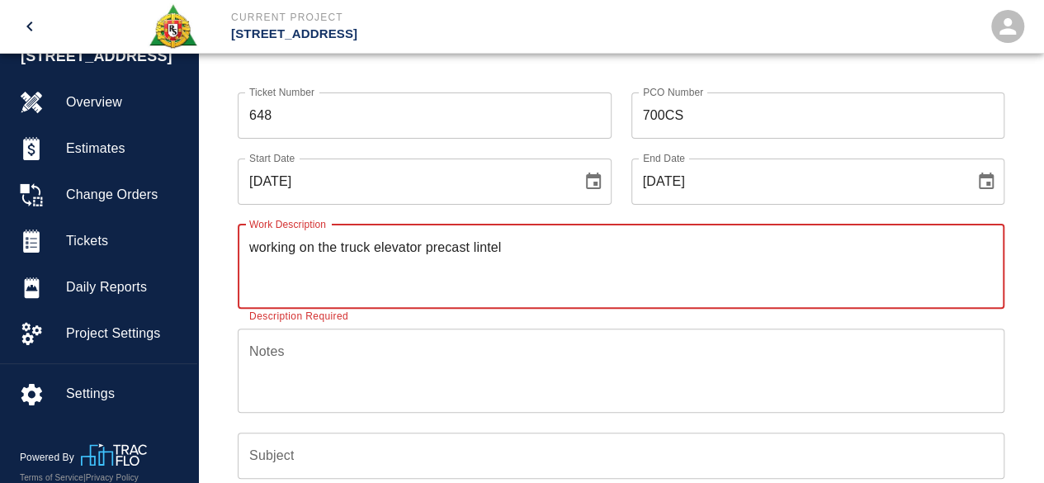
scroll to position [38, 0]
type textarea "working on the truck elevator precast lintel"
click at [273, 361] on textarea "Notes" at bounding box center [621, 370] width 744 height 57
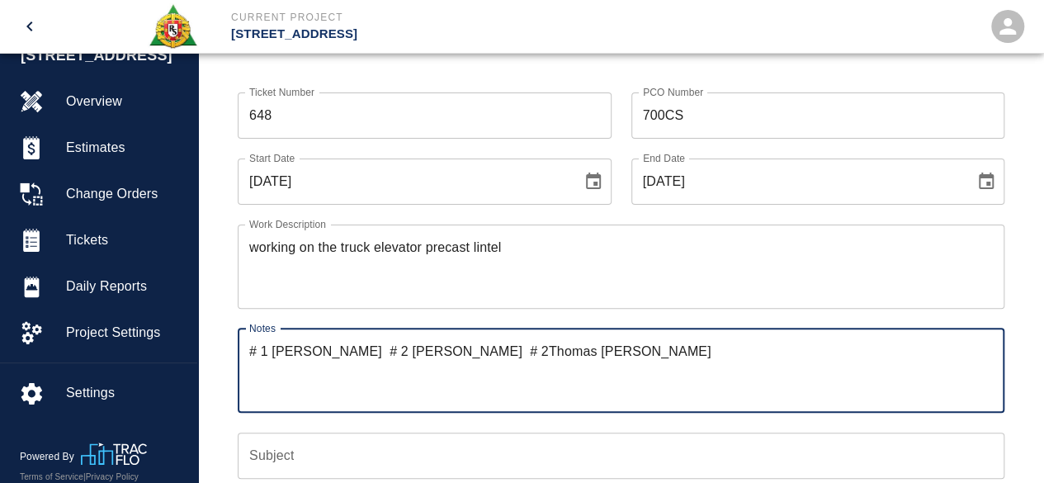
click at [497, 351] on textarea "# 1 [PERSON_NAME] # 2 [PERSON_NAME] # 2Thomas [PERSON_NAME]" at bounding box center [621, 370] width 744 height 57
type textarea "# 1 [PERSON_NAME] # 2 [PERSON_NAME] # 2 [PERSON_NAME]"
click at [272, 450] on input "Subject" at bounding box center [621, 456] width 767 height 46
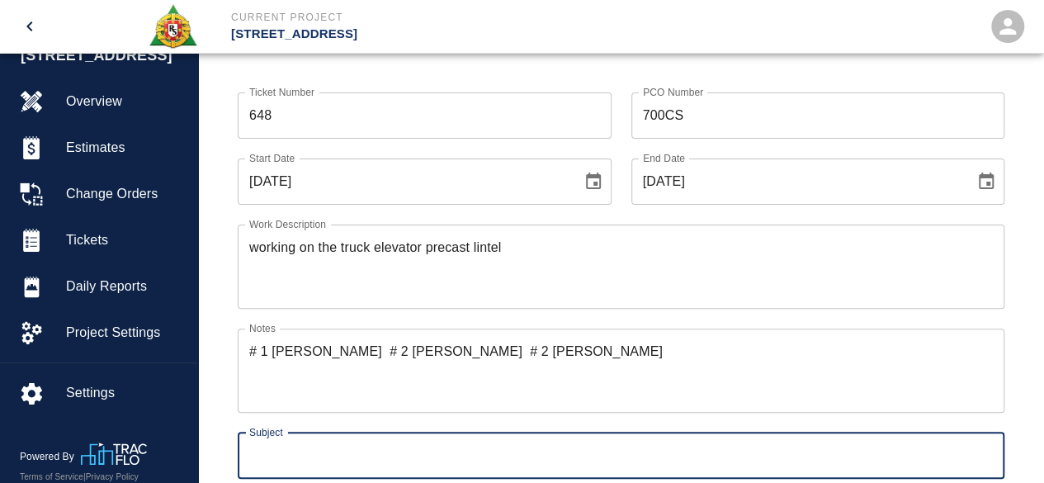
type input "truck elevator"
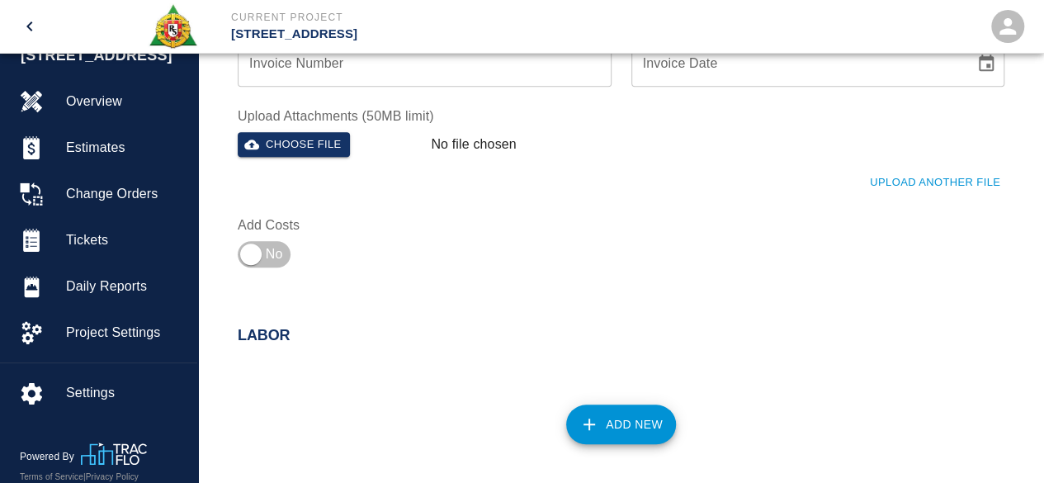
scroll to position [589, 0]
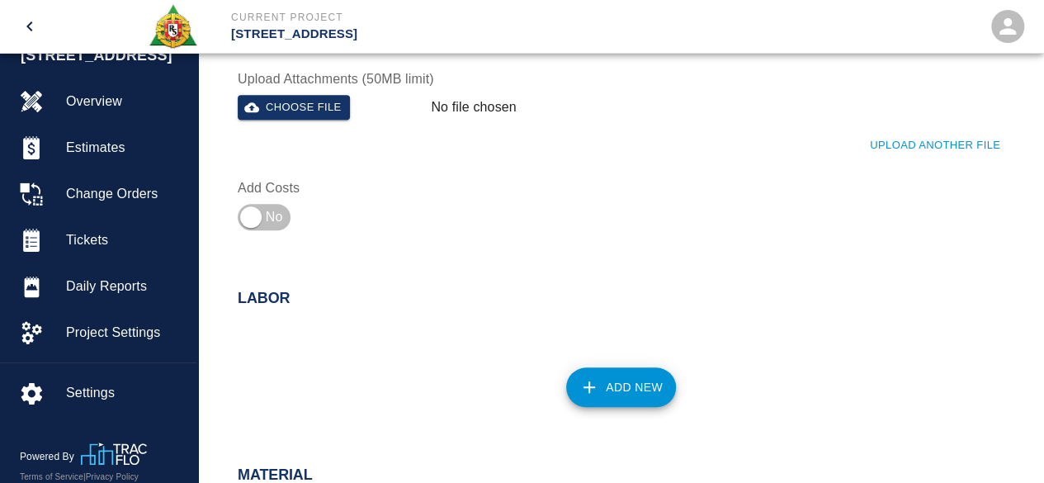
click at [645, 387] on button "Add New" at bounding box center [621, 387] width 110 height 40
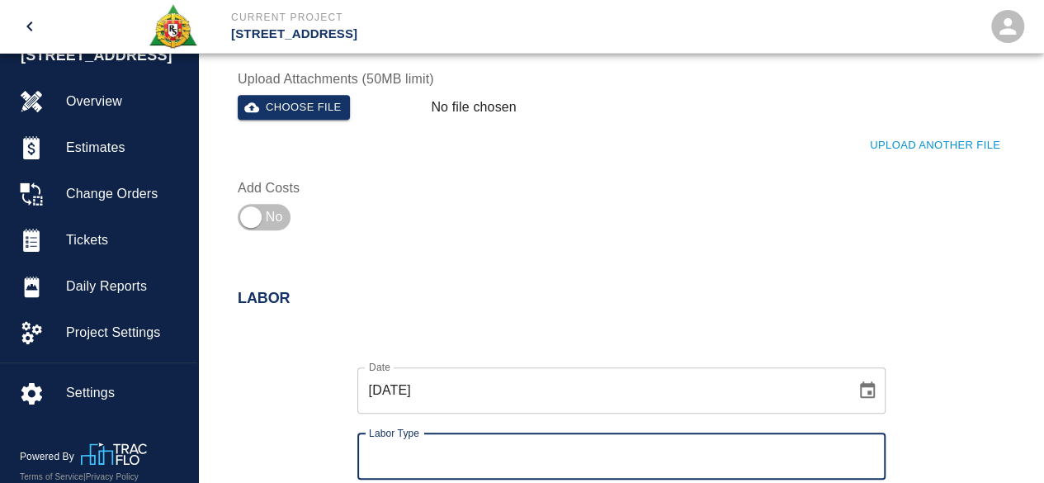
click at [406, 449] on input "Labor Type" at bounding box center [622, 456] width 514 height 31
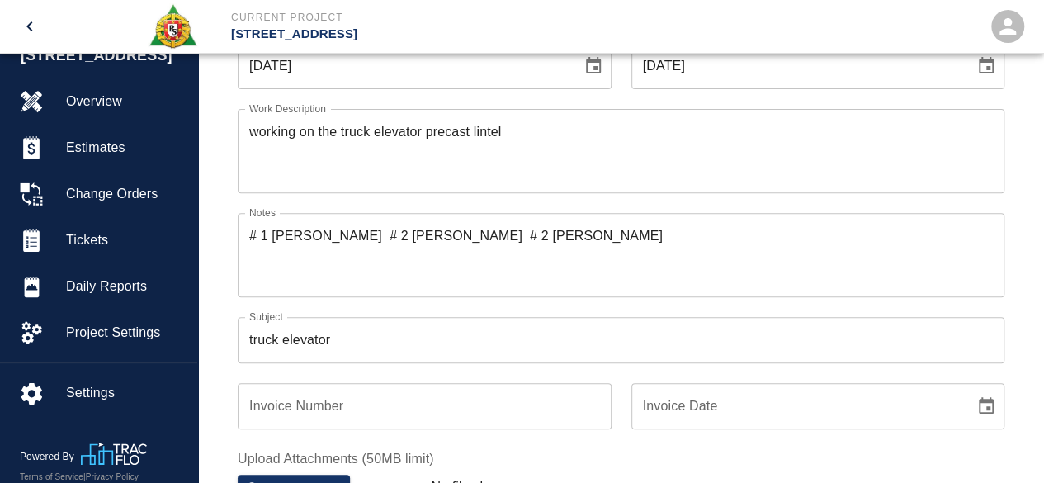
scroll to position [177, 0]
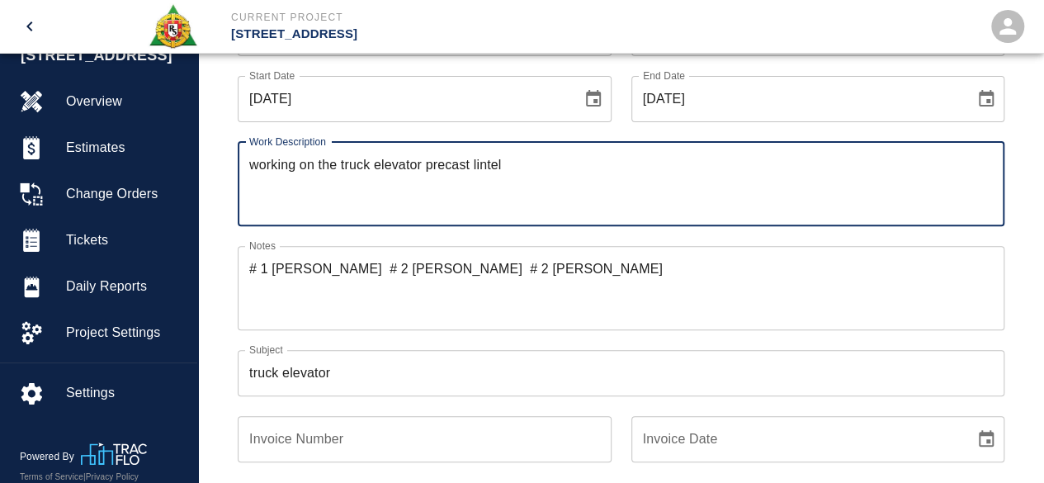
click at [588, 176] on textarea "working on the truck elevator precast lintel" at bounding box center [621, 183] width 744 height 57
click at [518, 165] on textarea "working on the truck elevator precast lintel 2 days total )" at bounding box center [621, 183] width 744 height 57
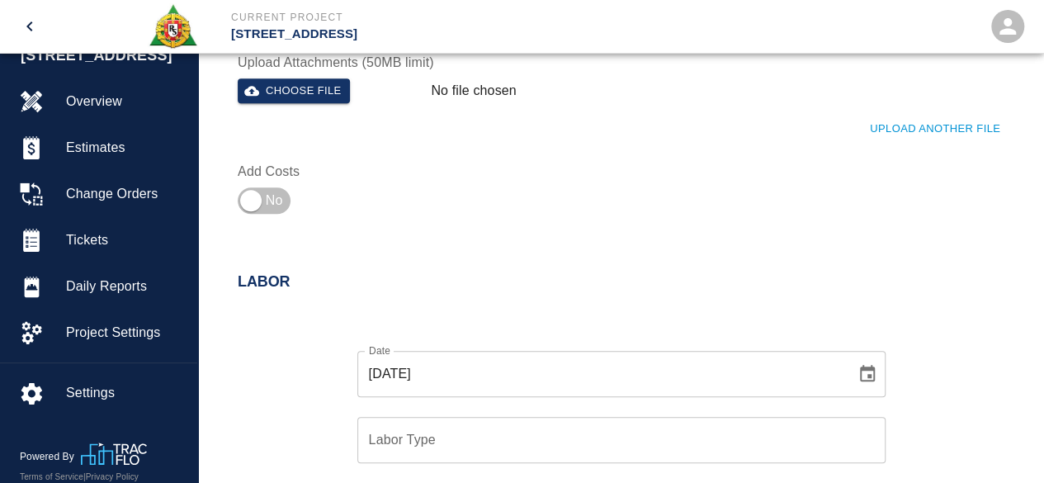
scroll to position [672, 0]
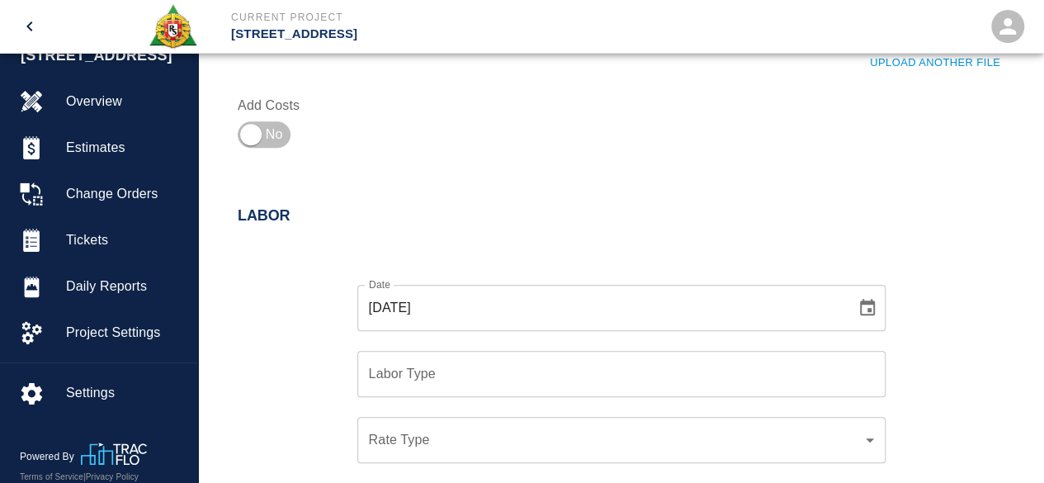
type textarea "working on the truck elevator precast lintel ( 2 days total )"
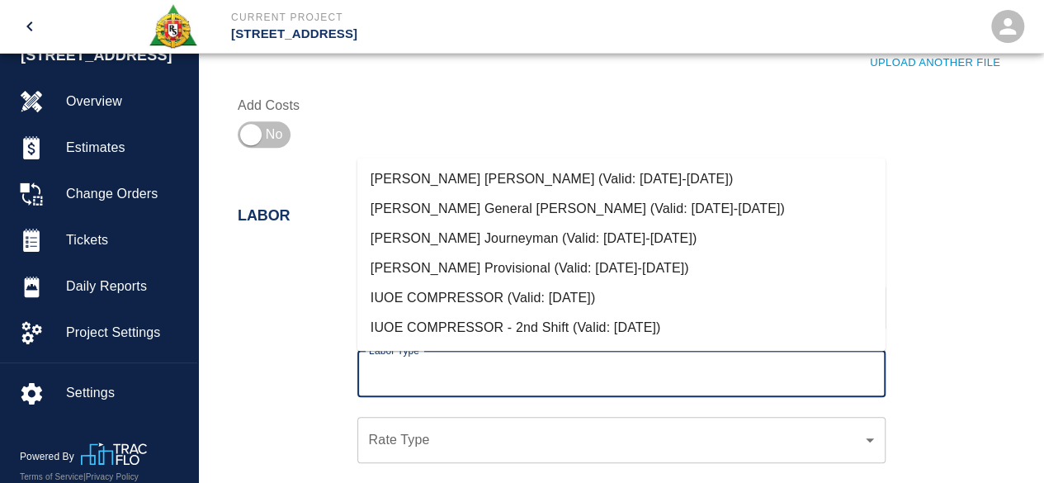
click at [399, 374] on input "Labor Type" at bounding box center [622, 373] width 514 height 31
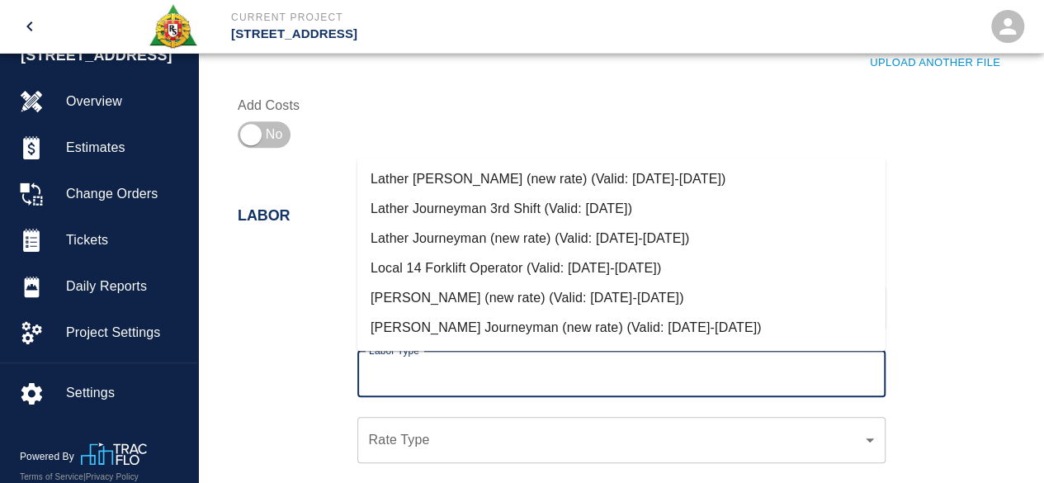
scroll to position [826, 0]
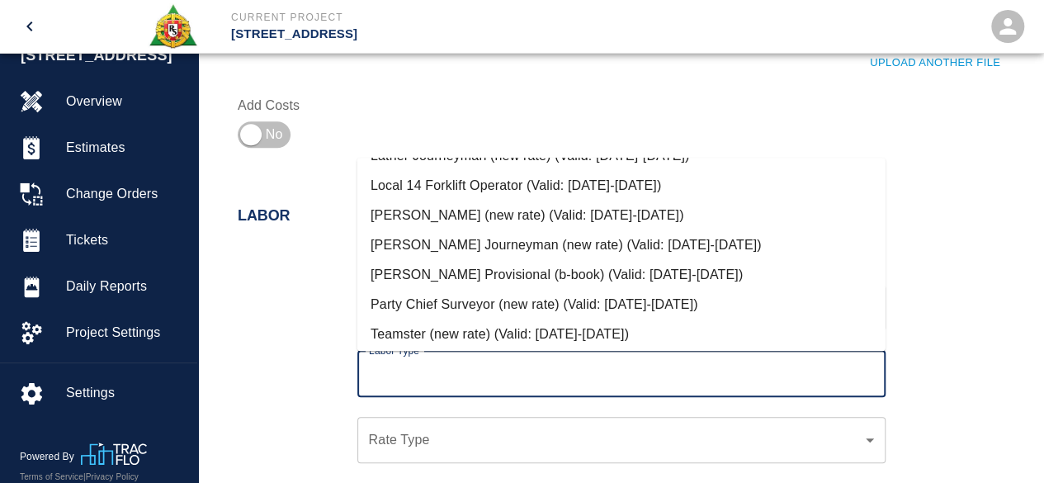
click at [458, 217] on li "[PERSON_NAME] (new rate) (Valid: [DATE]-[DATE])" at bounding box center [621, 216] width 528 height 30
type input "[PERSON_NAME] (new rate)"
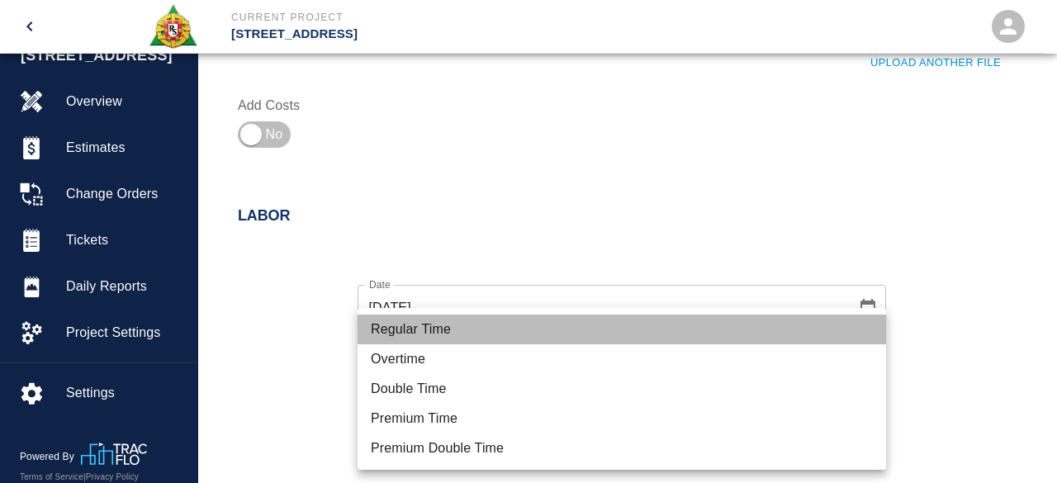
click at [422, 323] on li "Regular Time" at bounding box center [621, 330] width 528 height 30
type input "rate_rt"
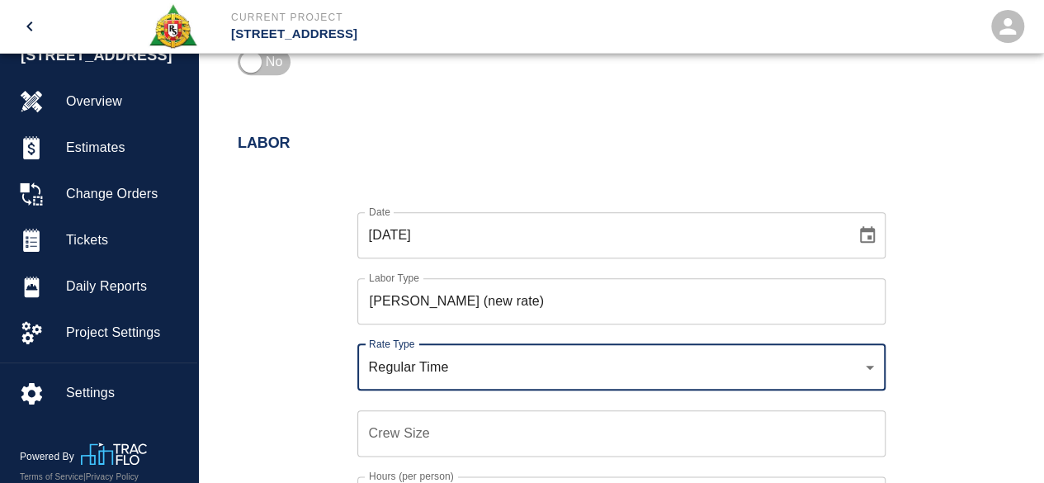
scroll to position [837, 0]
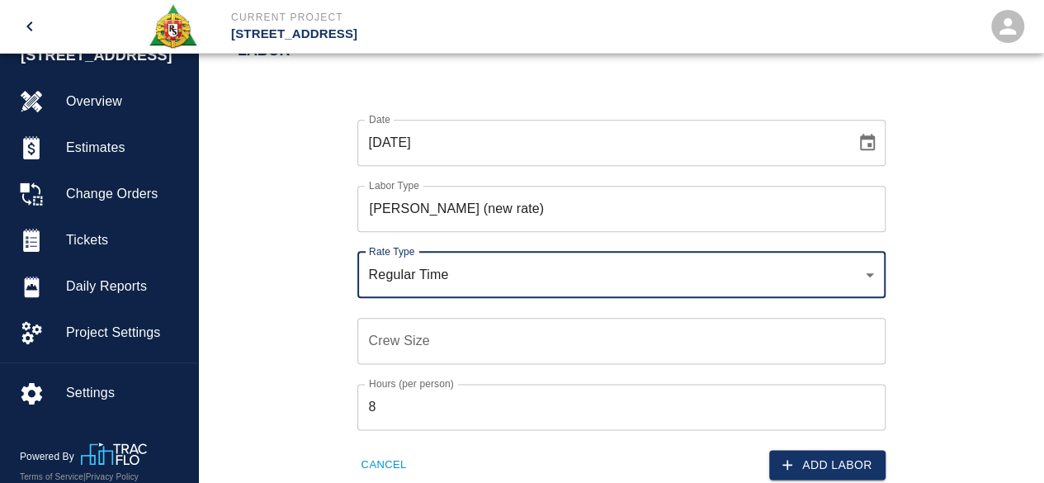
click at [370, 343] on input "Crew Size" at bounding box center [621, 341] width 528 height 46
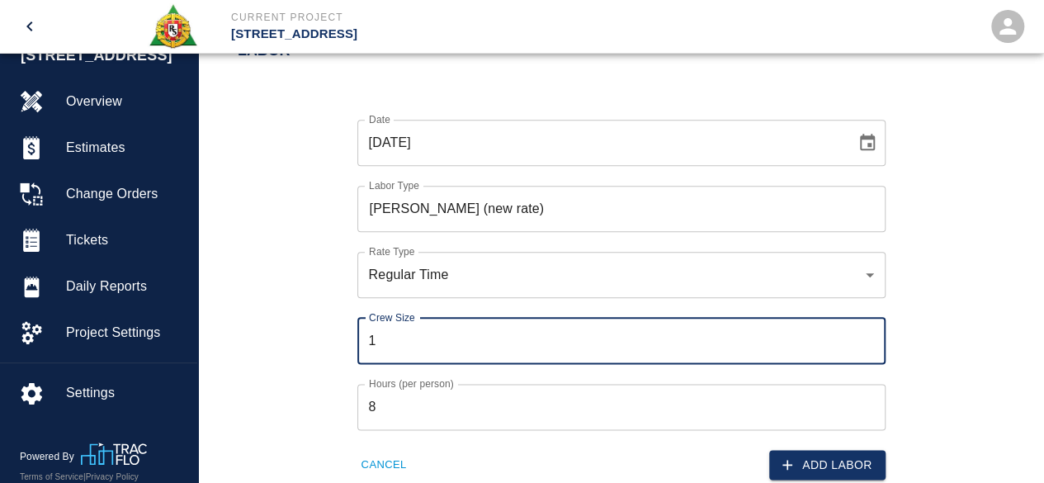
type input "1"
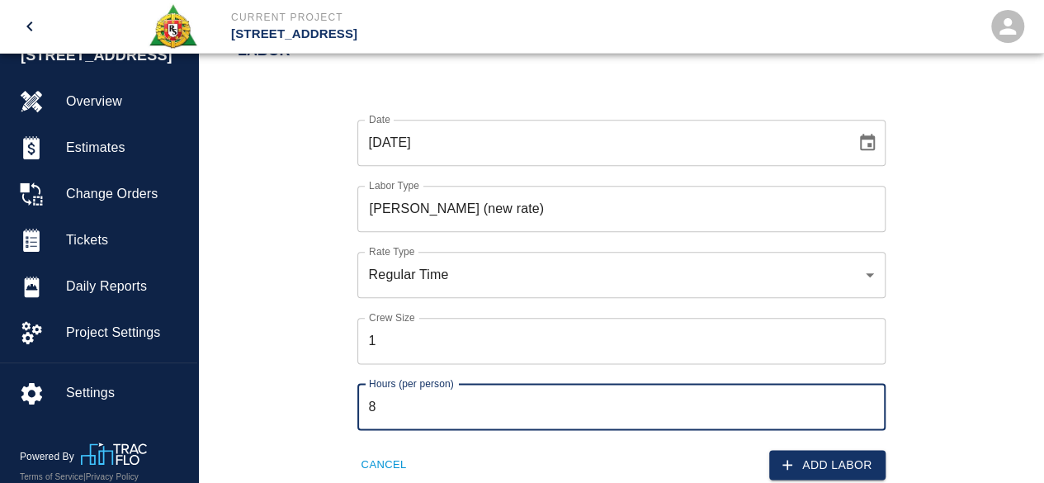
click at [378, 404] on input "8" at bounding box center [621, 407] width 528 height 46
type input "16"
click at [843, 466] on button "Add Labor" at bounding box center [827, 465] width 116 height 31
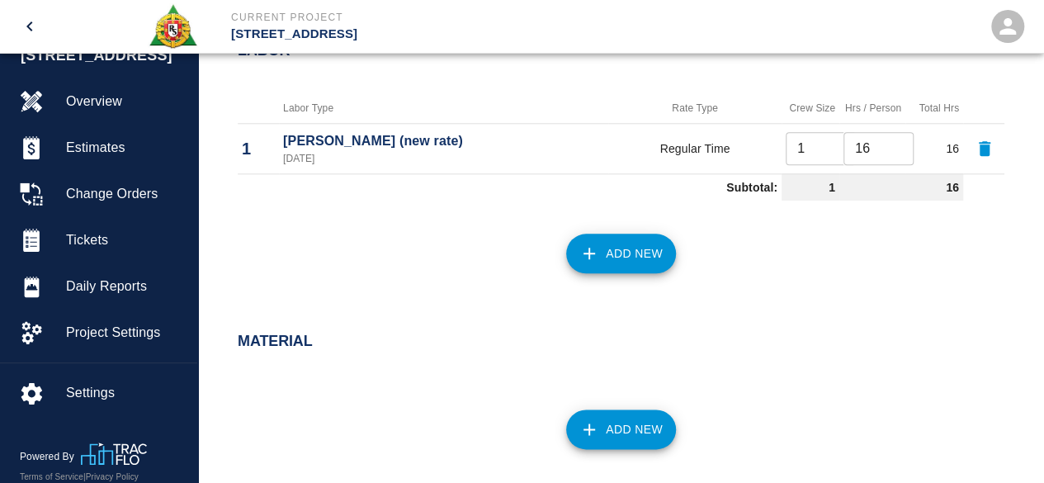
click at [598, 244] on icon "button" at bounding box center [590, 254] width 20 height 20
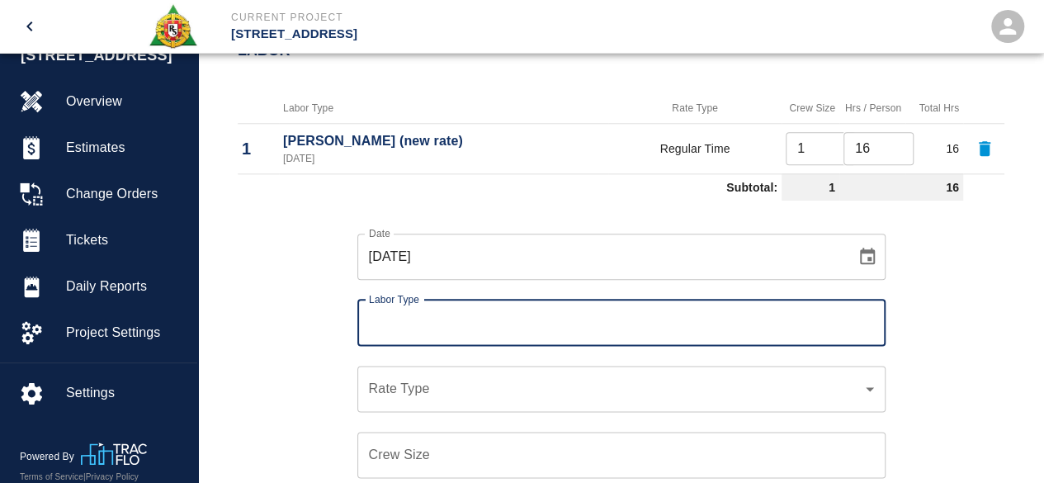
click at [400, 319] on input "Labor Type" at bounding box center [622, 322] width 514 height 31
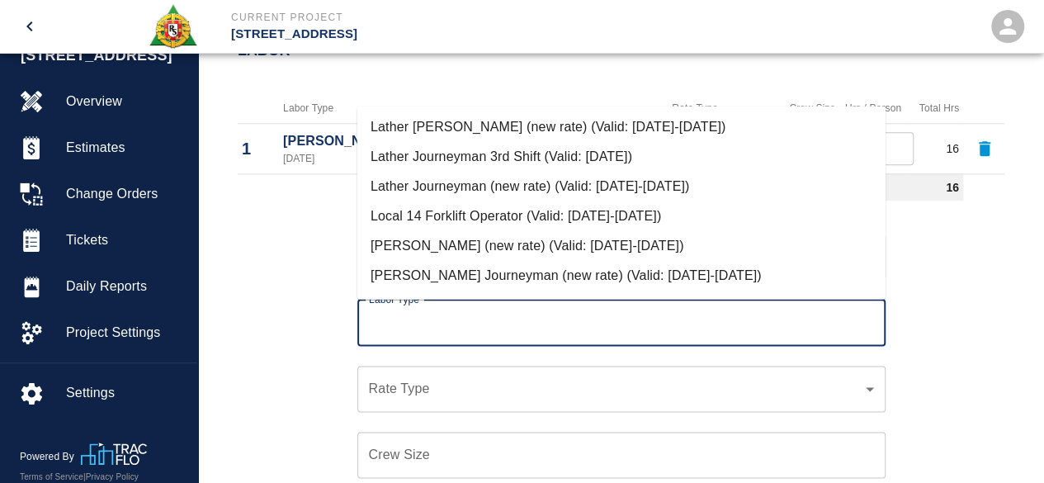
scroll to position [826, 0]
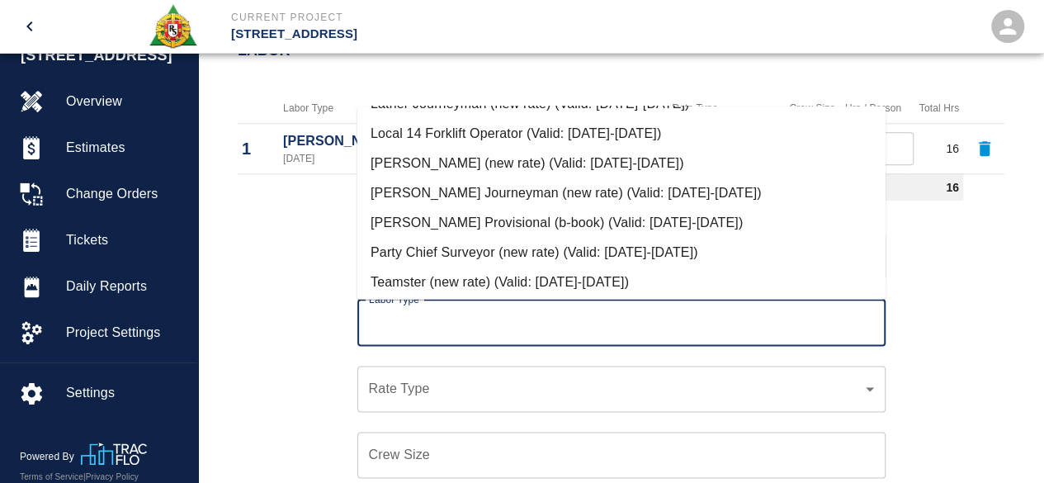
click at [444, 191] on li "[PERSON_NAME] Journeyman (new rate) (Valid: [DATE]-[DATE])" at bounding box center [621, 193] width 528 height 30
type input "[PERSON_NAME] Journeyman (new rate)"
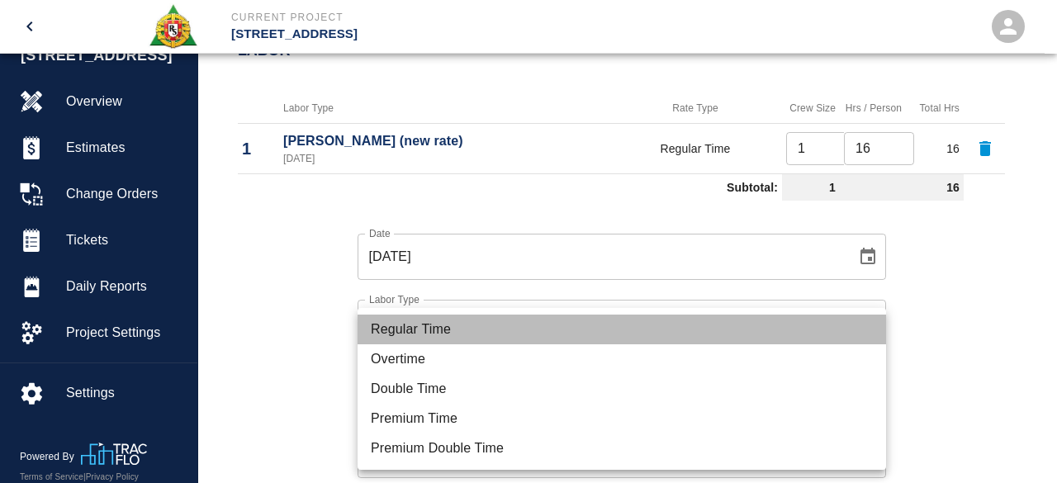
click at [419, 328] on li "Regular Time" at bounding box center [621, 330] width 528 height 30
type input "rate_rt"
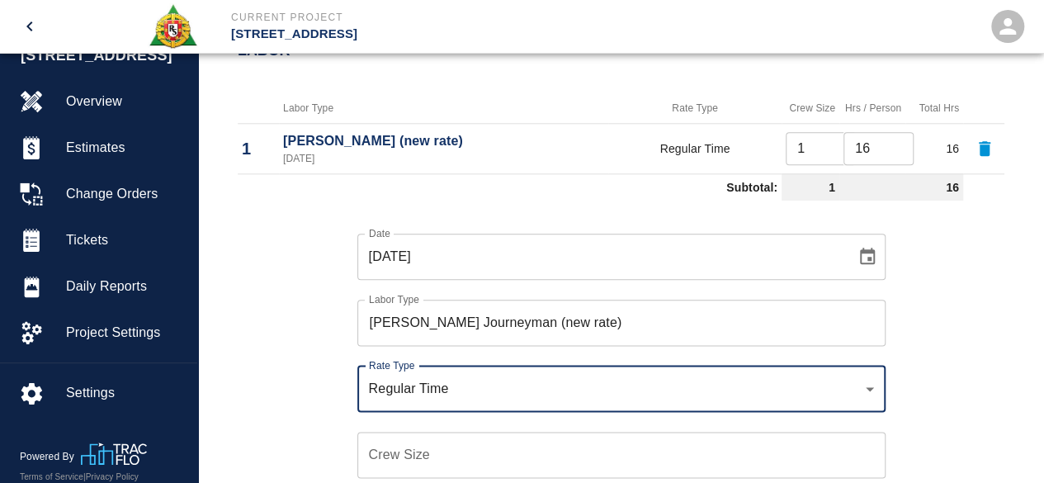
click at [367, 445] on input "Crew Size" at bounding box center [621, 455] width 528 height 46
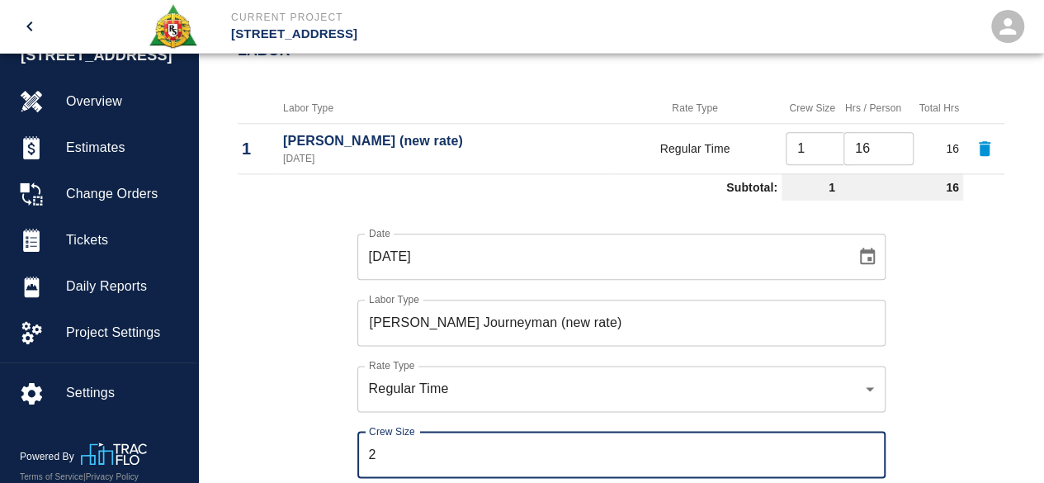
type input "1"
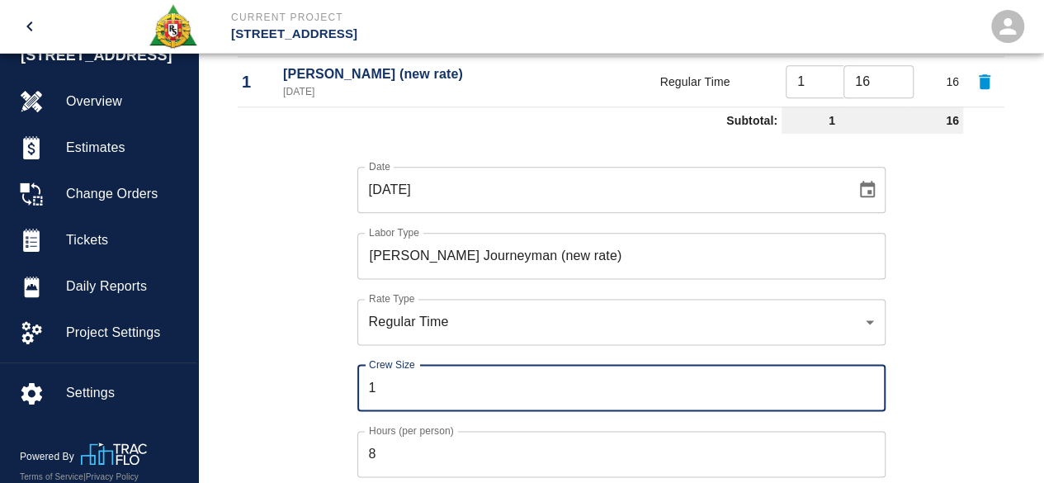
scroll to position [920, 0]
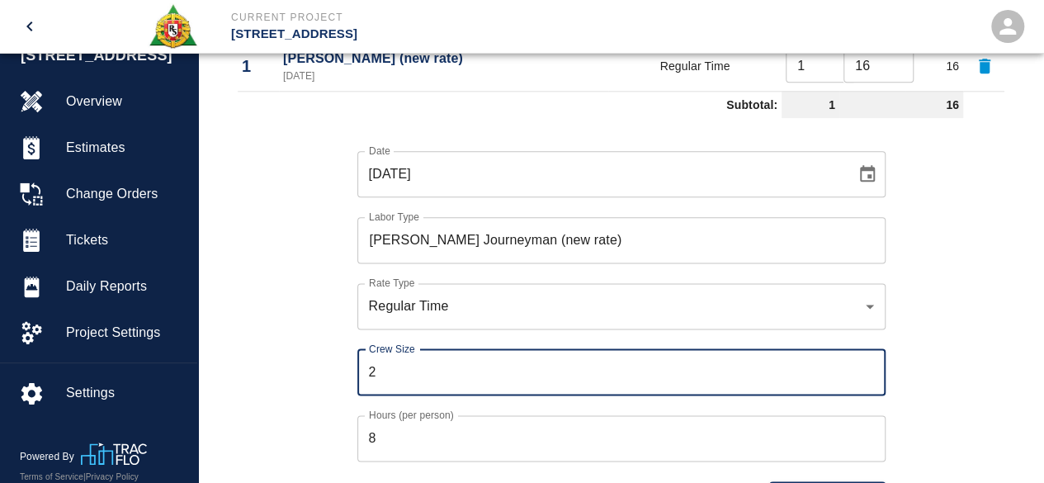
type input "2"
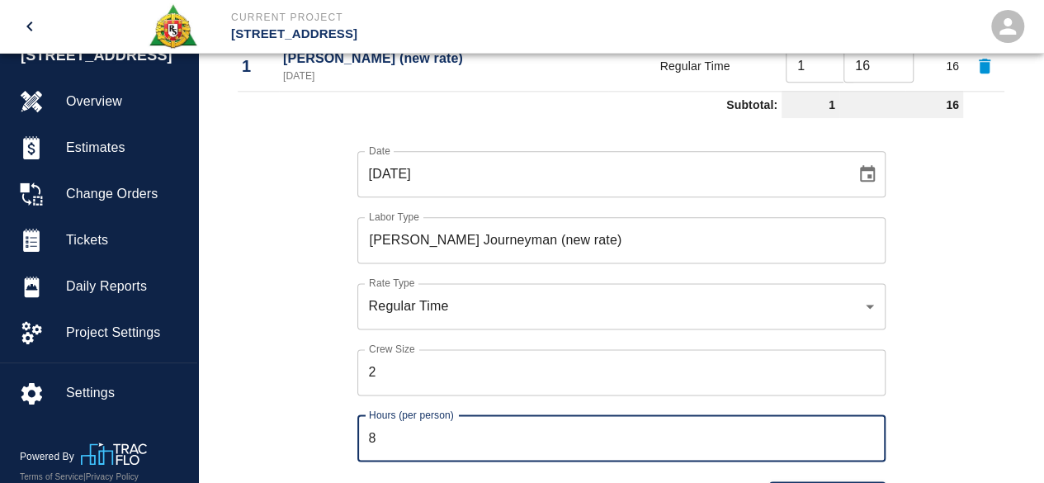
click at [387, 433] on input "8" at bounding box center [621, 438] width 528 height 46
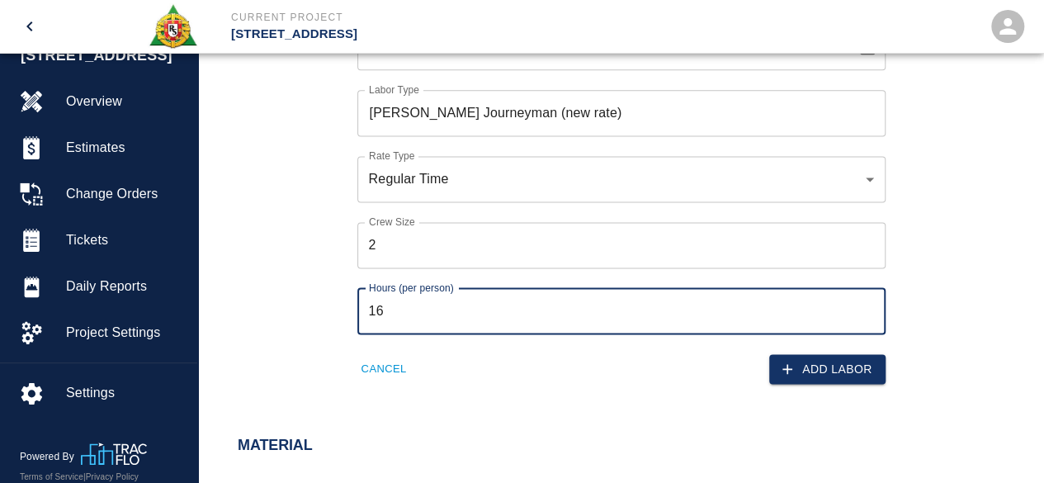
scroll to position [1082, 0]
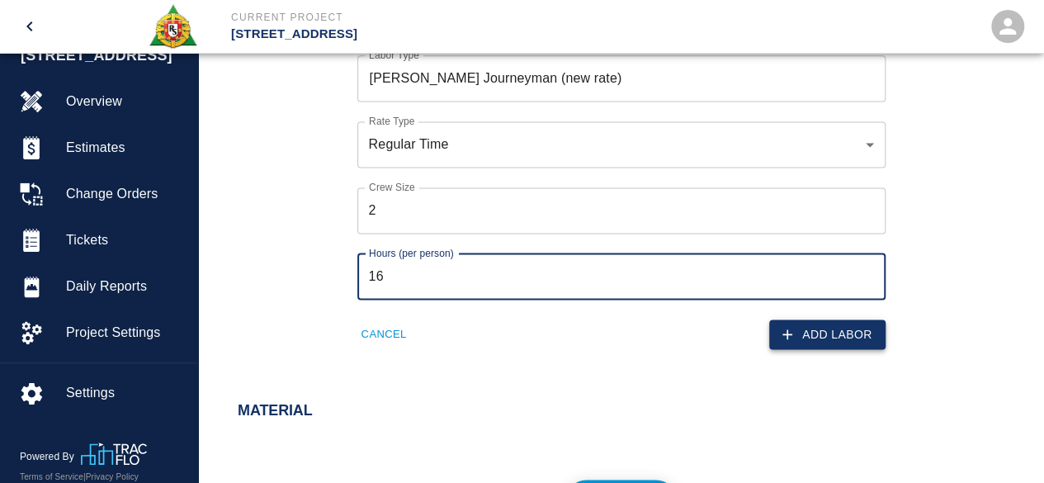
type input "16"
click at [823, 337] on button "Add Labor" at bounding box center [827, 335] width 116 height 31
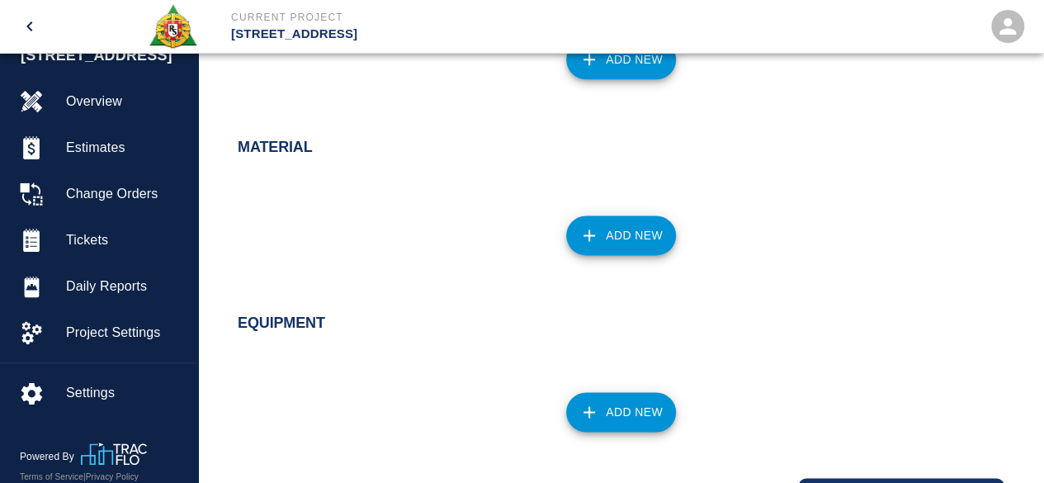
scroll to position [1131, 0]
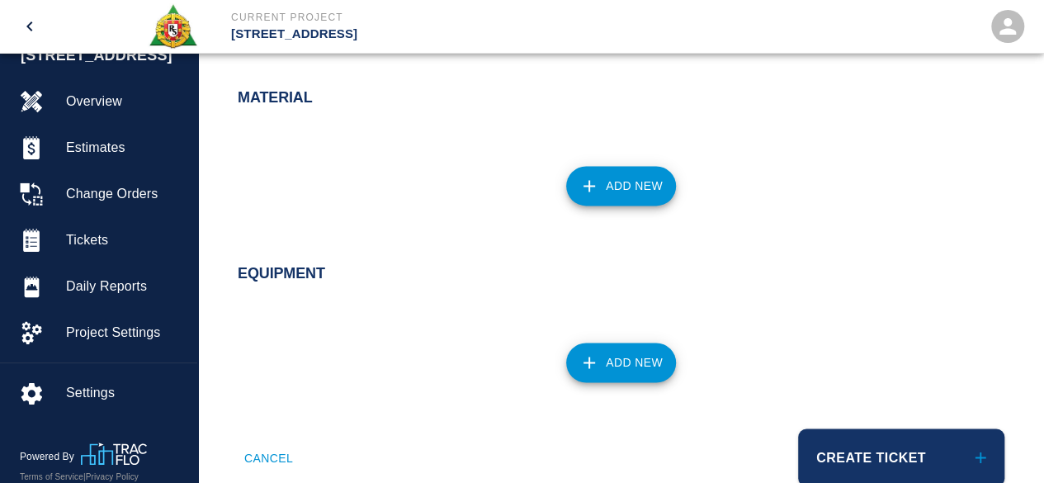
click at [611, 181] on button "Add New" at bounding box center [621, 186] width 110 height 40
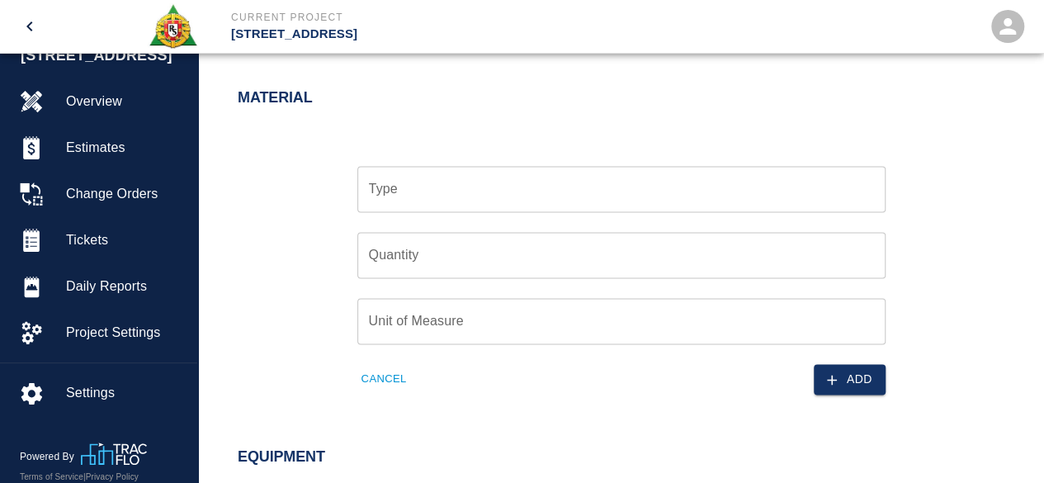
click at [405, 175] on input "Type" at bounding box center [622, 188] width 514 height 31
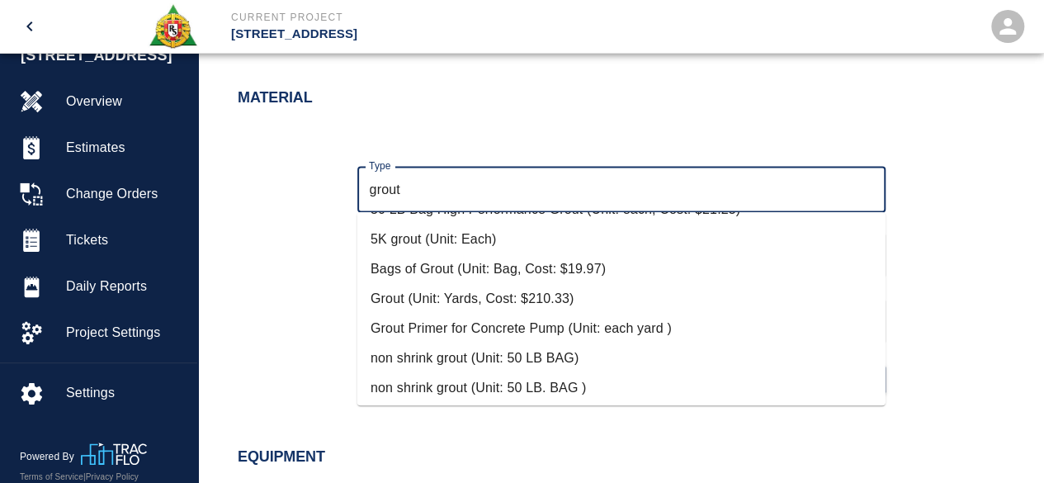
scroll to position [165, 0]
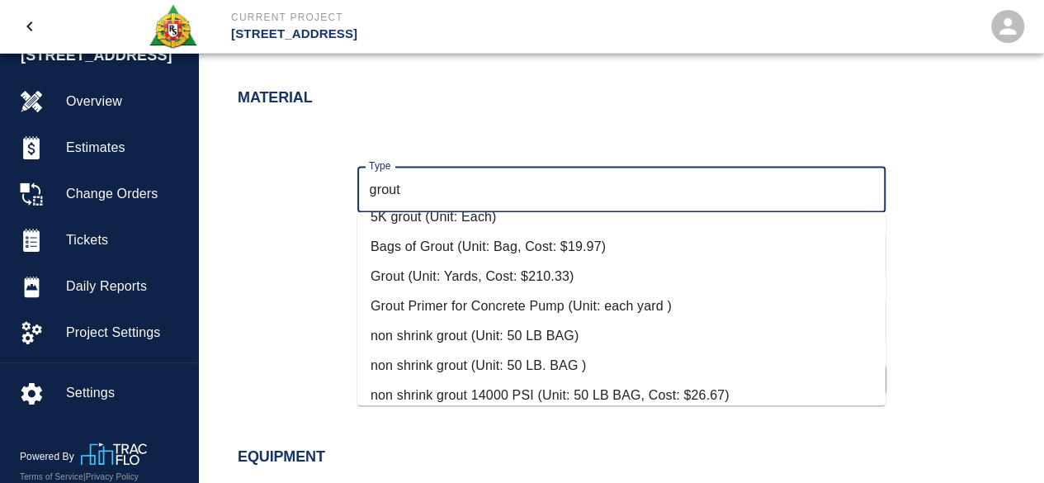
click at [502, 334] on li "non shrink grout (Unit: 50 LB BAG)" at bounding box center [621, 336] width 528 height 30
type input "non shrink grout (Unit: 50 LB BAG)"
type input "50 LB BAG"
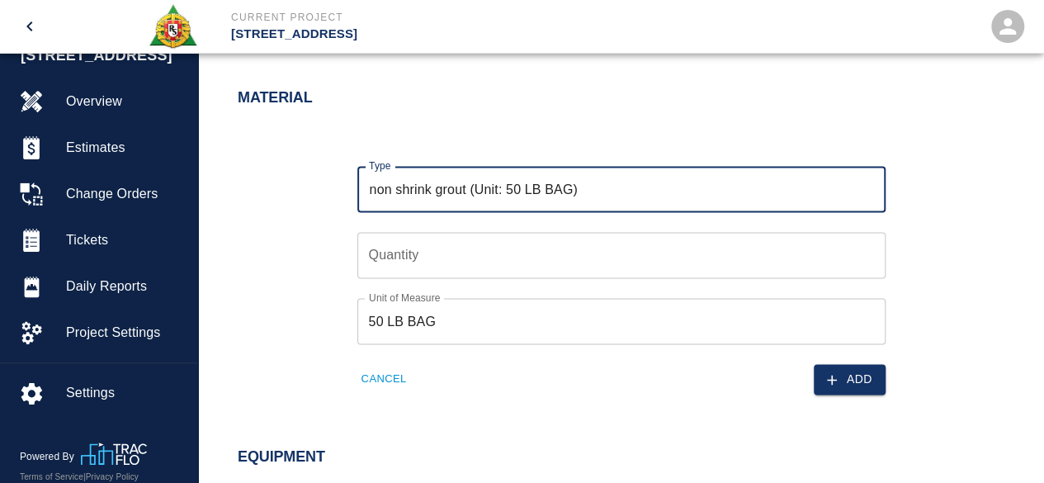
type input "non shrink grout (Unit: 50 LB BAG)"
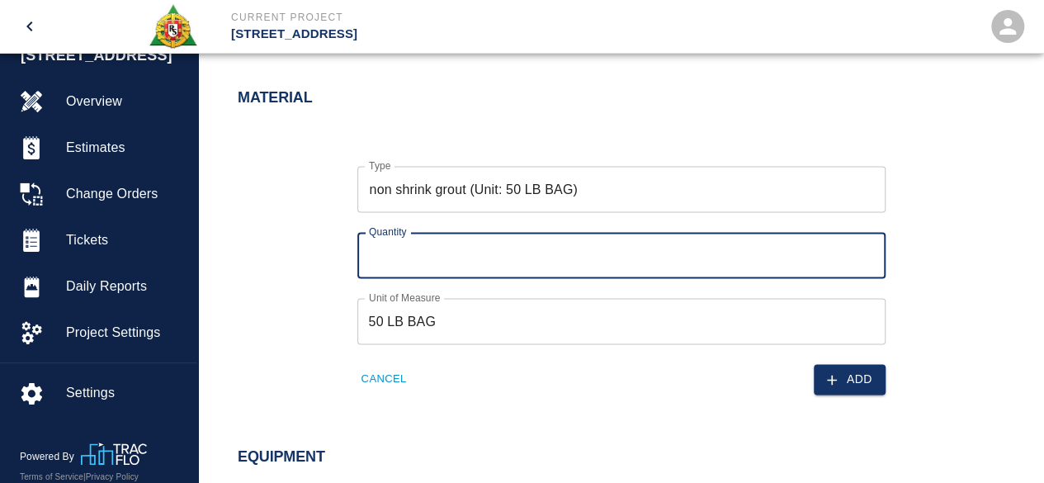
click at [383, 254] on input "Quantity" at bounding box center [621, 255] width 528 height 46
type input "1"
type input "8"
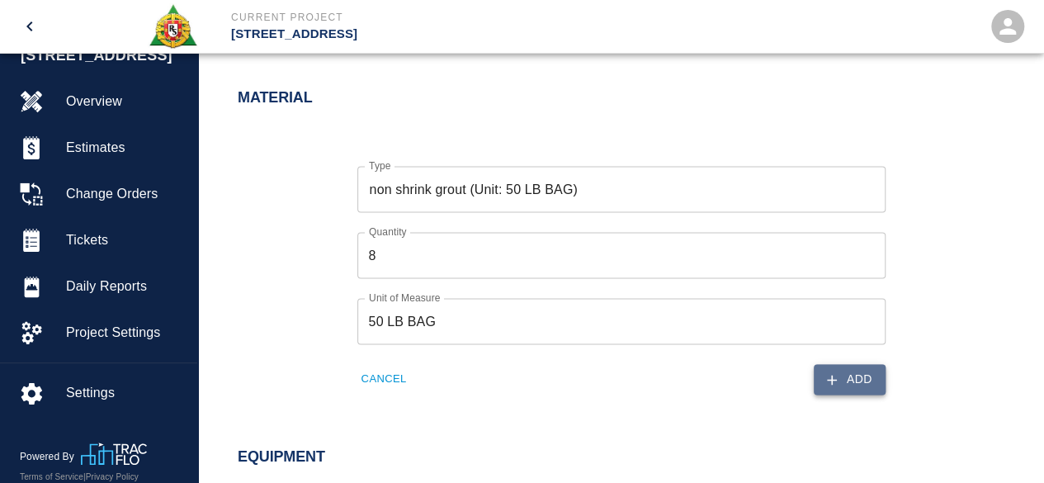
click at [866, 382] on button "Add" at bounding box center [850, 379] width 72 height 31
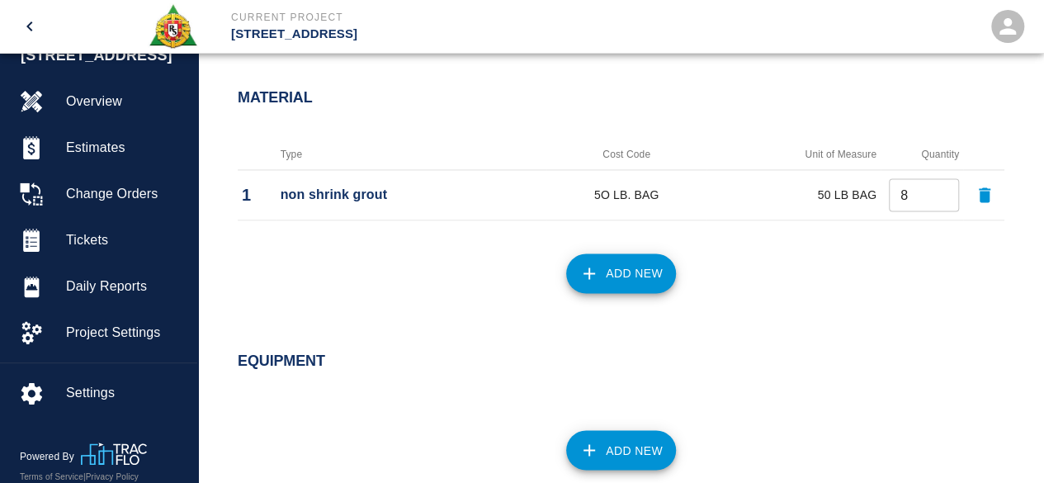
click at [624, 269] on button "Add New" at bounding box center [621, 273] width 110 height 40
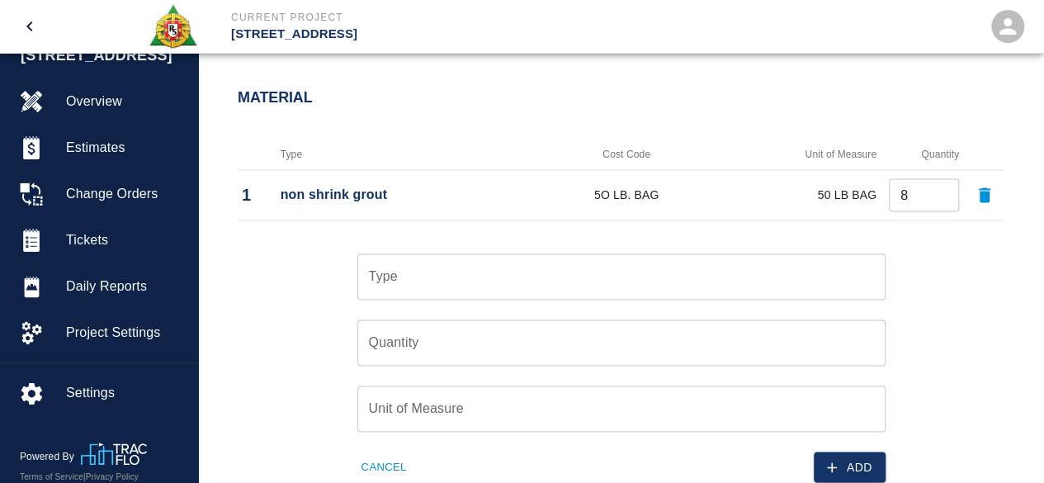
click at [447, 282] on input "Type" at bounding box center [622, 276] width 514 height 31
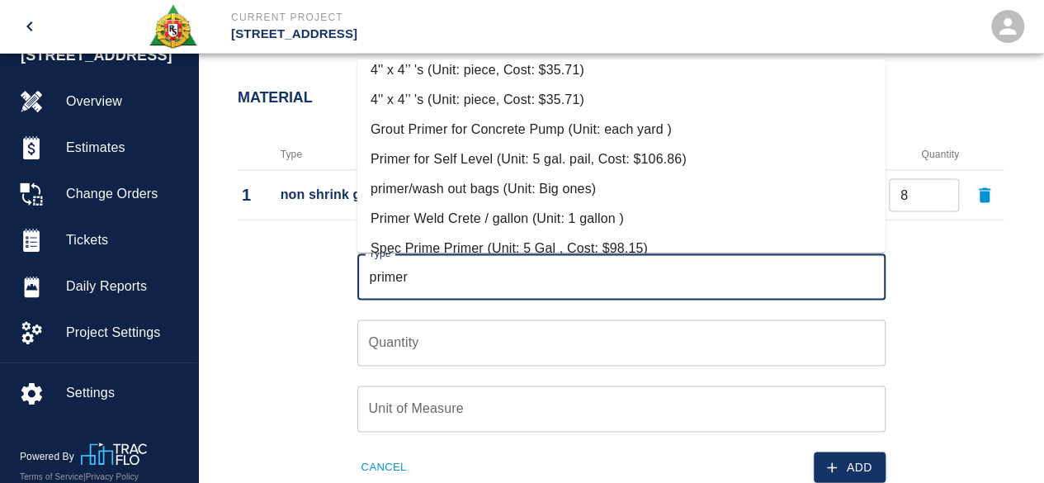
scroll to position [117, 0]
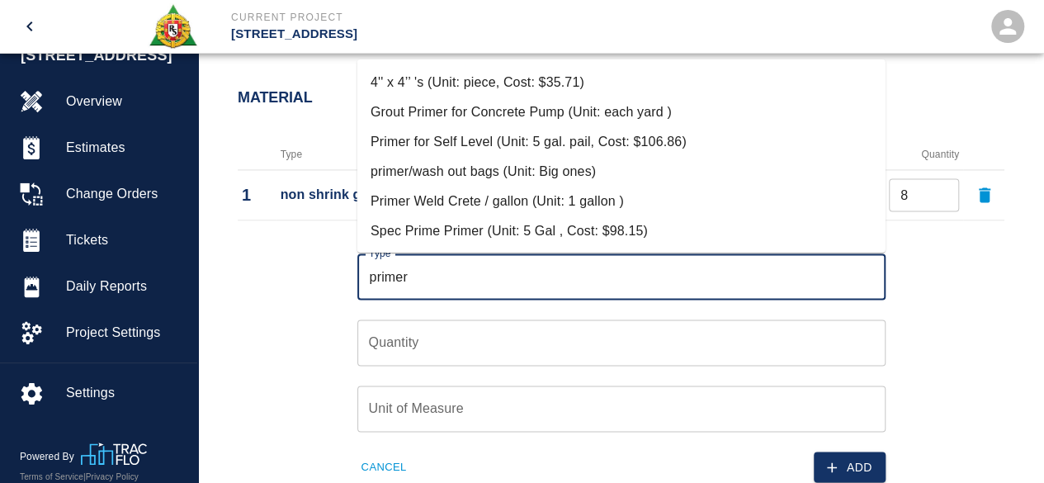
click at [569, 196] on li "Primer Weld Crete / gallon (Unit: 1 gallon )" at bounding box center [621, 202] width 528 height 30
type input "Primer Weld Crete / gallon (Unit: 1 gallon )"
type input "1 gallon"
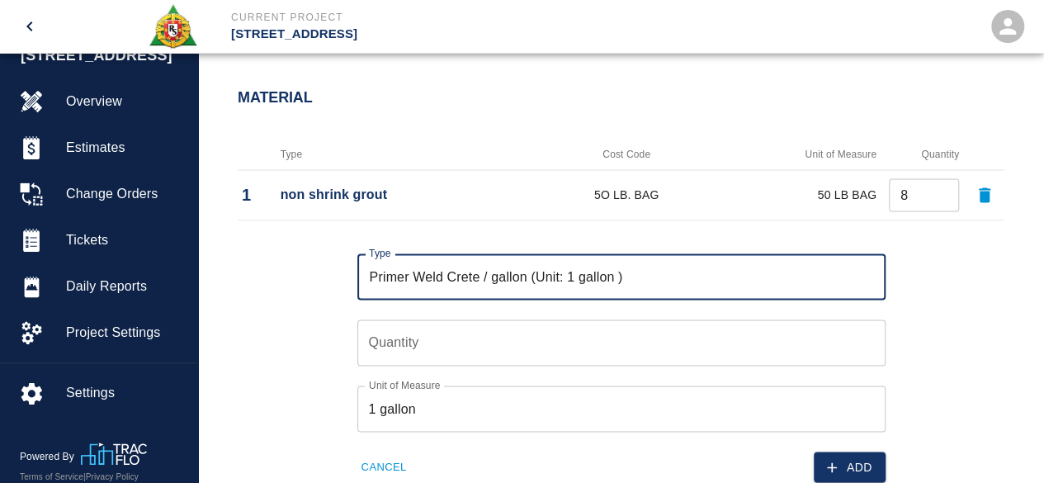
type input "Primer Weld Crete / gallon (Unit: 1 gallon )"
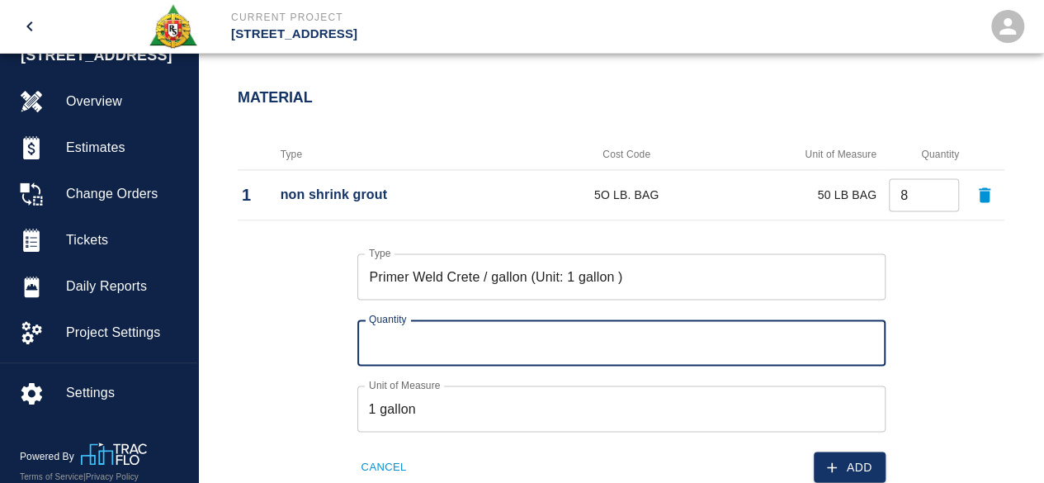
click at [401, 334] on input "Quantity" at bounding box center [621, 343] width 528 height 46
type input "1"
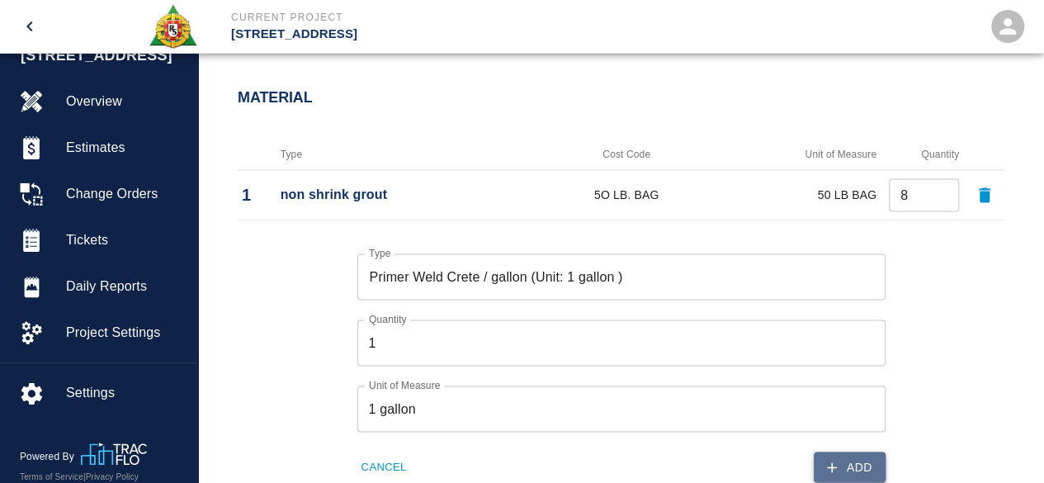
click at [852, 463] on button "Add" at bounding box center [850, 467] width 72 height 31
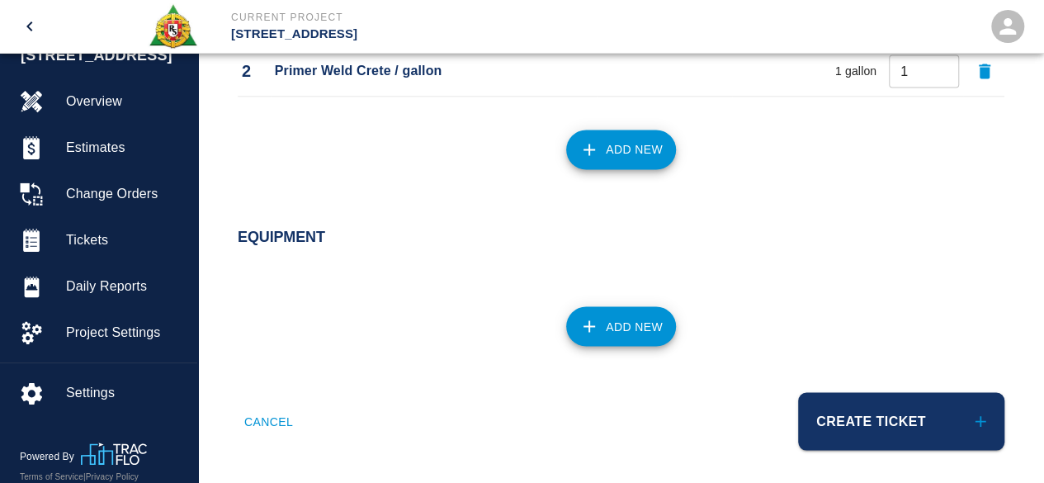
scroll to position [1309, 0]
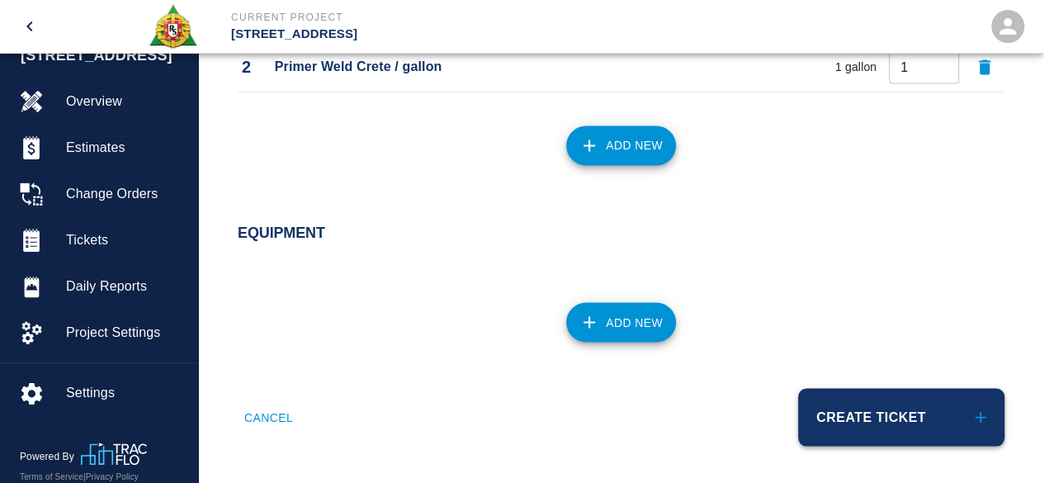
click at [844, 420] on button "Create Ticket" at bounding box center [901, 417] width 206 height 58
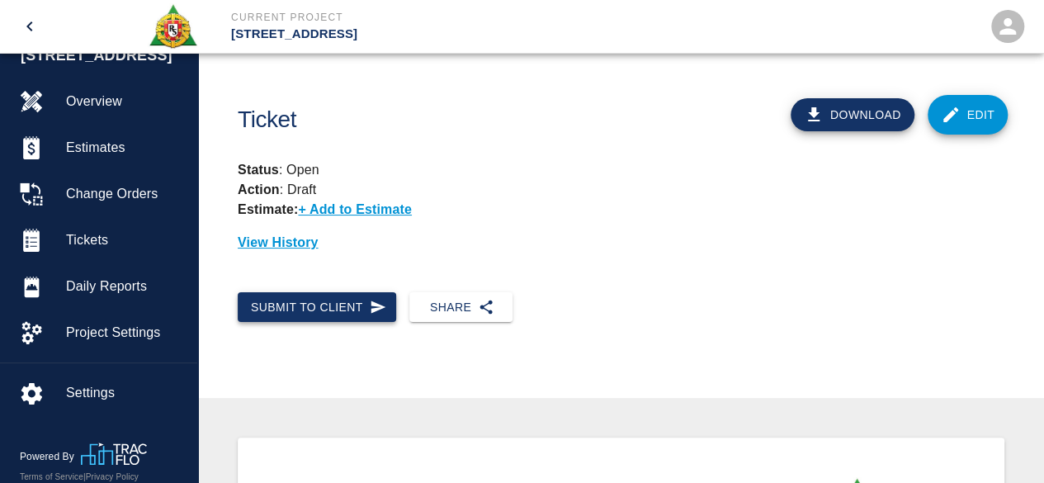
click at [294, 298] on button "Submit to Client" at bounding box center [317, 307] width 159 height 31
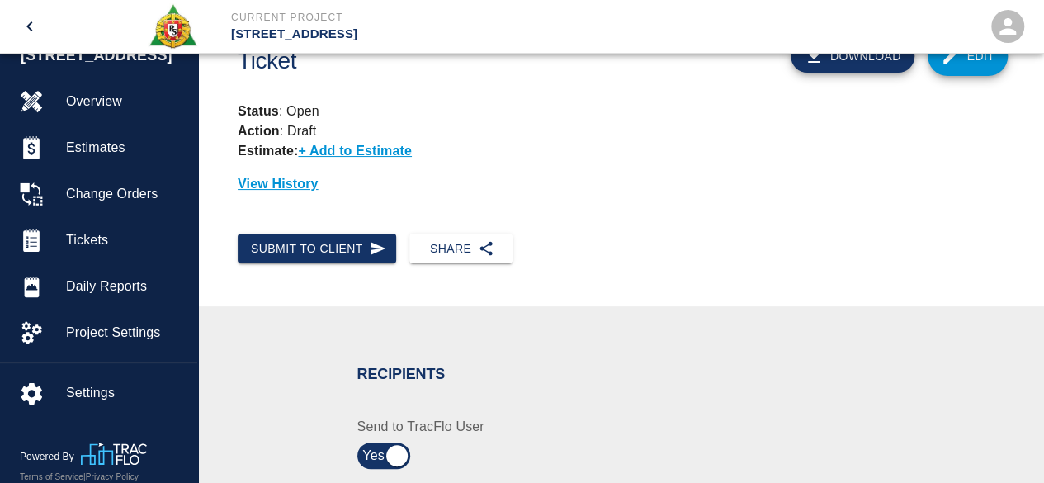
scroll to position [248, 0]
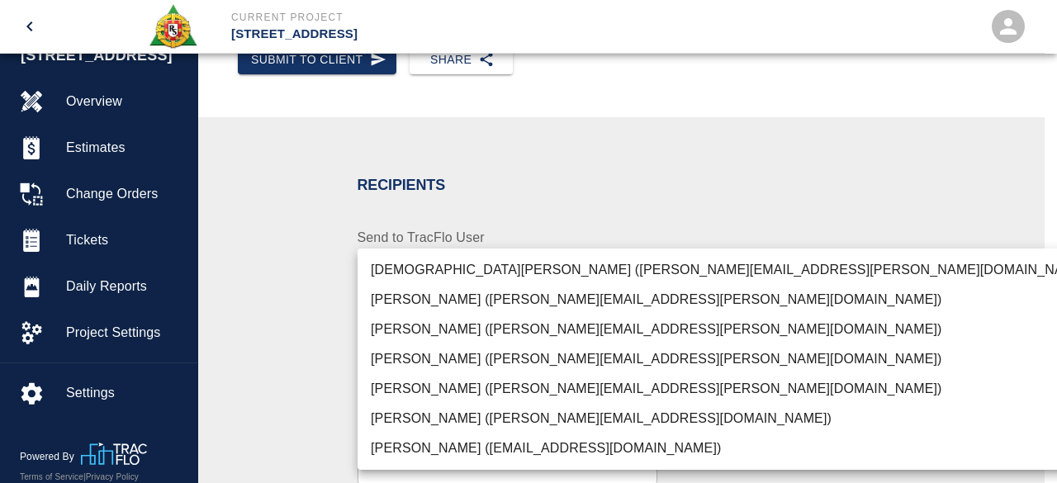
click at [485, 386] on li "[PERSON_NAME] ([PERSON_NAME][EMAIL_ADDRESS][PERSON_NAME][DOMAIN_NAME])" at bounding box center [730, 389] width 747 height 30
type input "847697a4-1653-40b8-8826-f1bc12995eb7"
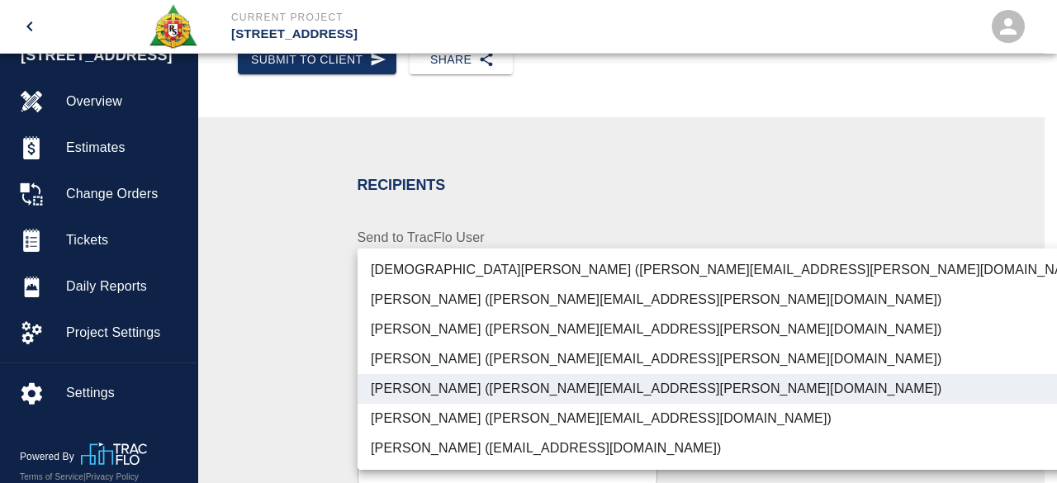
click at [979, 382] on div at bounding box center [528, 241] width 1057 height 483
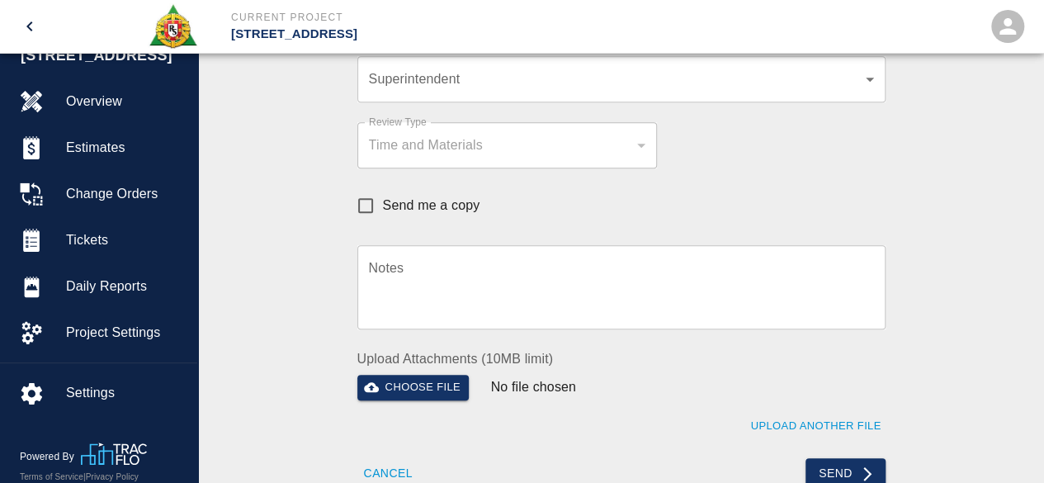
scroll to position [660, 0]
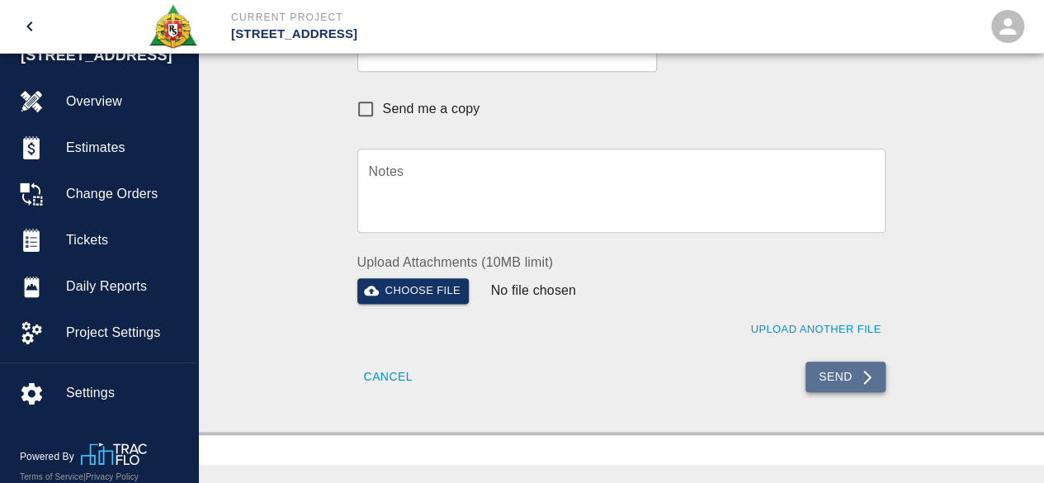
click at [855, 379] on button "Send" at bounding box center [846, 377] width 80 height 31
